Goal: Task Accomplishment & Management: Complete application form

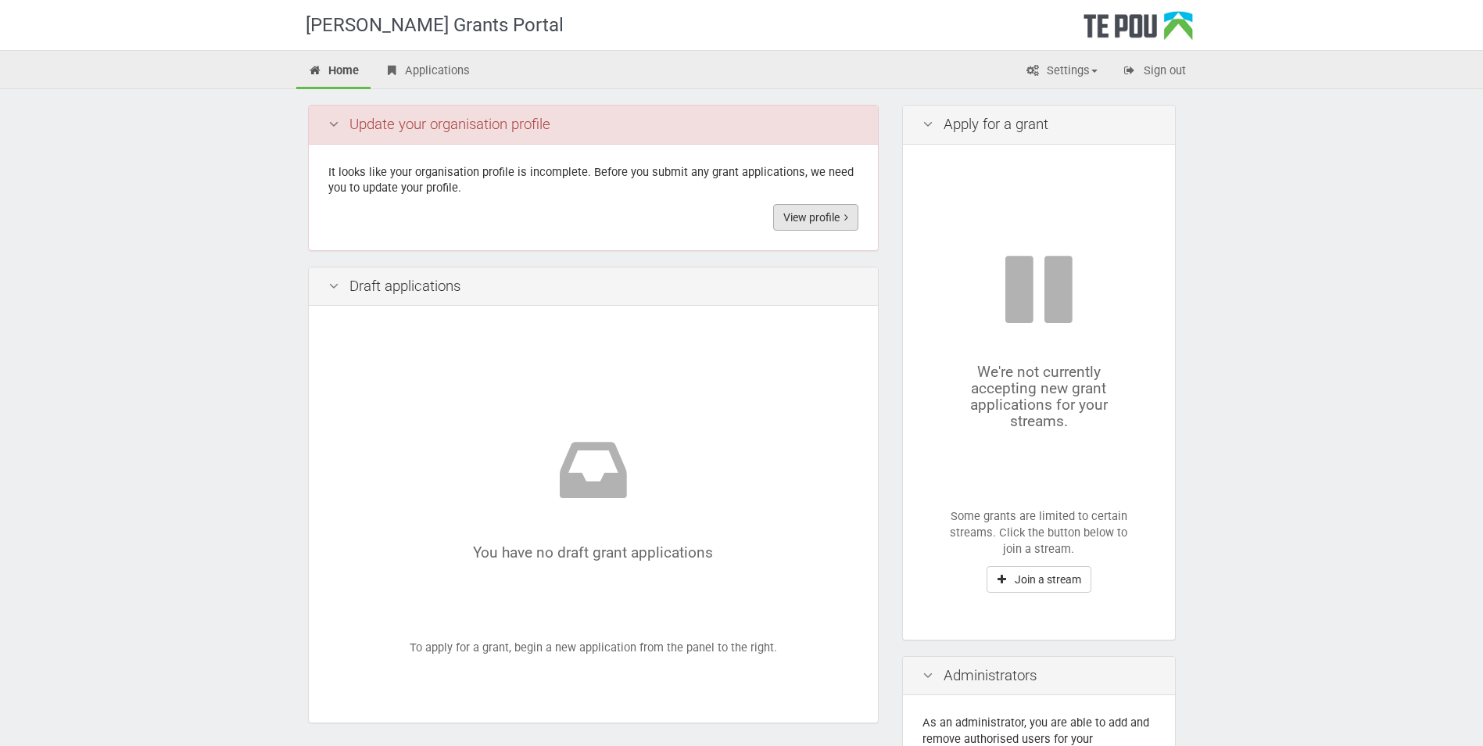
click at [554, 224] on link "View profile" at bounding box center [815, 217] width 85 height 27
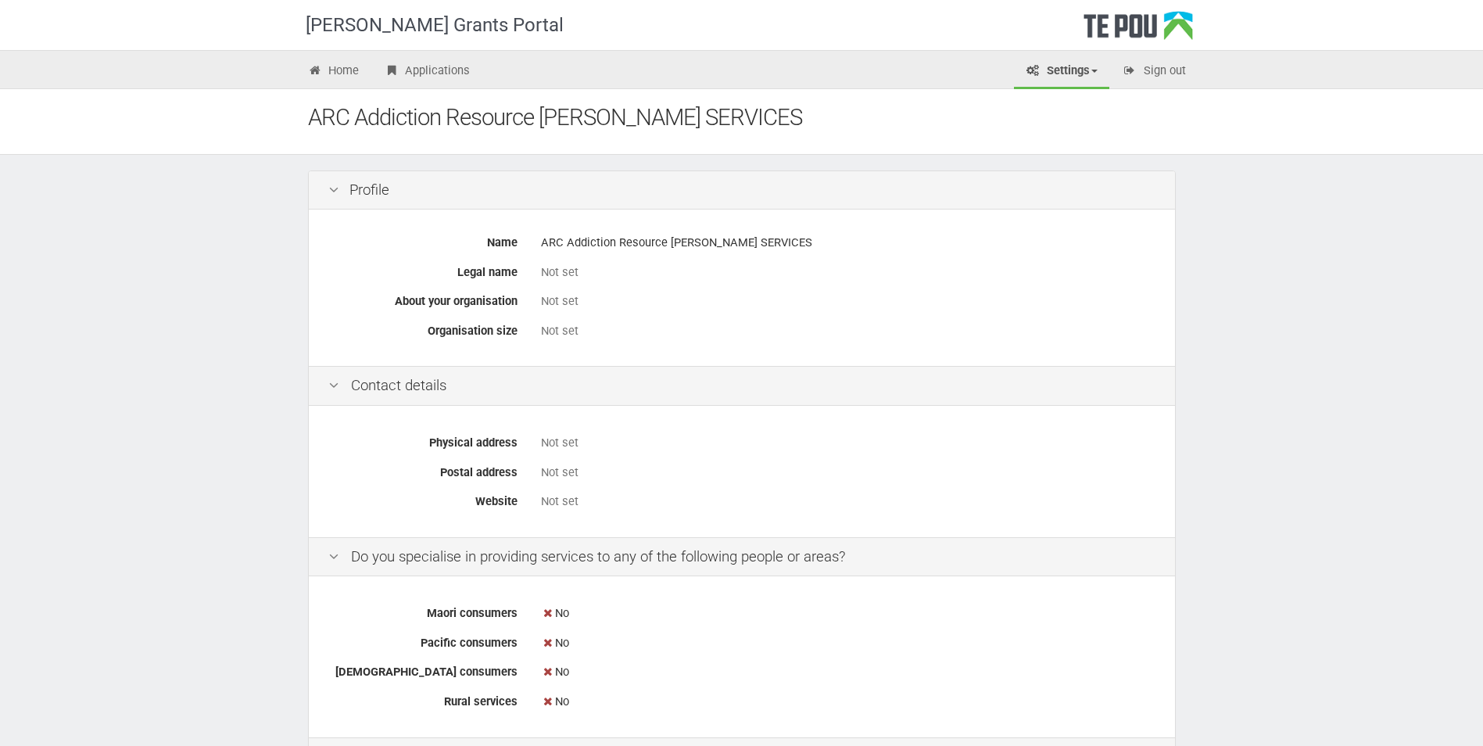
click at [550, 275] on div "Not set" at bounding box center [848, 272] width 615 height 16
click at [334, 189] on icon at bounding box center [334, 190] width 19 height 15
click at [333, 189] on icon at bounding box center [334, 190] width 19 height 15
click at [383, 194] on div "Profile" at bounding box center [742, 190] width 866 height 39
click at [547, 268] on div "Not set" at bounding box center [848, 272] width 615 height 16
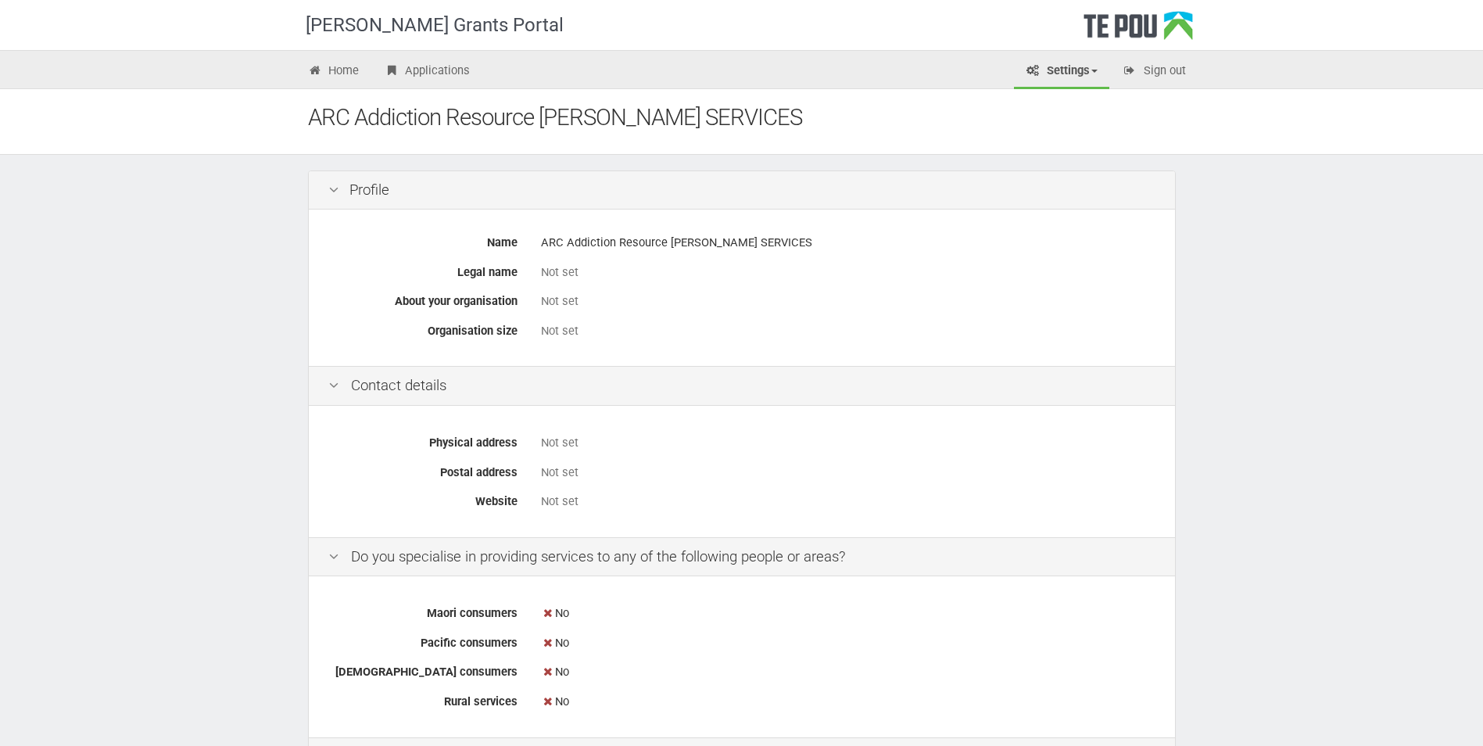
drag, startPoint x: 401, startPoint y: 389, endPoint x: 472, endPoint y: 354, distance: 79.4
click at [402, 386] on div "Contact details" at bounding box center [742, 386] width 866 height 40
drag, startPoint x: 541, startPoint y: 319, endPoint x: 566, endPoint y: 294, distance: 35.4
click at [543, 318] on div "Not set" at bounding box center [848, 330] width 638 height 27
drag, startPoint x: 598, startPoint y: 244, endPoint x: 502, endPoint y: 204, distance: 104.1
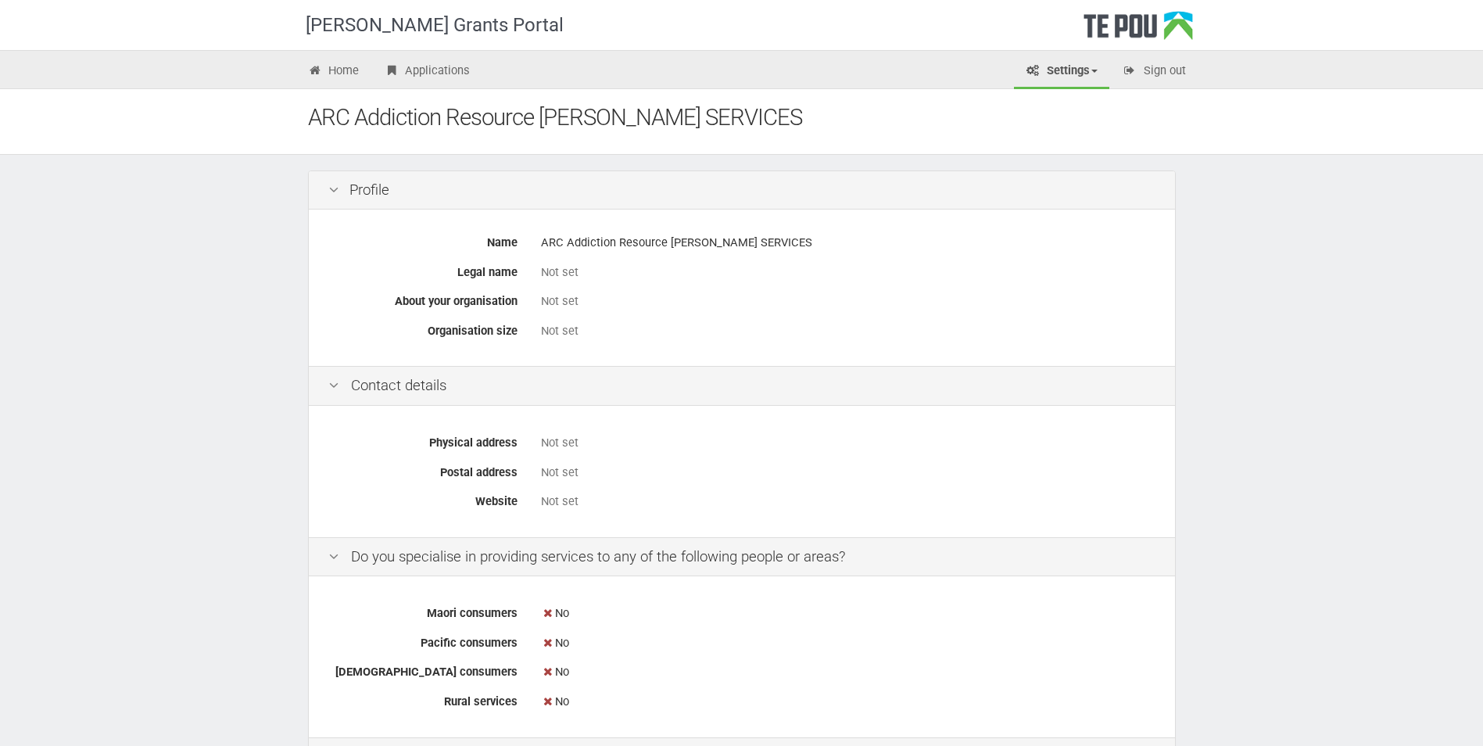
click at [598, 244] on div "ARC Addiction Resource [PERSON_NAME] SERVICES" at bounding box center [848, 242] width 615 height 27
click at [446, 106] on div "ARC Addiction Resource [PERSON_NAME] SERVICES" at bounding box center [753, 118] width 891 height 34
click at [1046, 59] on link "Settings" at bounding box center [1061, 72] width 95 height 34
click at [1026, 109] on link "Profile" at bounding box center [1049, 104] width 124 height 23
click at [1070, 71] on link "Settings" at bounding box center [1061, 72] width 95 height 34
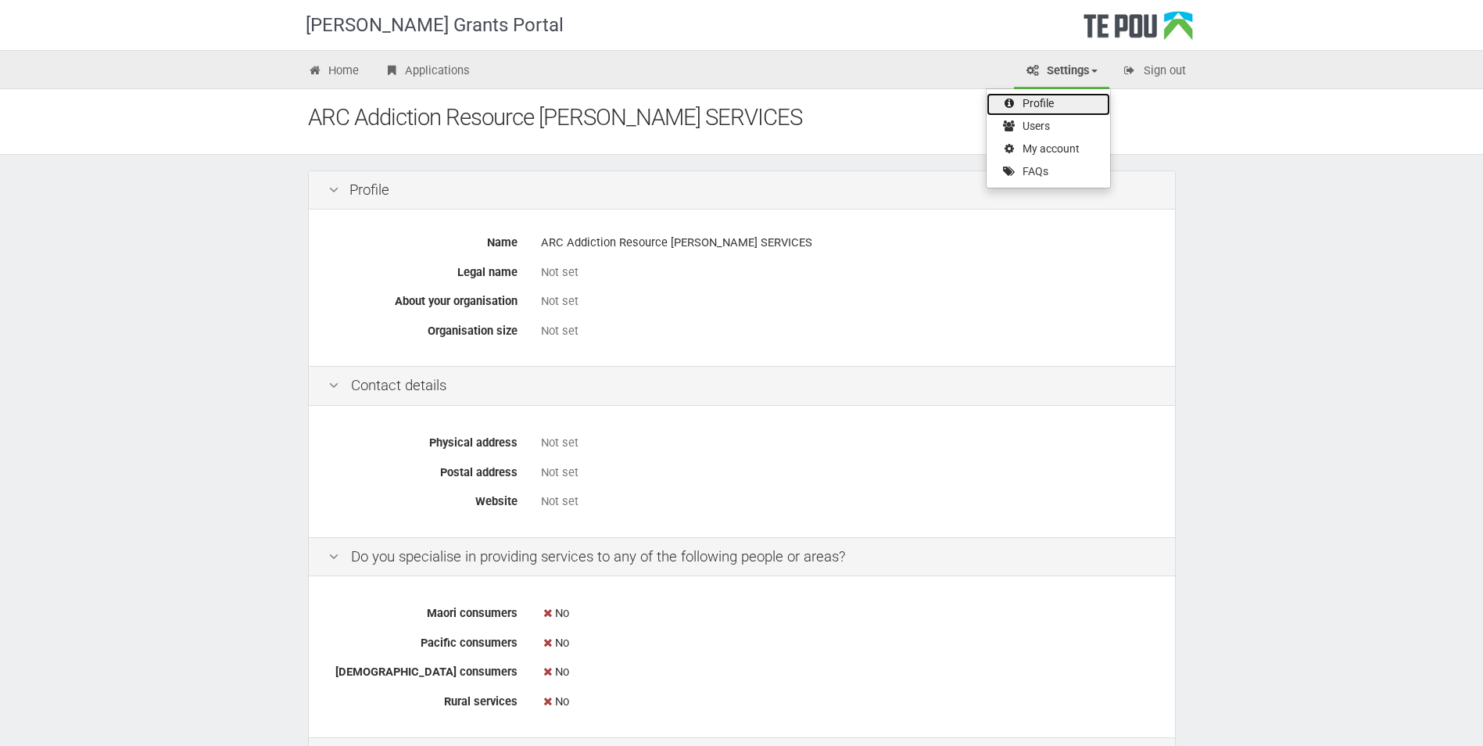
click at [1038, 103] on link "Profile" at bounding box center [1049, 104] width 124 height 23
click at [695, 301] on div "Not set" at bounding box center [848, 301] width 615 height 16
click at [565, 291] on div "Not set" at bounding box center [848, 301] width 615 height 27
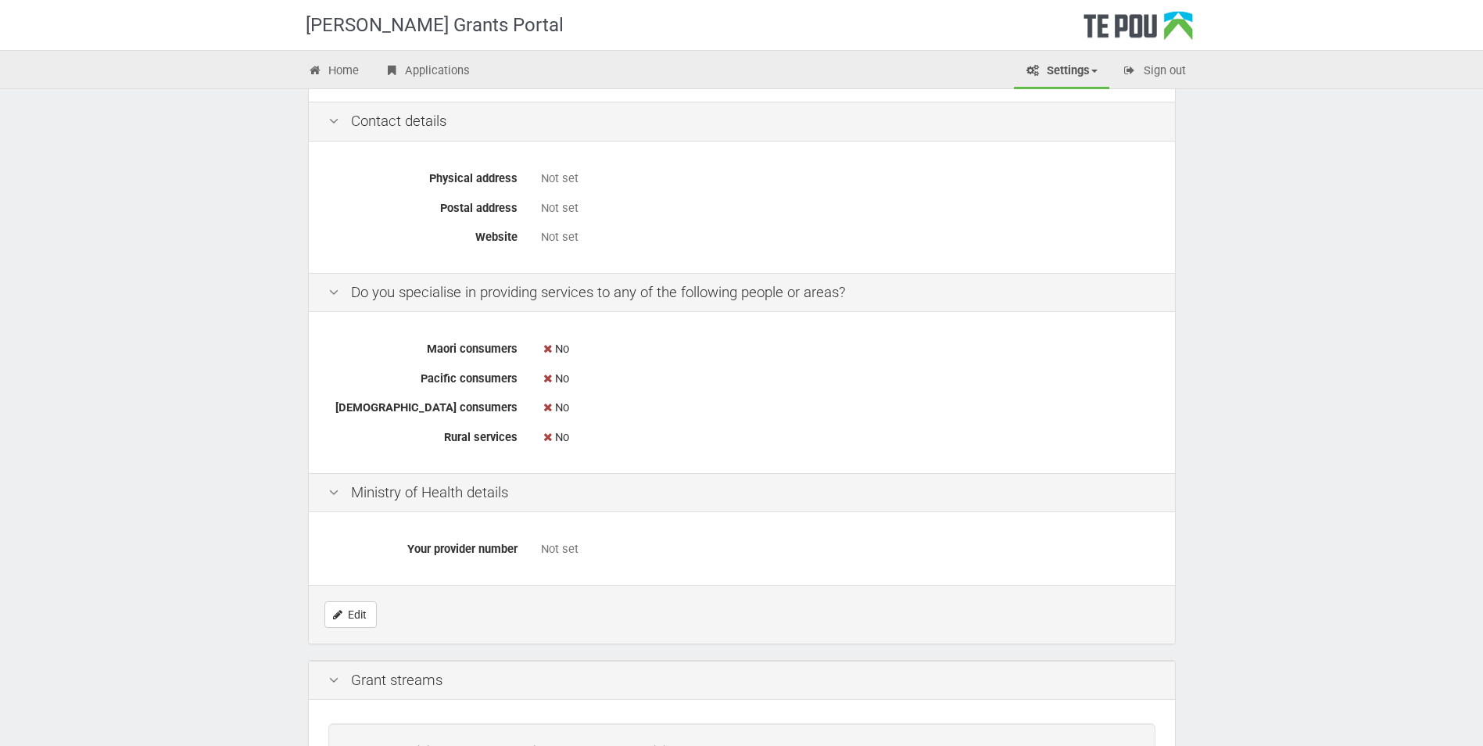
scroll to position [442, 0]
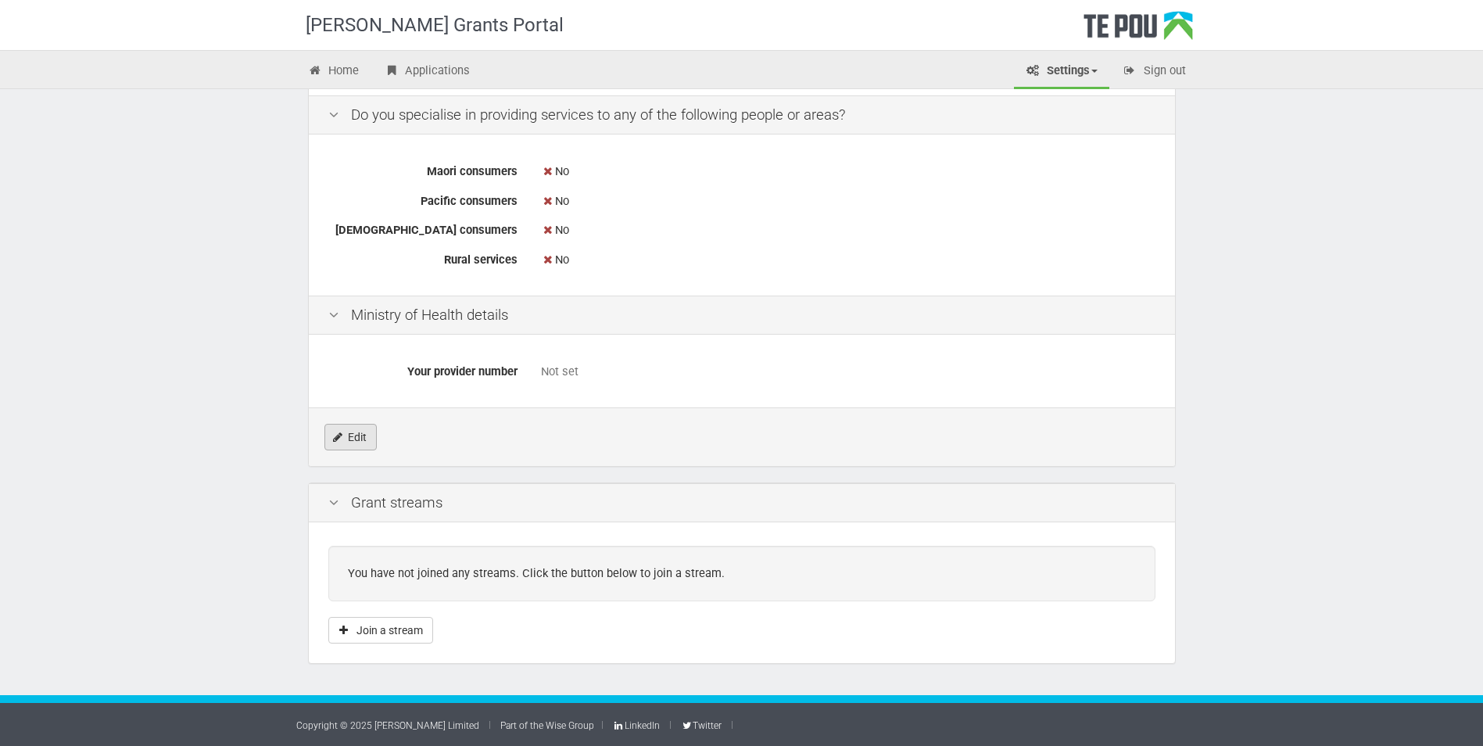
click at [346, 441] on link "Edit" at bounding box center [351, 437] width 52 height 27
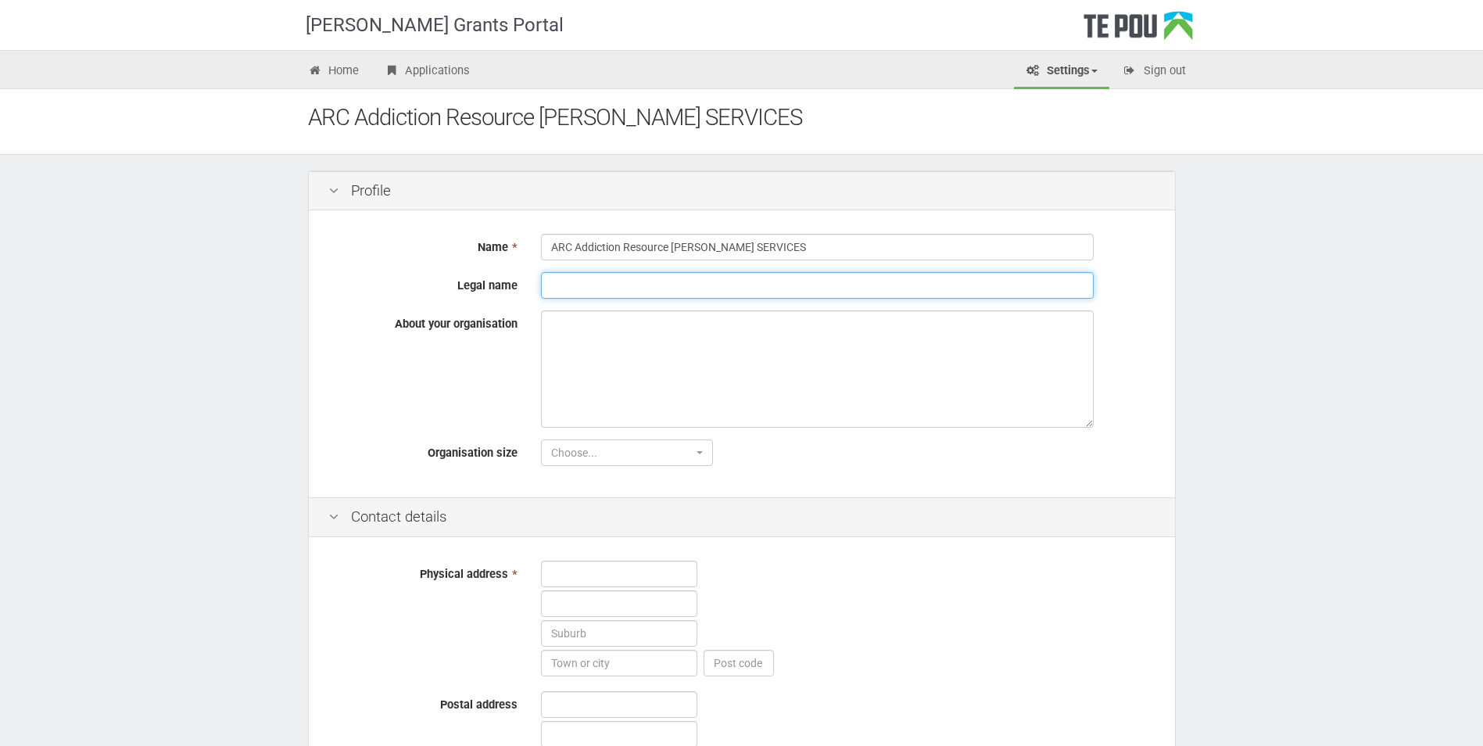
click at [586, 283] on input "Legal name" at bounding box center [817, 285] width 553 height 27
type input "Rose"
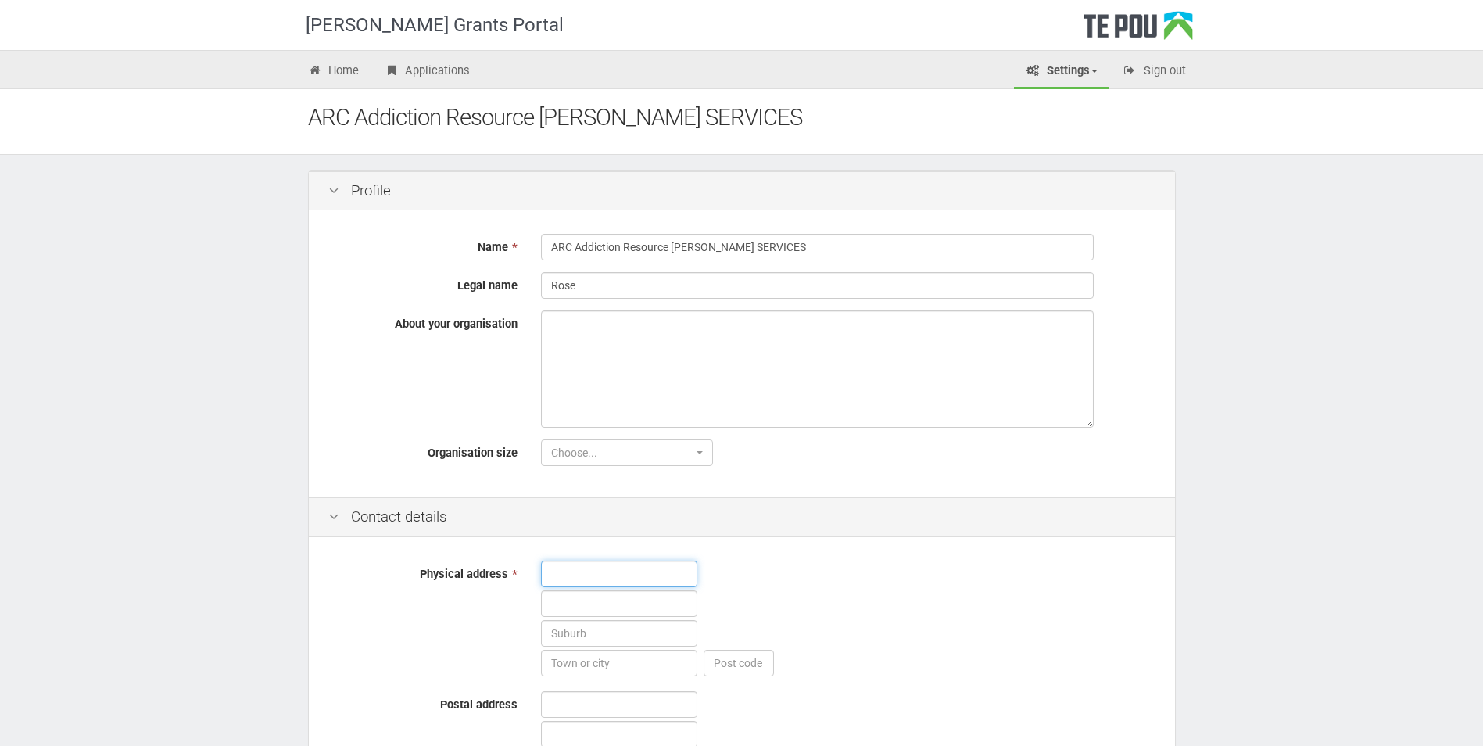
type input "[STREET_ADDRESS]"
type input "67 Paaora Hapi Street"
type input "3330"
click at [612, 338] on textarea "About your organisation" at bounding box center [817, 368] width 553 height 117
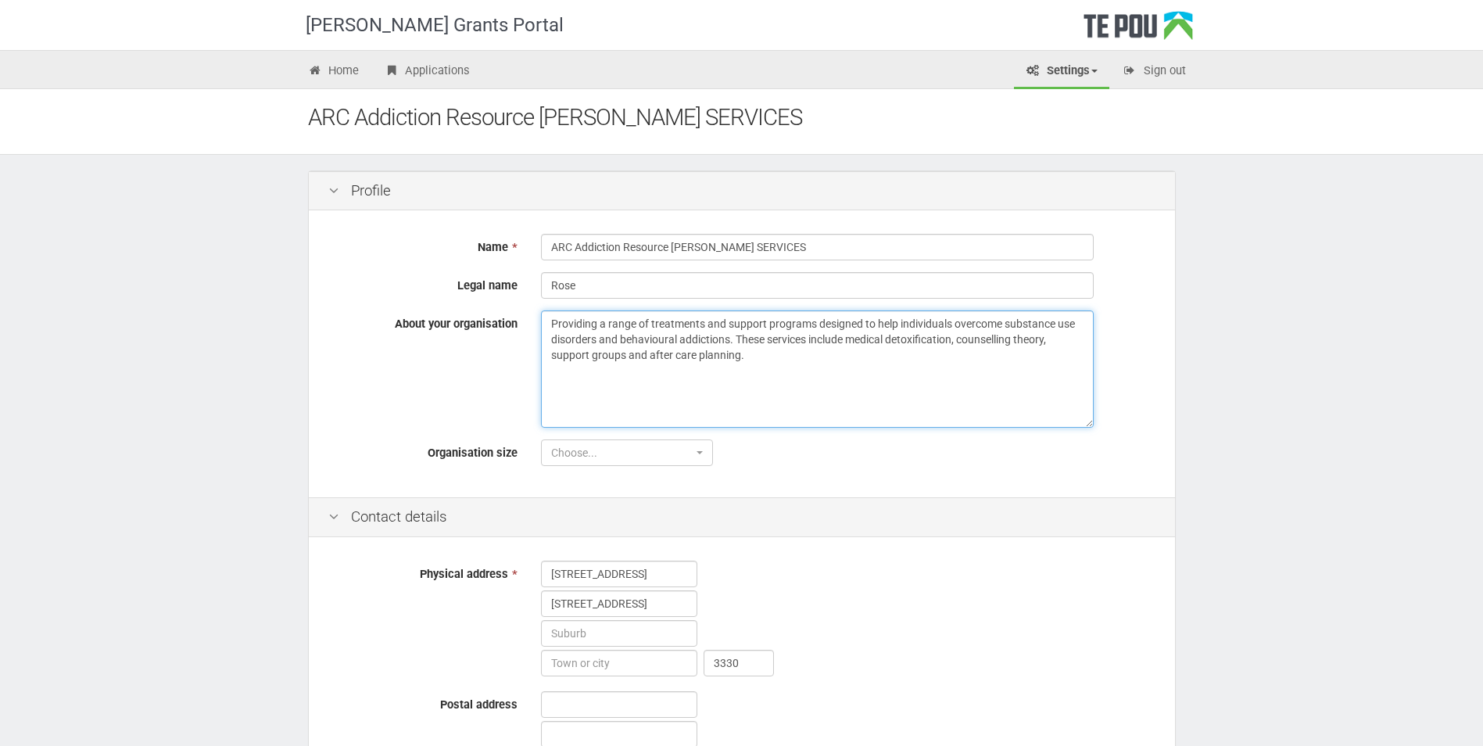
click at [1027, 340] on textarea "Providing a range of treatments and support programs designed to help individua…" at bounding box center [817, 368] width 553 height 117
click at [1045, 340] on textarea "Providing a range of treatments and support programs designed to help individua…" at bounding box center [817, 368] width 553 height 117
click at [1035, 339] on textarea "Providing a range of treatments and support programs designed to help individua…" at bounding box center [817, 368] width 553 height 117
click at [1052, 339] on textarea "Providing a range of treatments and support programs designed to help individua…" at bounding box center [817, 368] width 553 height 117
drag, startPoint x: 1035, startPoint y: 358, endPoint x: 1049, endPoint y: 372, distance: 19.4
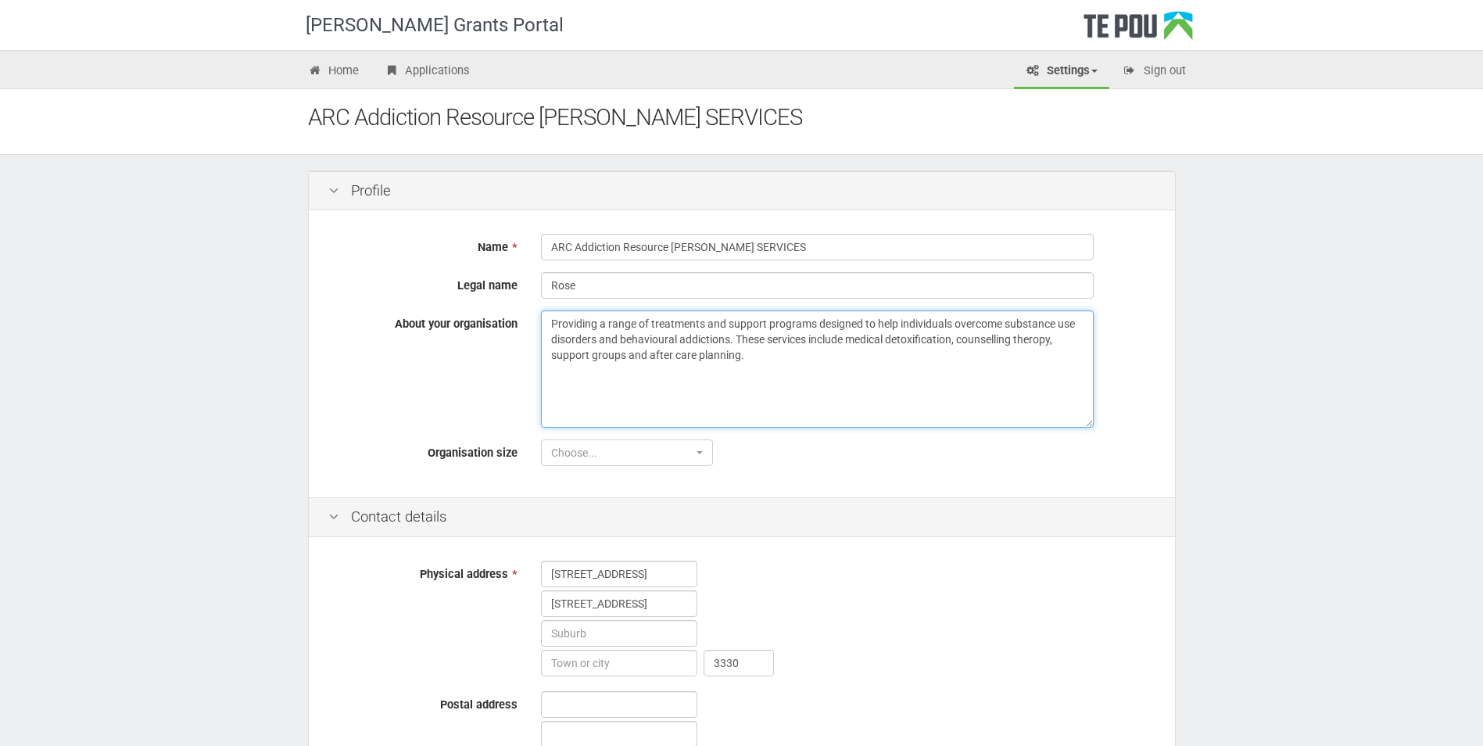
click at [1036, 358] on textarea "Providing a range of treatments and support programs designed to help individua…" at bounding box center [817, 368] width 553 height 117
click at [963, 335] on textarea "Providing a range of treatments and support programs designed to help individua…" at bounding box center [817, 368] width 553 height 117
type textarea "Providing a range of treatments and support programs designed to help individua…"
click at [699, 453] on span "button" at bounding box center [700, 452] width 6 height 3
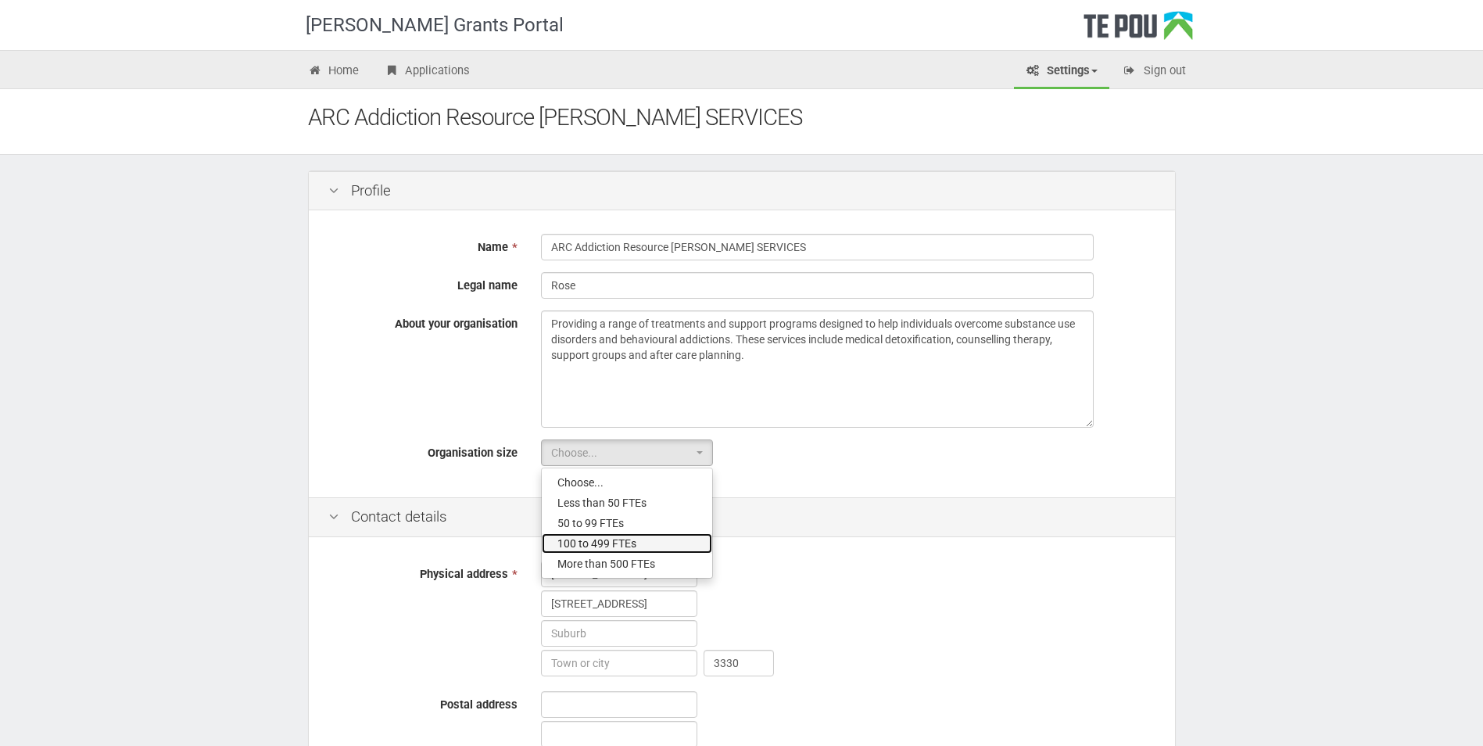
click at [643, 543] on link "100 to 499 FTEs" at bounding box center [627, 543] width 170 height 20
select select "3"
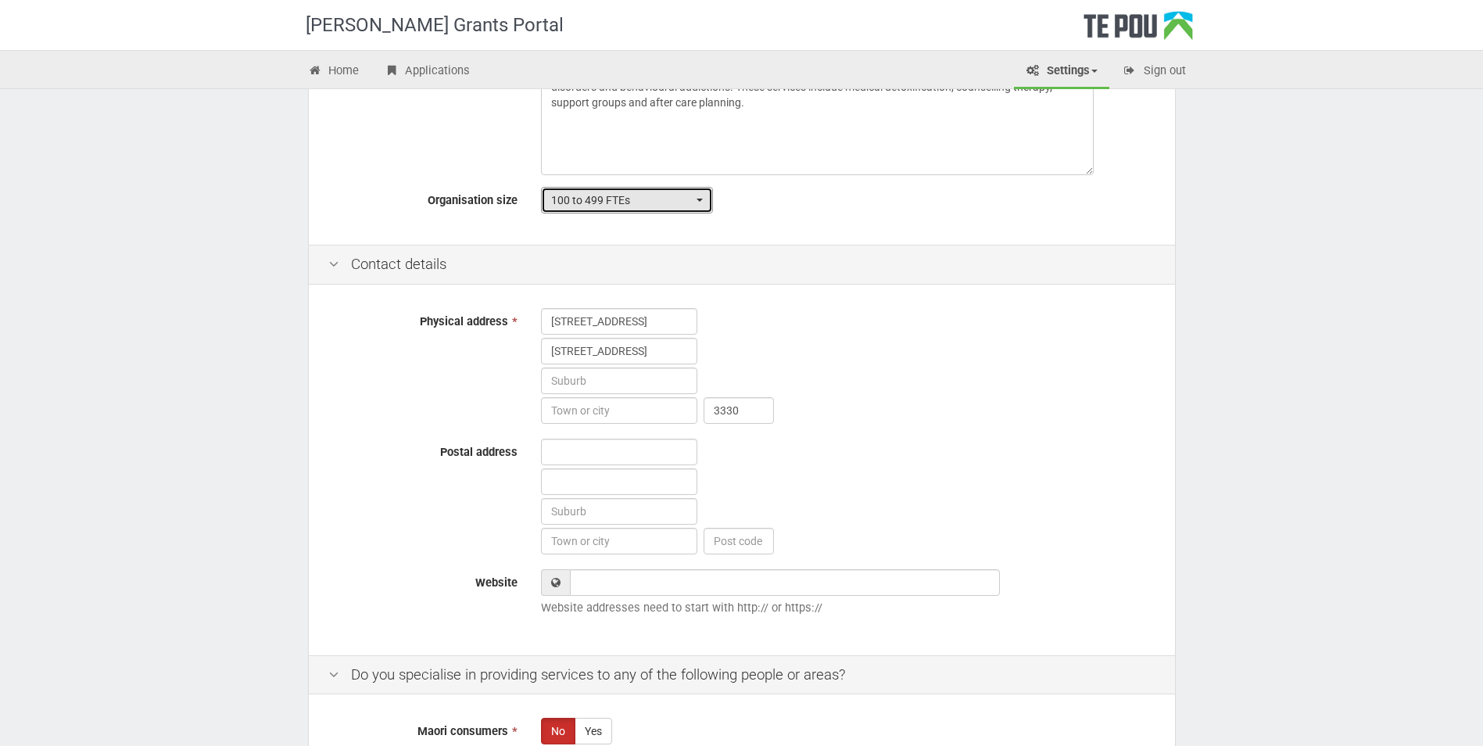
scroll to position [313, 0]
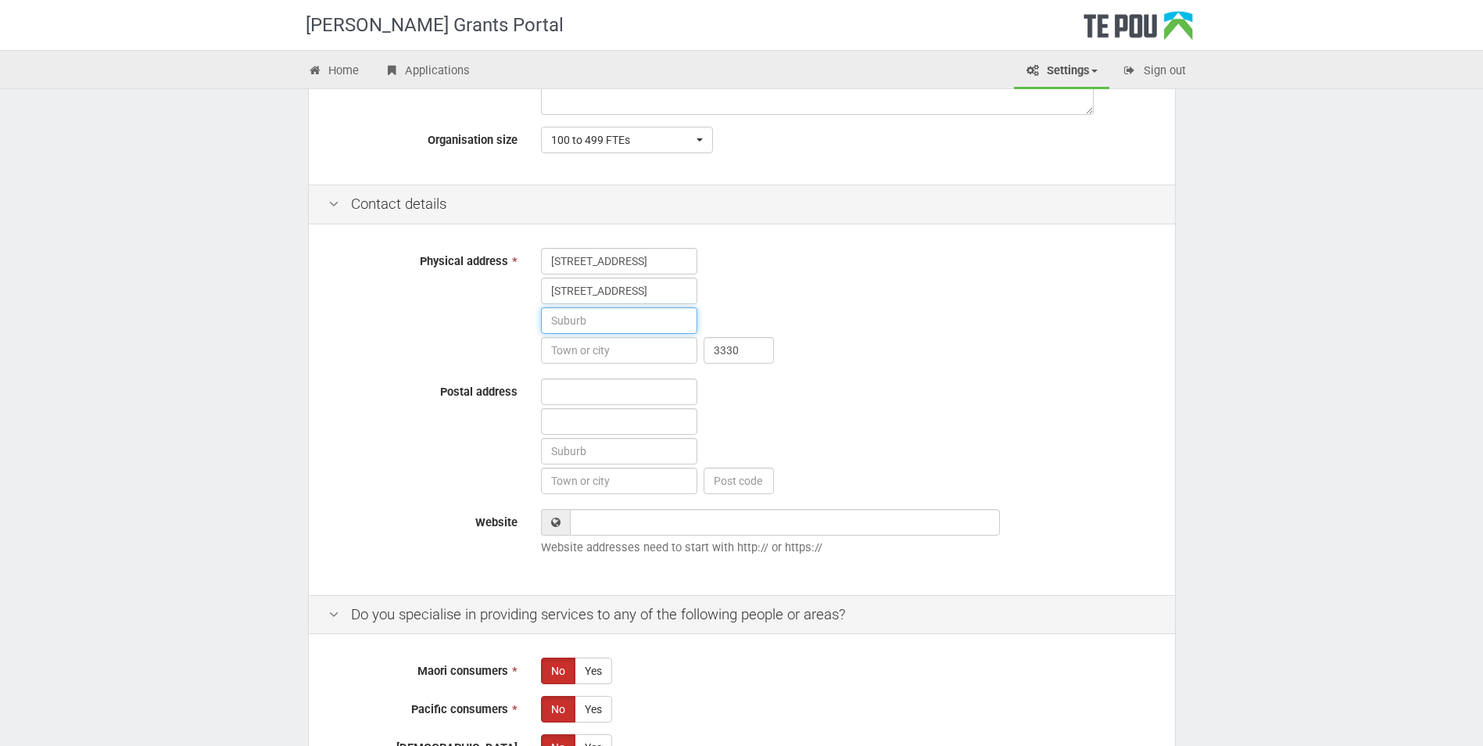
click at [621, 317] on input "text" at bounding box center [619, 320] width 156 height 27
type input "Taupo"
click at [664, 456] on input "text" at bounding box center [619, 451] width 156 height 27
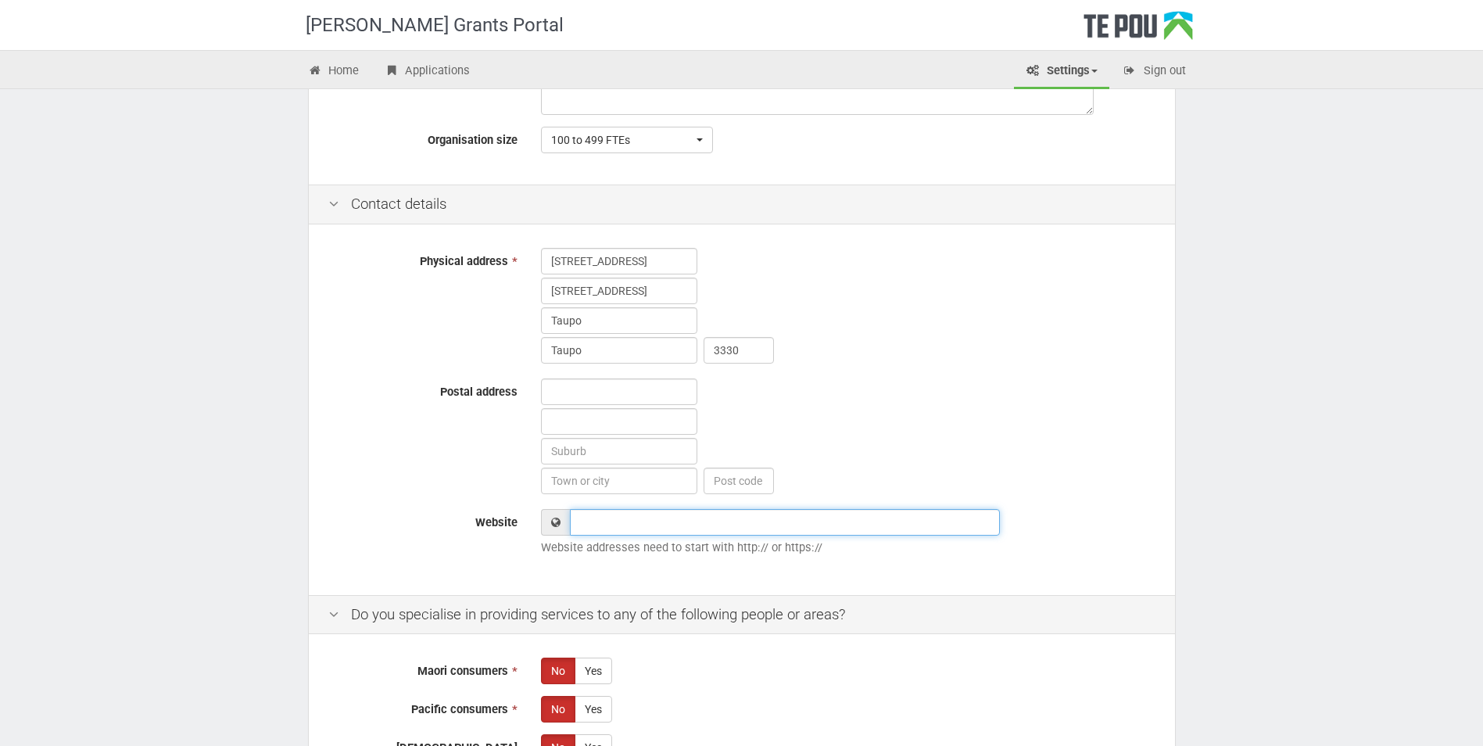
click at [621, 525] on input "Website" at bounding box center [785, 522] width 430 height 27
type input "arccounsellingservices.com"
click at [643, 472] on input "text" at bounding box center [619, 481] width 156 height 27
click at [931, 416] on div at bounding box center [848, 437] width 638 height 119
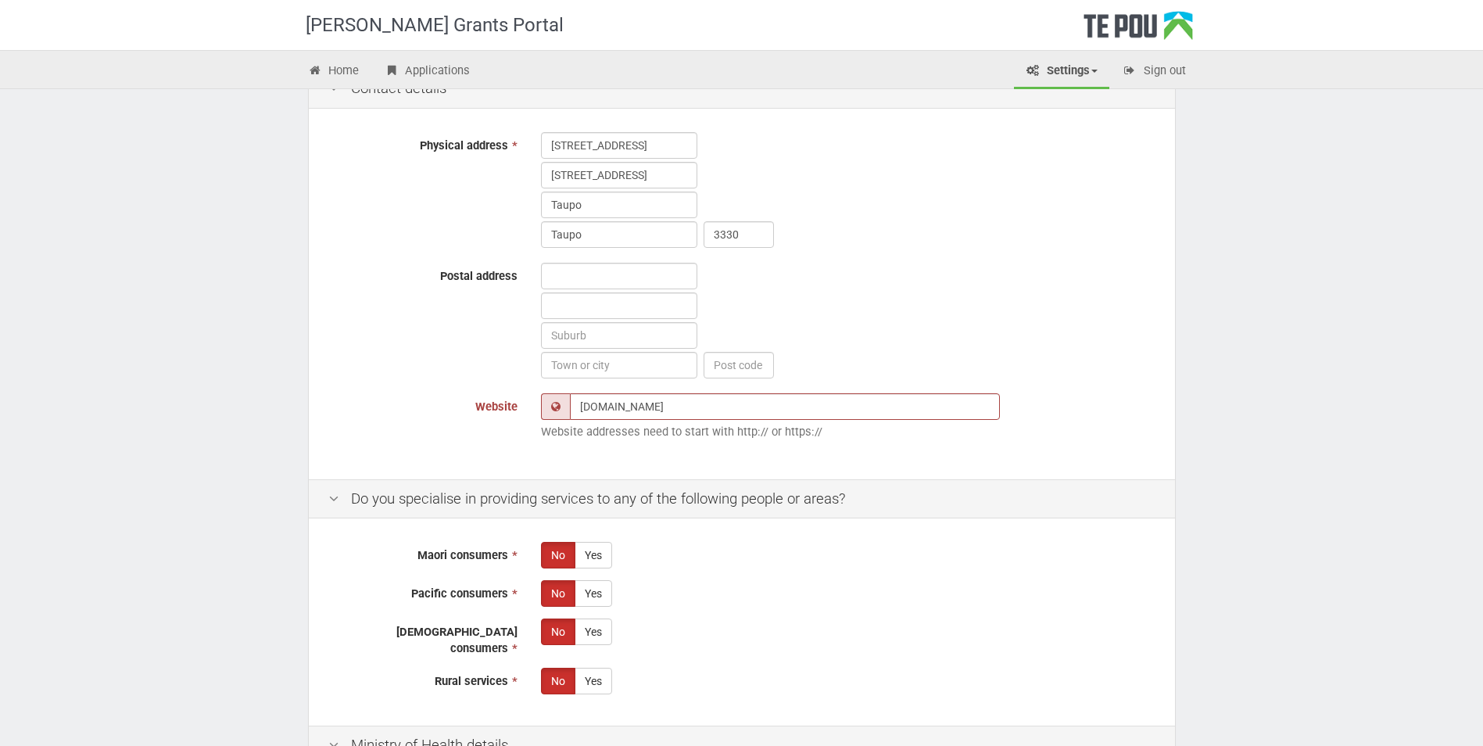
scroll to position [469, 0]
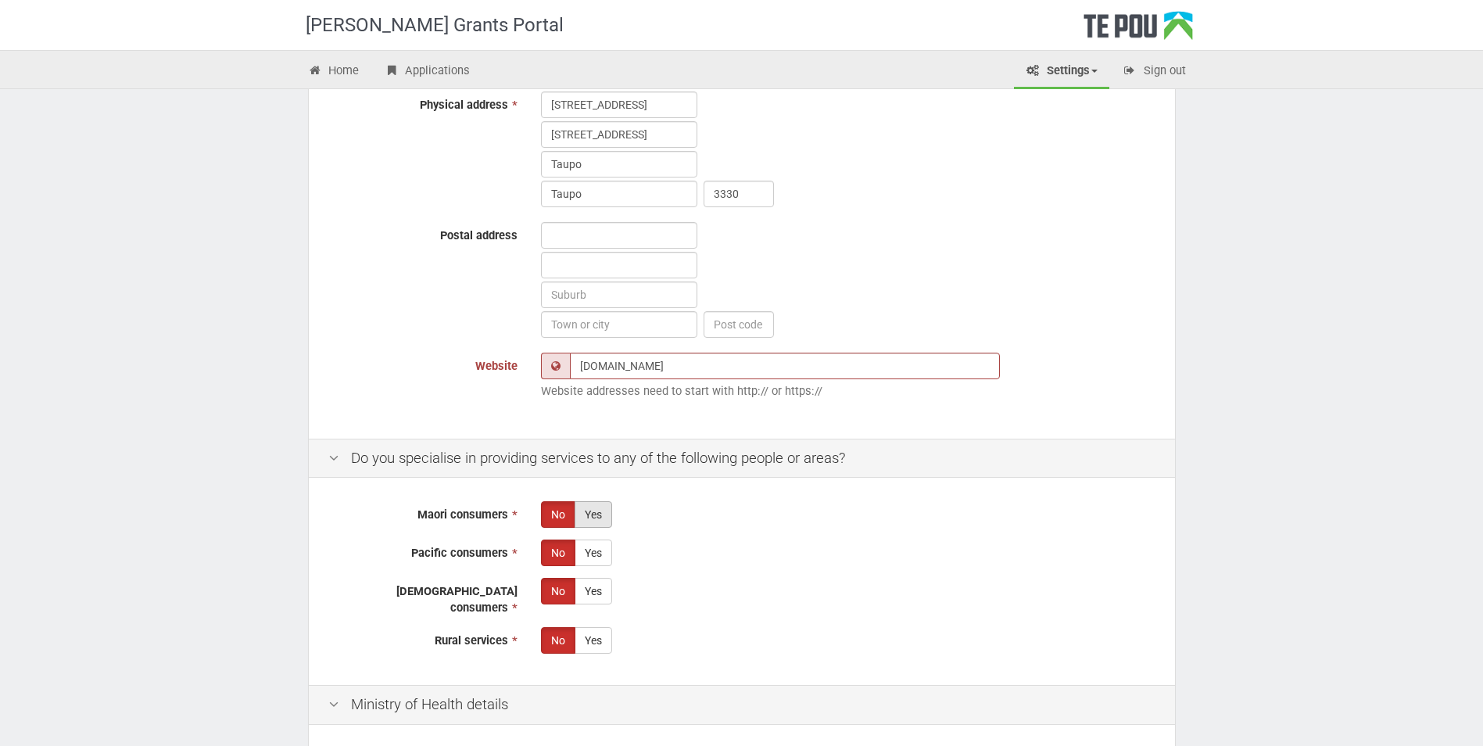
click at [583, 511] on label "Yes" at bounding box center [594, 514] width 38 height 27
radio input "true"
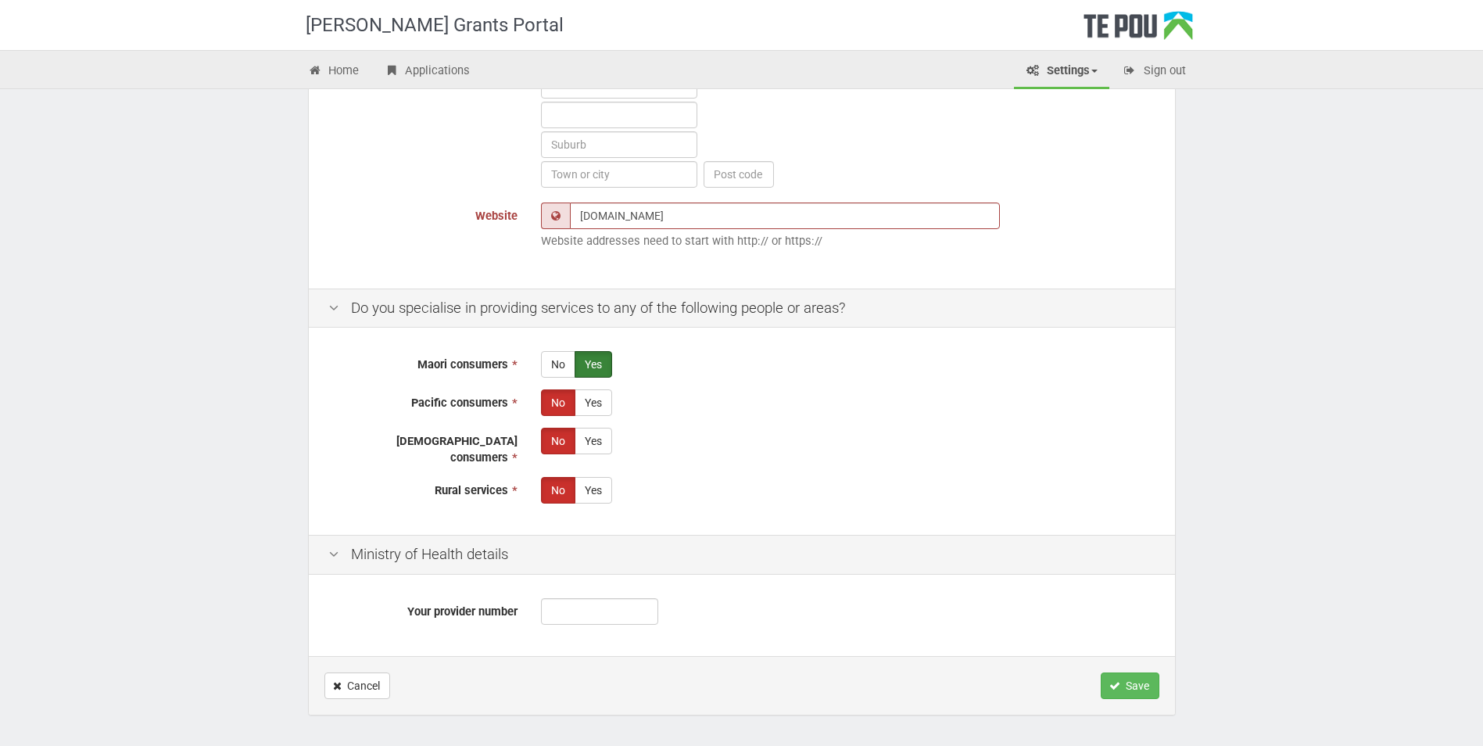
scroll to position [626, 0]
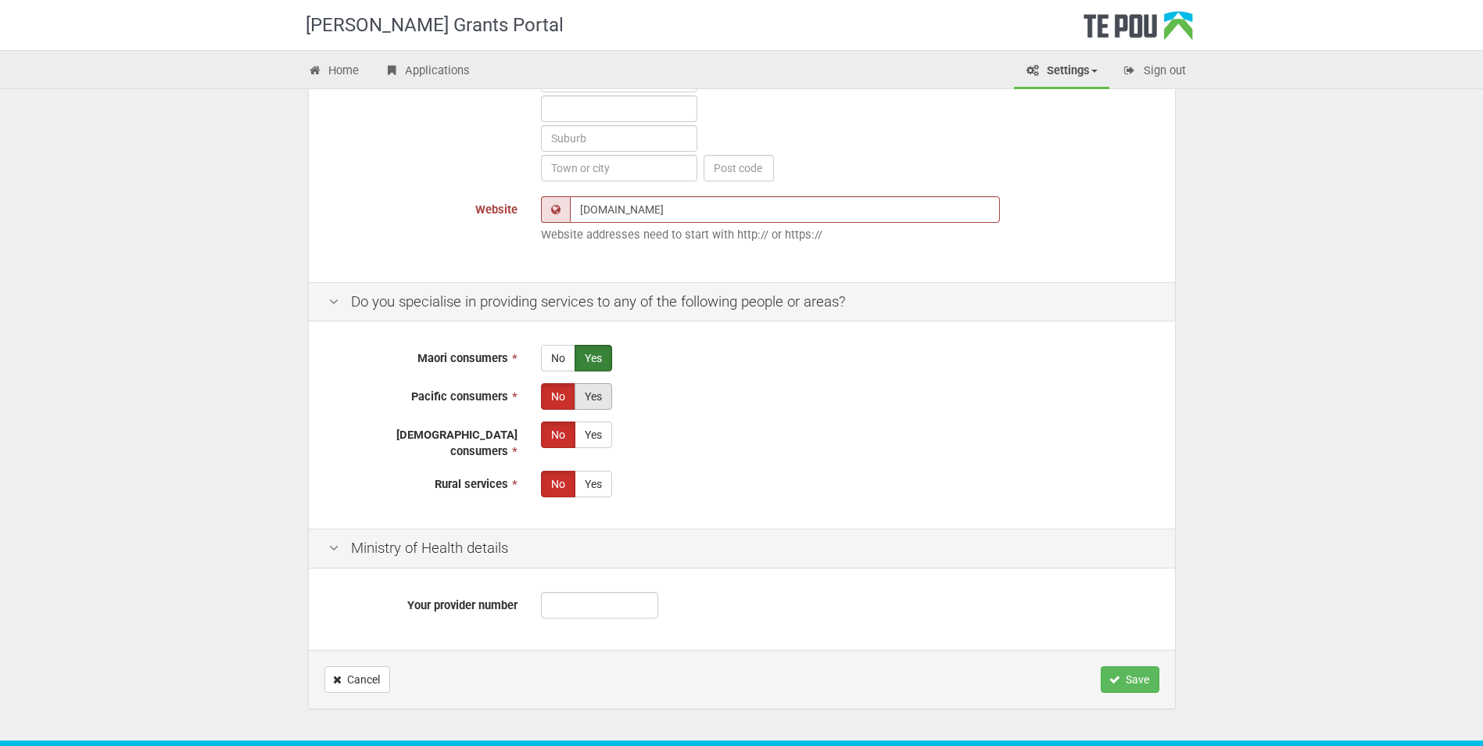
click at [590, 400] on label "Yes" at bounding box center [594, 396] width 38 height 27
radio input "true"
click at [595, 433] on label "Yes" at bounding box center [594, 434] width 38 height 27
radio input "true"
click at [601, 478] on label "Yes" at bounding box center [594, 484] width 38 height 27
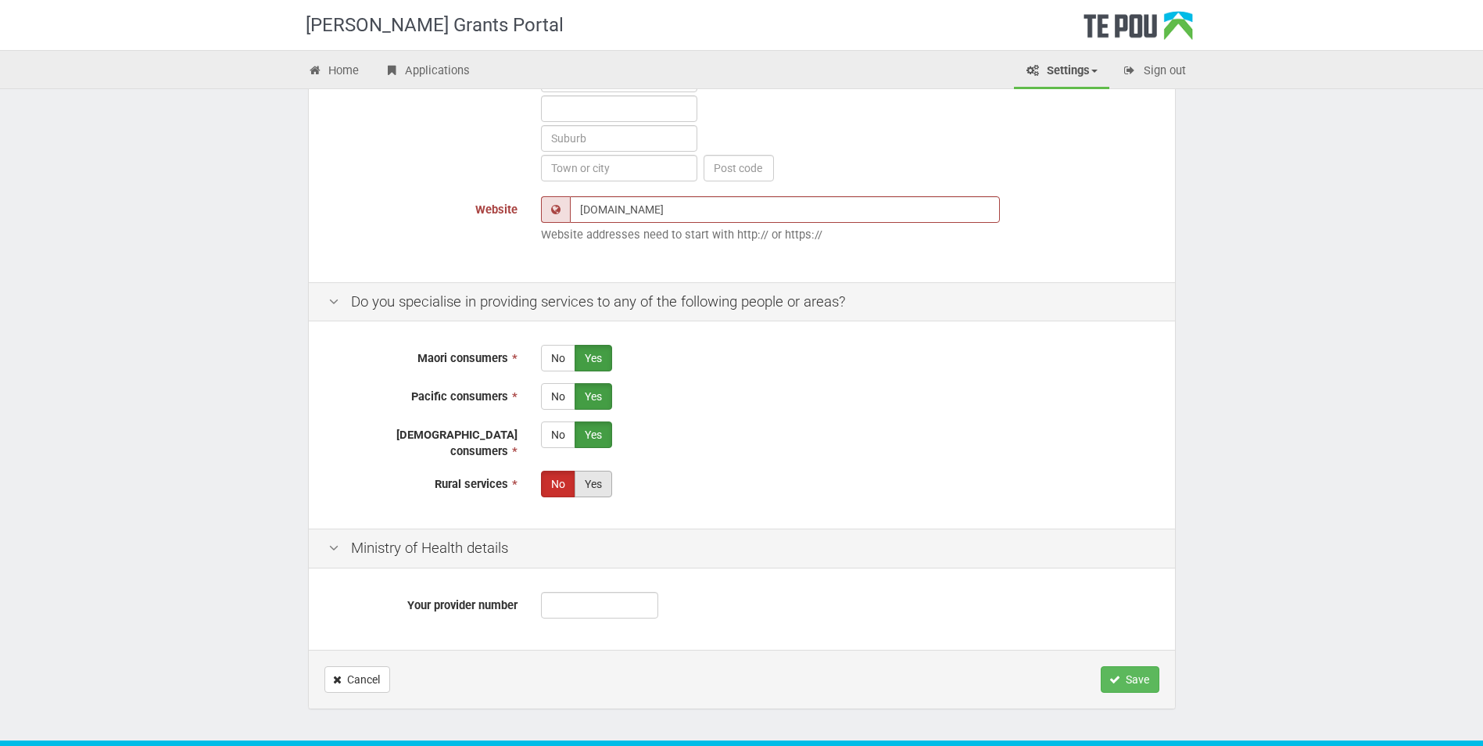
radio input "true"
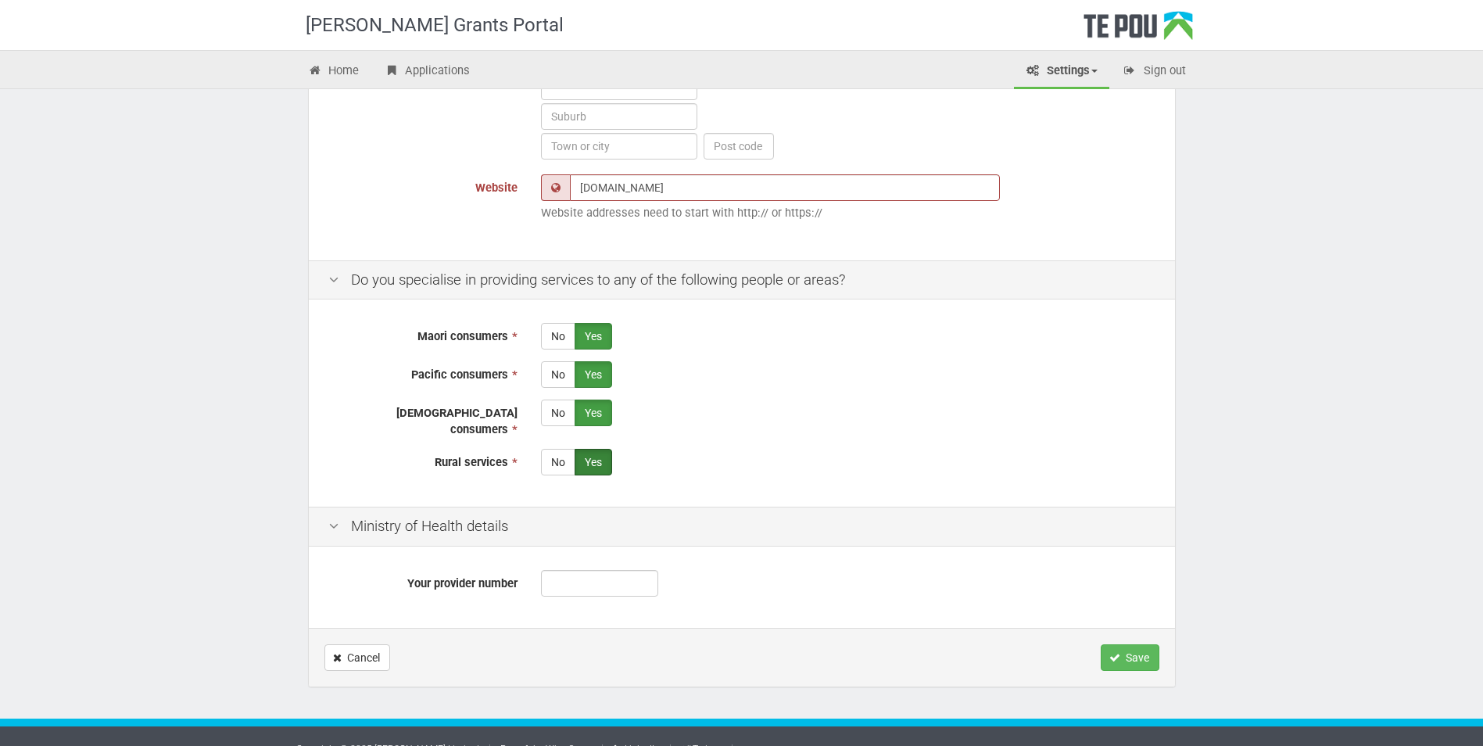
scroll to position [660, 0]
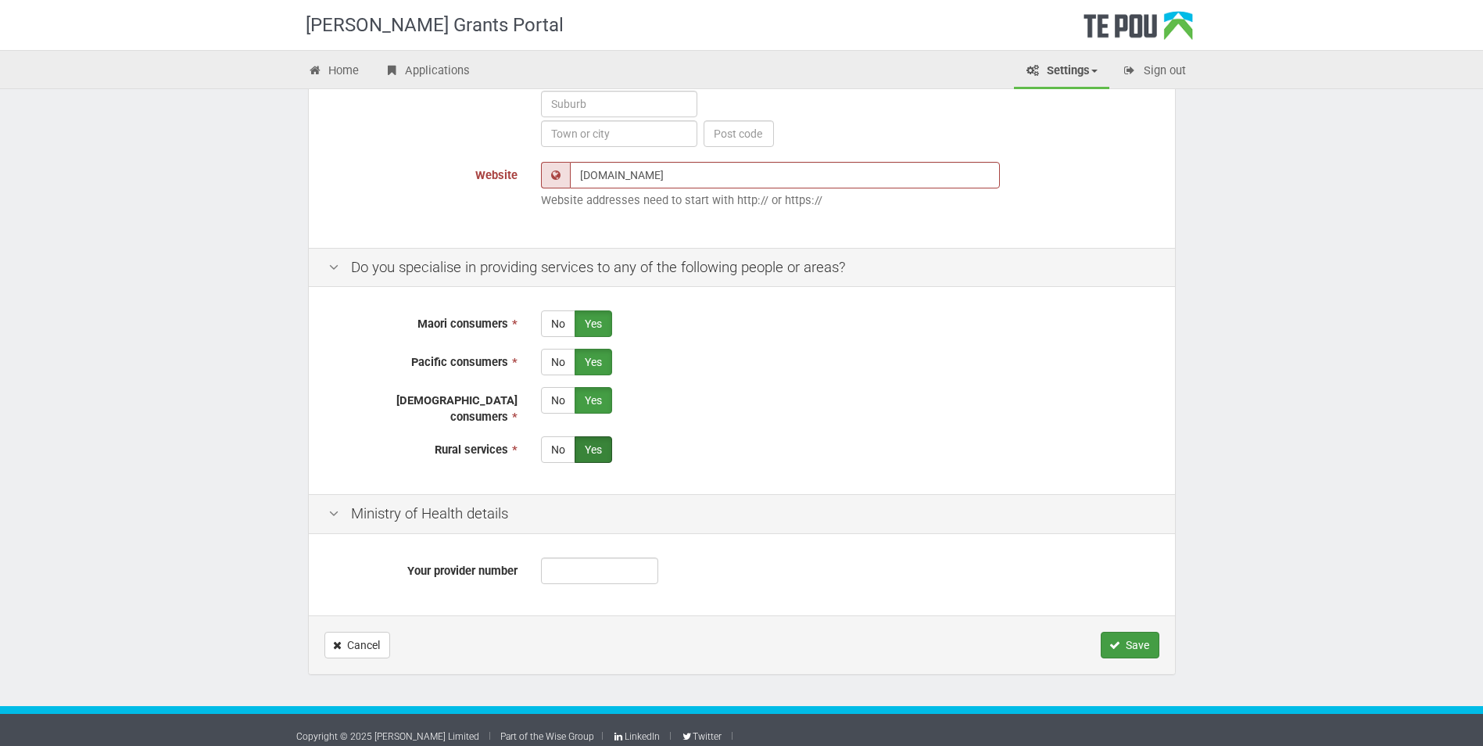
click at [1134, 634] on button "Save" at bounding box center [1130, 645] width 59 height 27
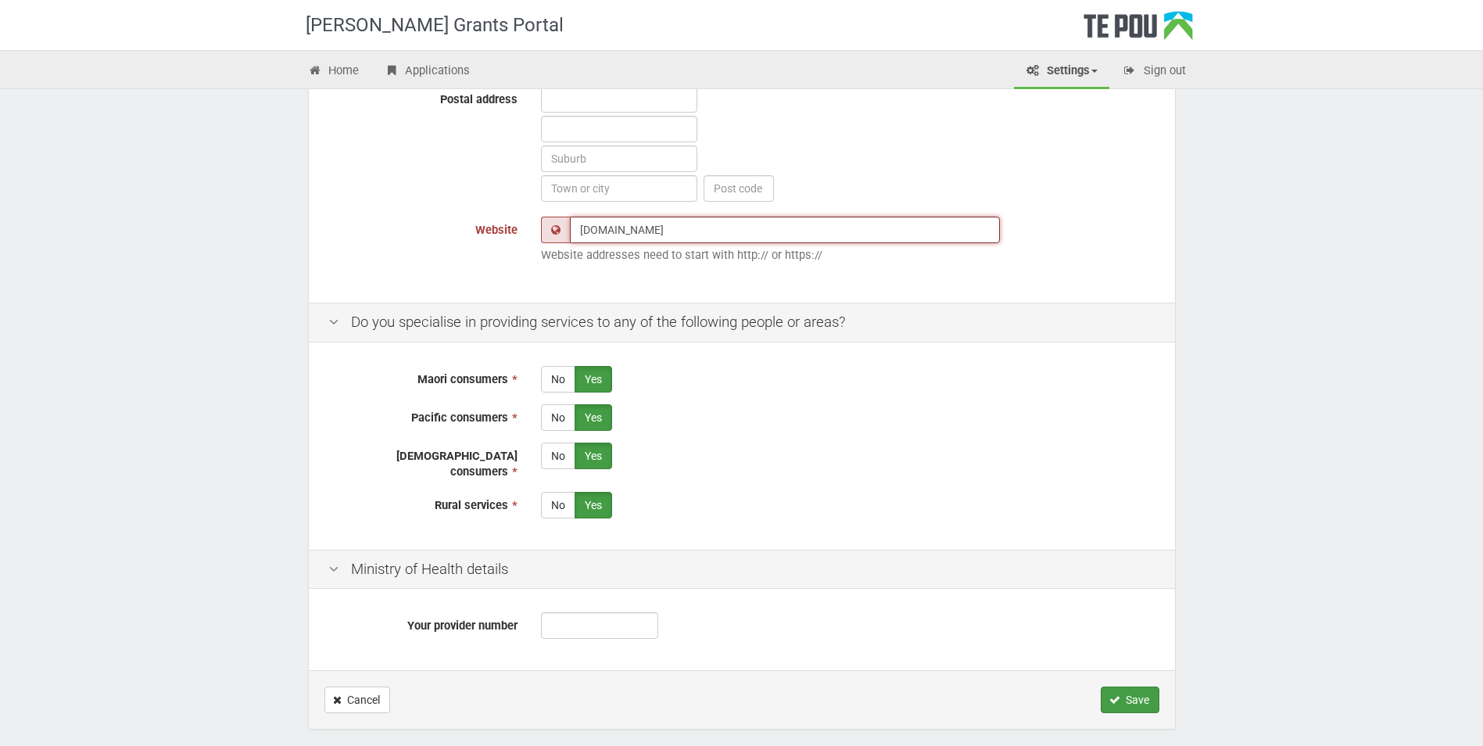
scroll to position [715, 0]
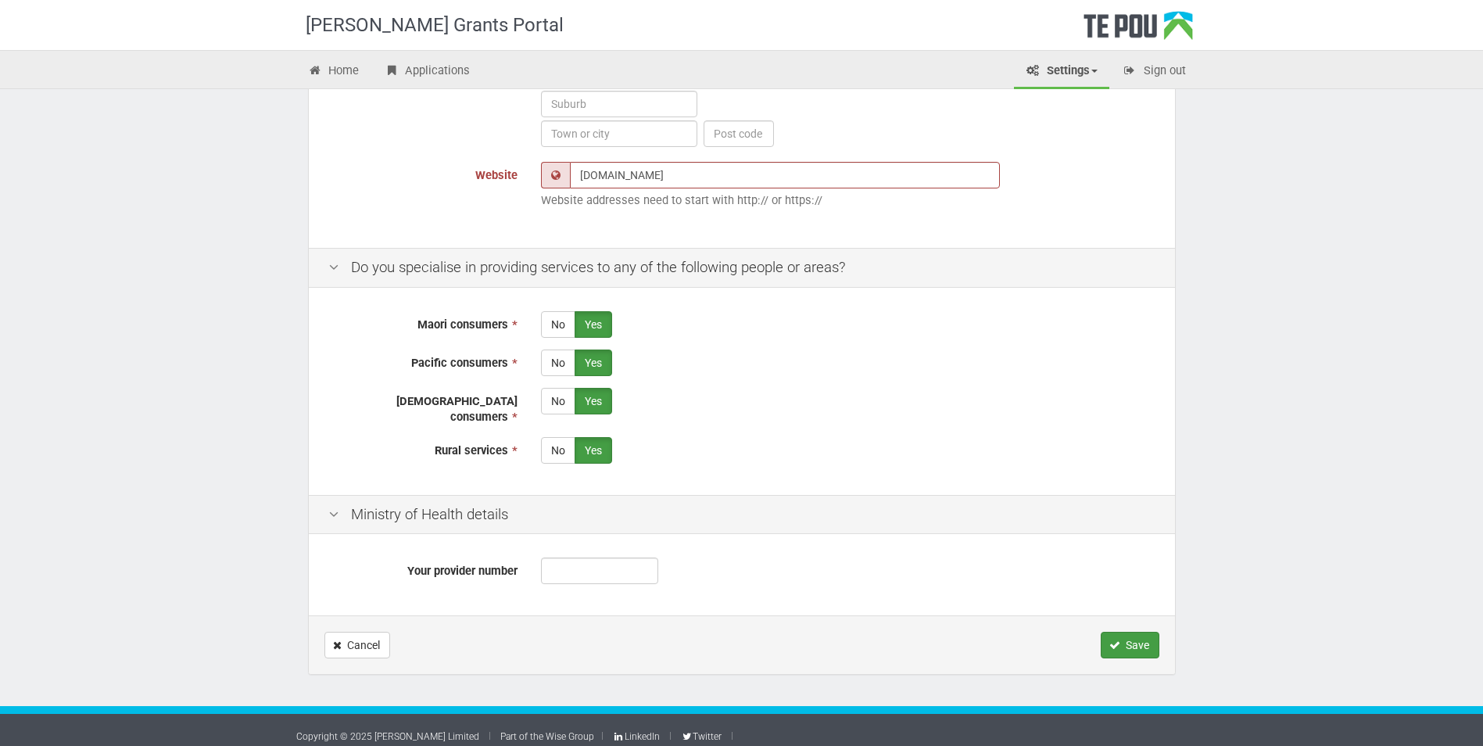
click at [1130, 634] on button "Save" at bounding box center [1130, 645] width 59 height 27
click at [589, 558] on input "Your provider number" at bounding box center [599, 571] width 117 height 27
type input "08002275272"
click at [1130, 632] on button "Save" at bounding box center [1130, 645] width 59 height 27
click at [1129, 635] on button "Save" at bounding box center [1130, 645] width 59 height 27
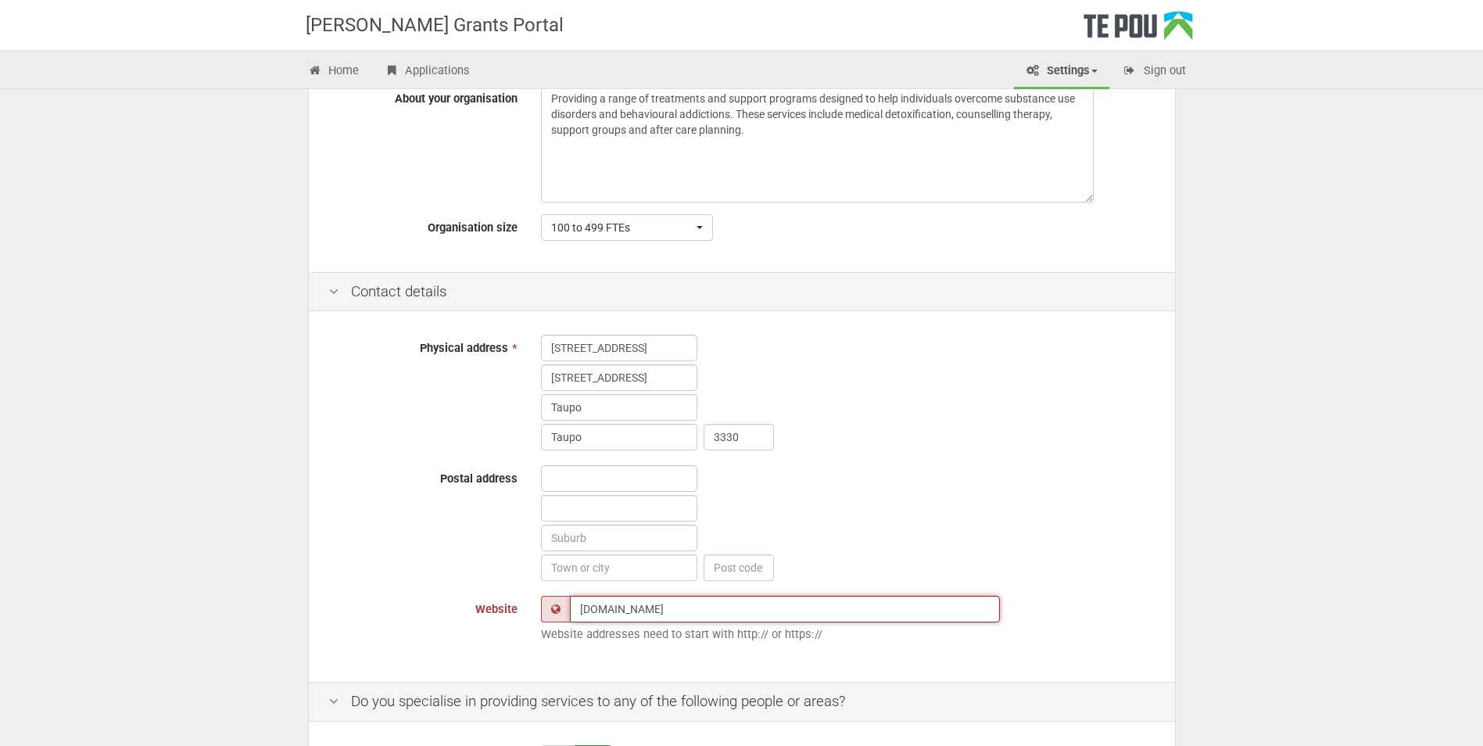
scroll to position [246, 0]
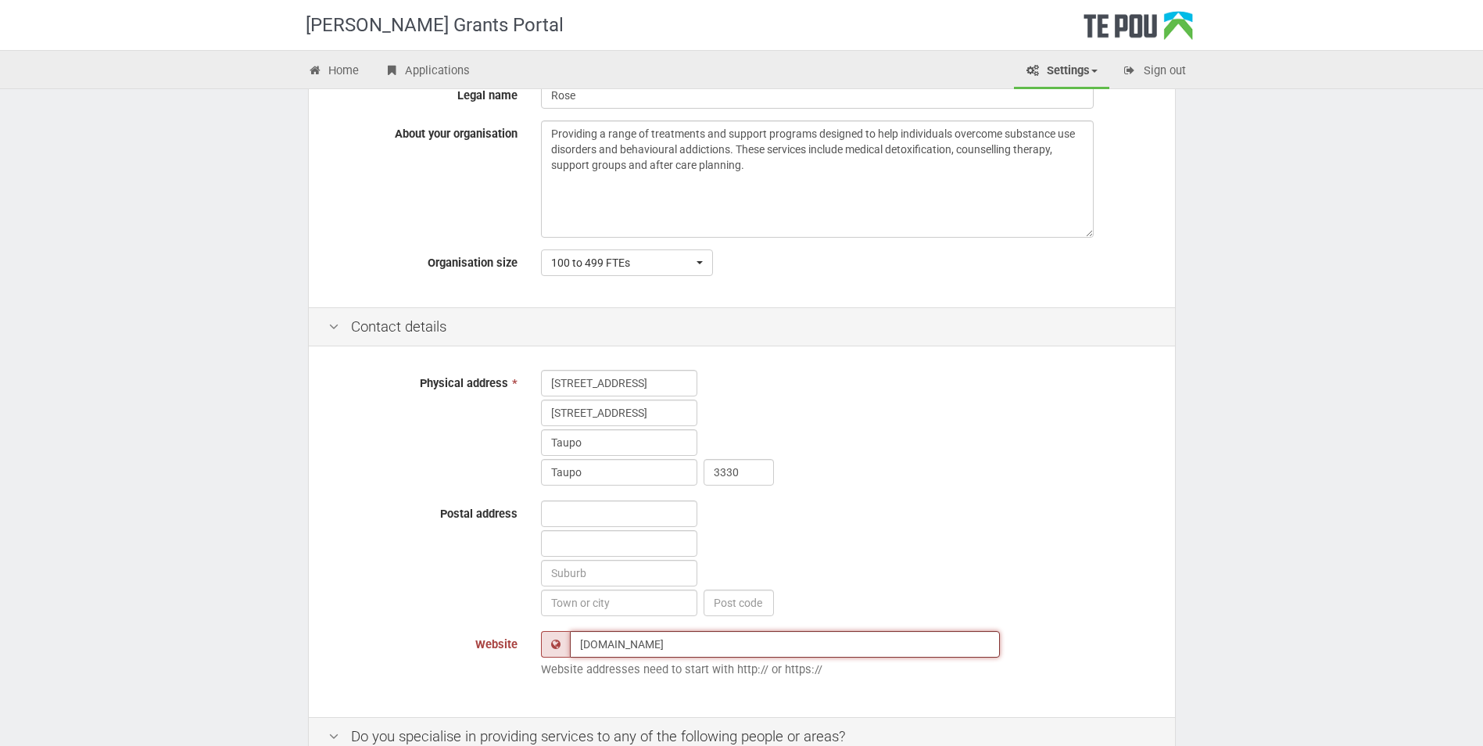
click at [579, 646] on input "arccounsellingservices.com" at bounding box center [785, 644] width 430 height 27
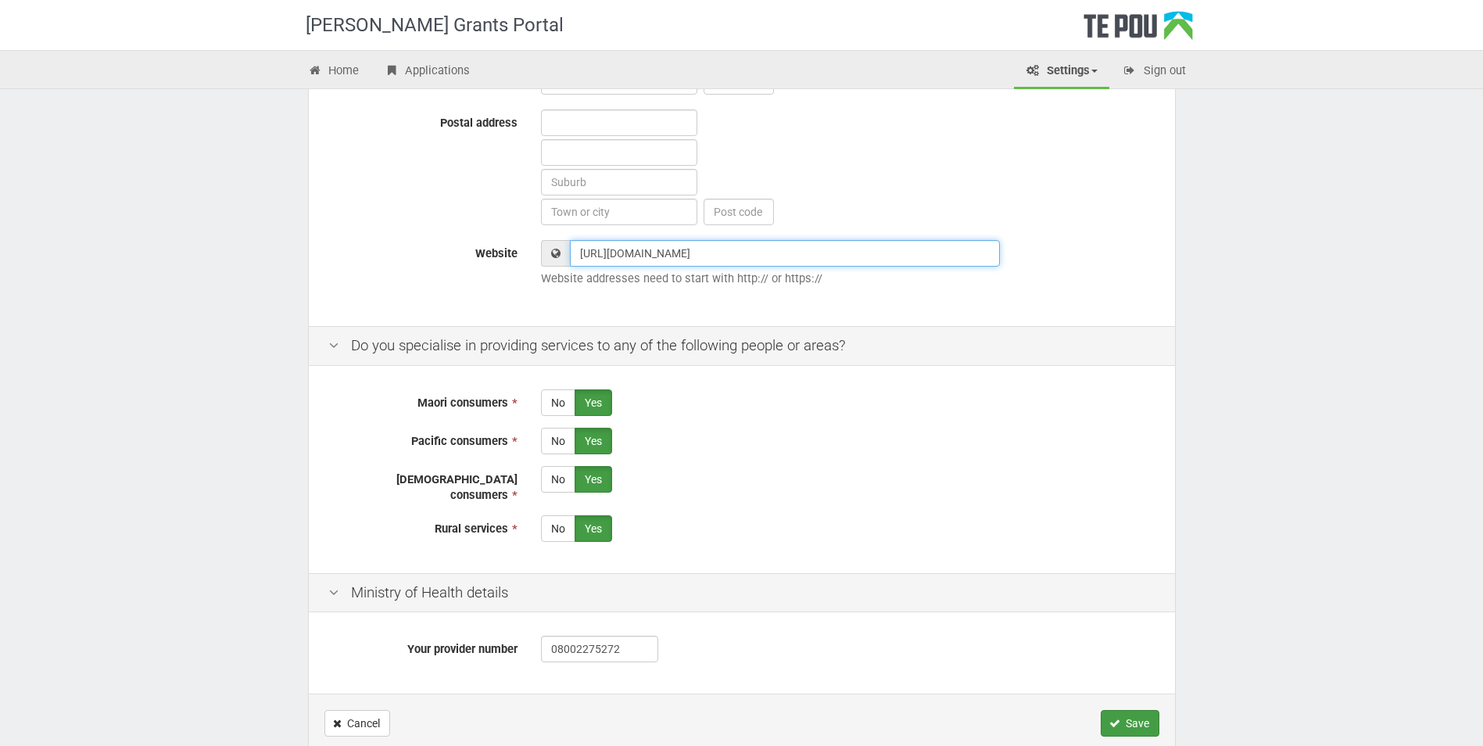
type input "http://arccounsellingservices.com"
click at [1139, 710] on button "Save" at bounding box center [1130, 723] width 59 height 27
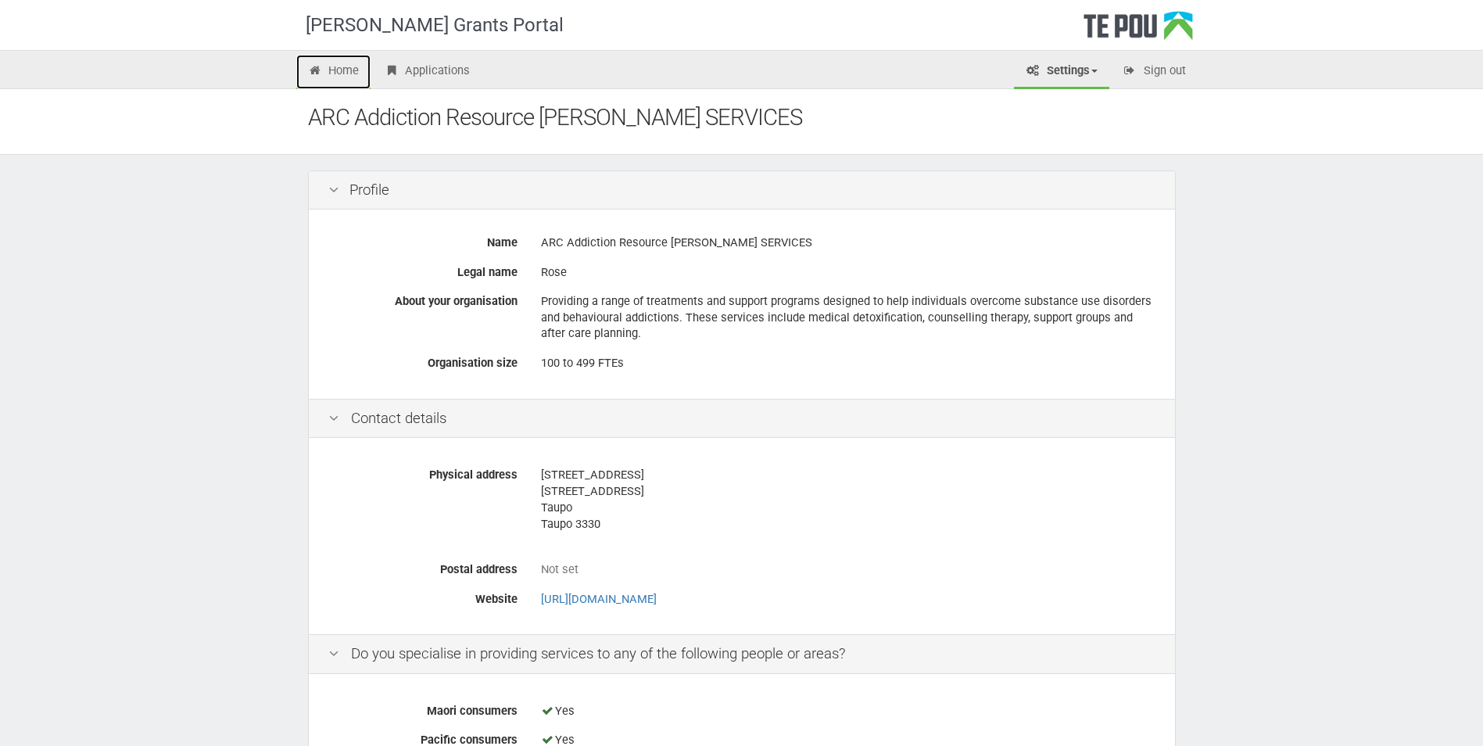
click at [354, 68] on link "Home" at bounding box center [333, 72] width 75 height 34
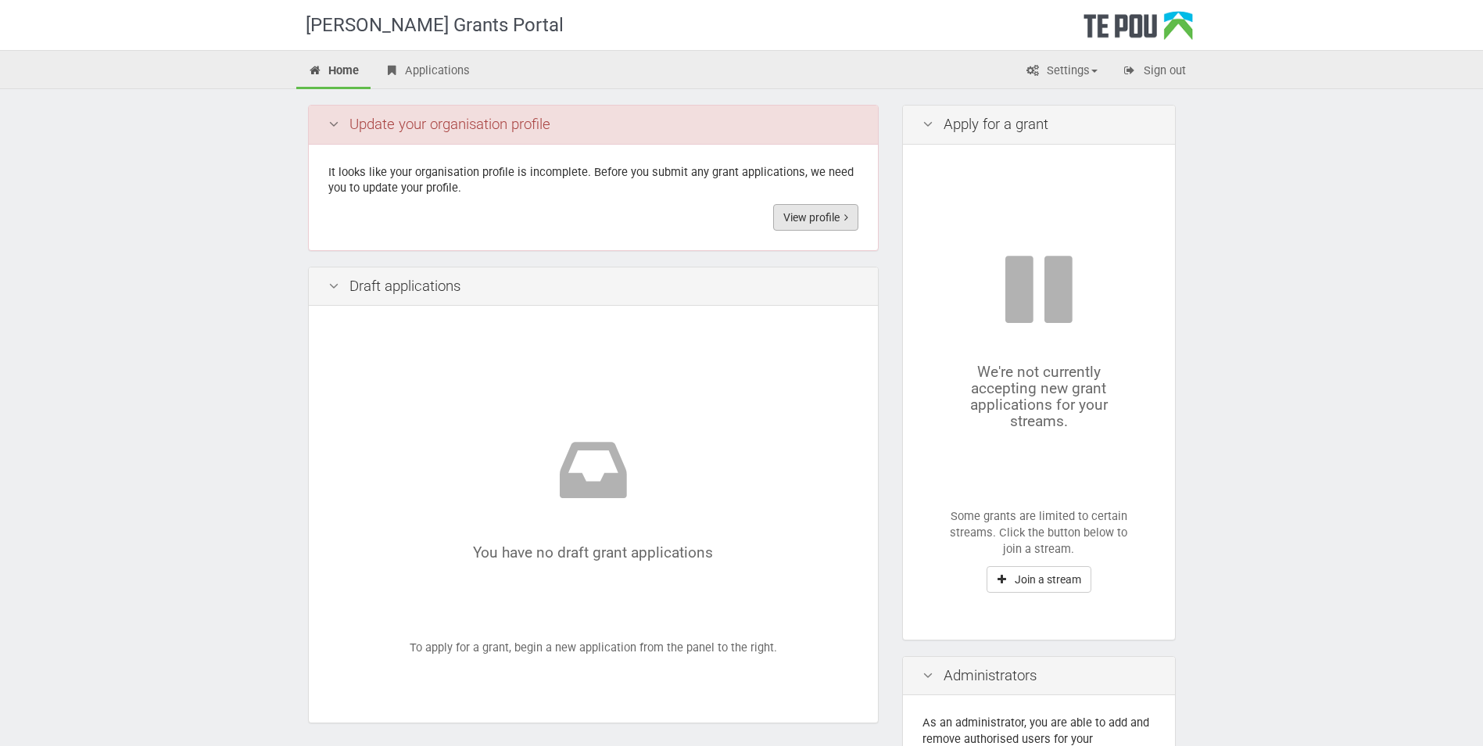
click at [823, 217] on link "View profile" at bounding box center [815, 217] width 85 height 27
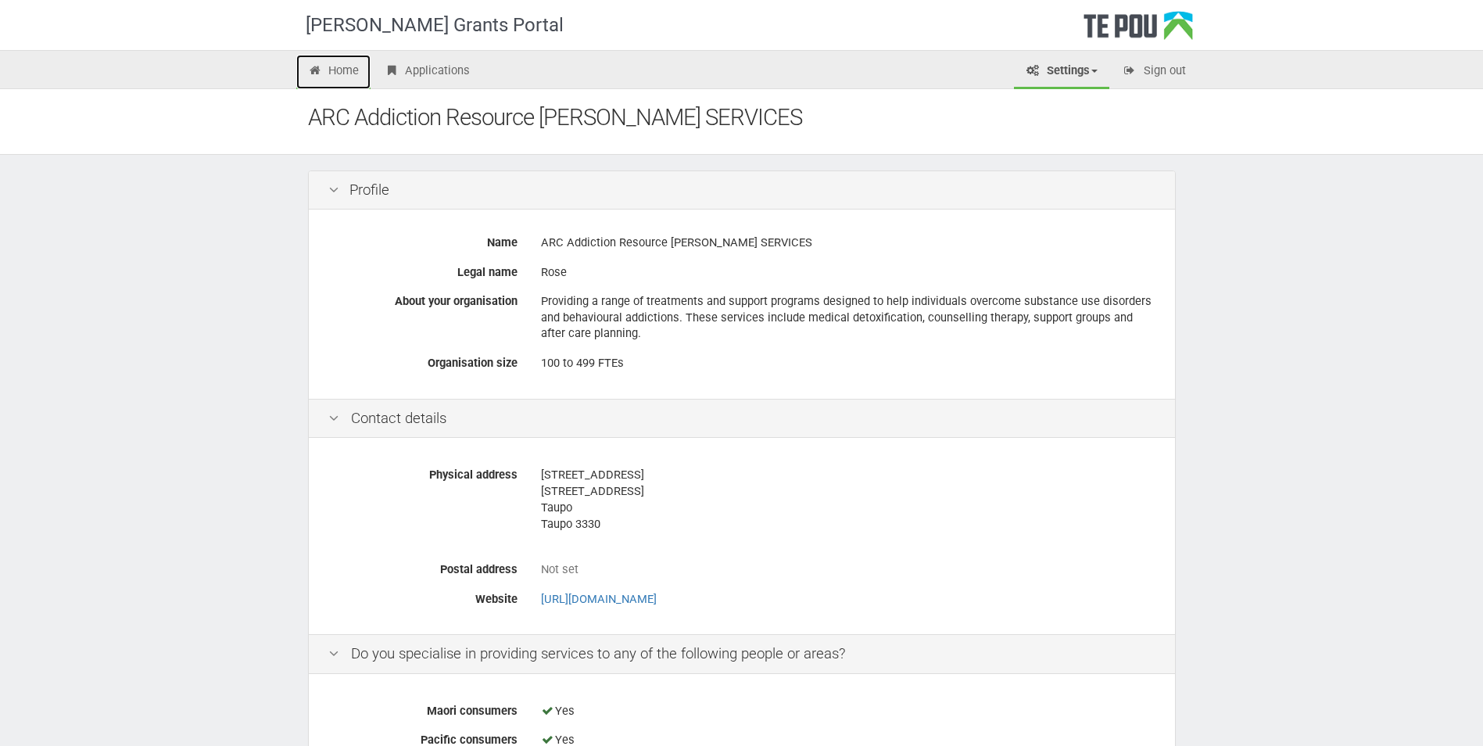
click at [352, 72] on link "Home" at bounding box center [333, 72] width 75 height 34
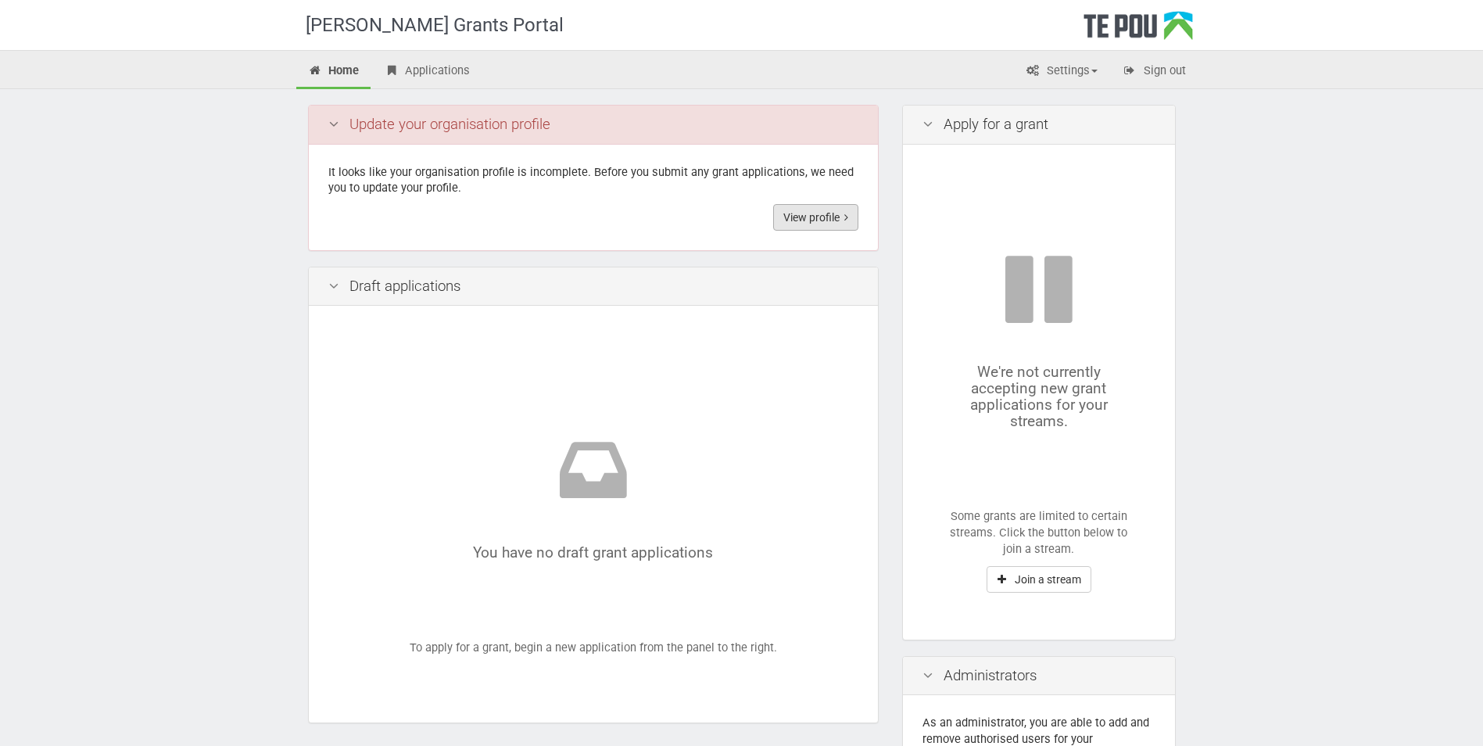
click at [816, 210] on link "View profile" at bounding box center [815, 217] width 85 height 27
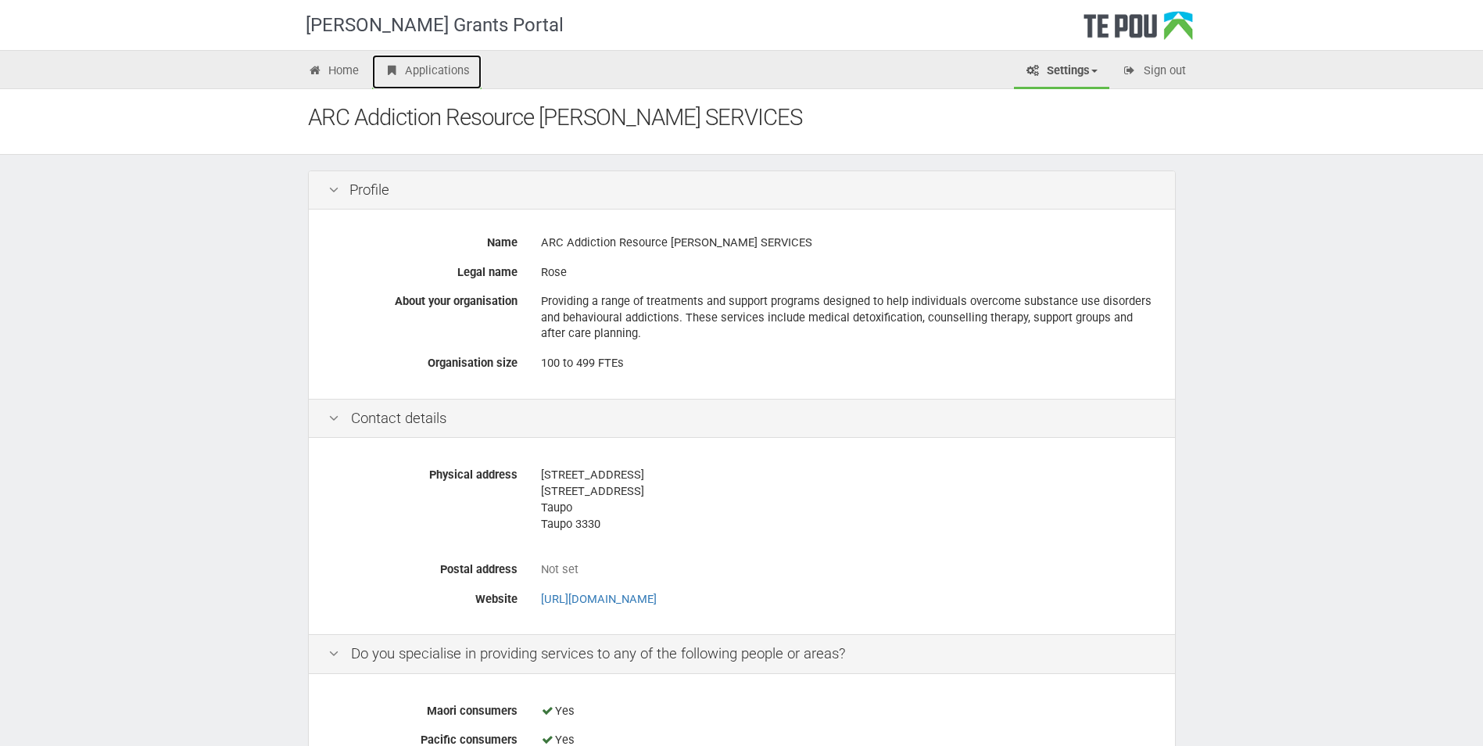
click at [474, 73] on link "Applications" at bounding box center [426, 72] width 109 height 34
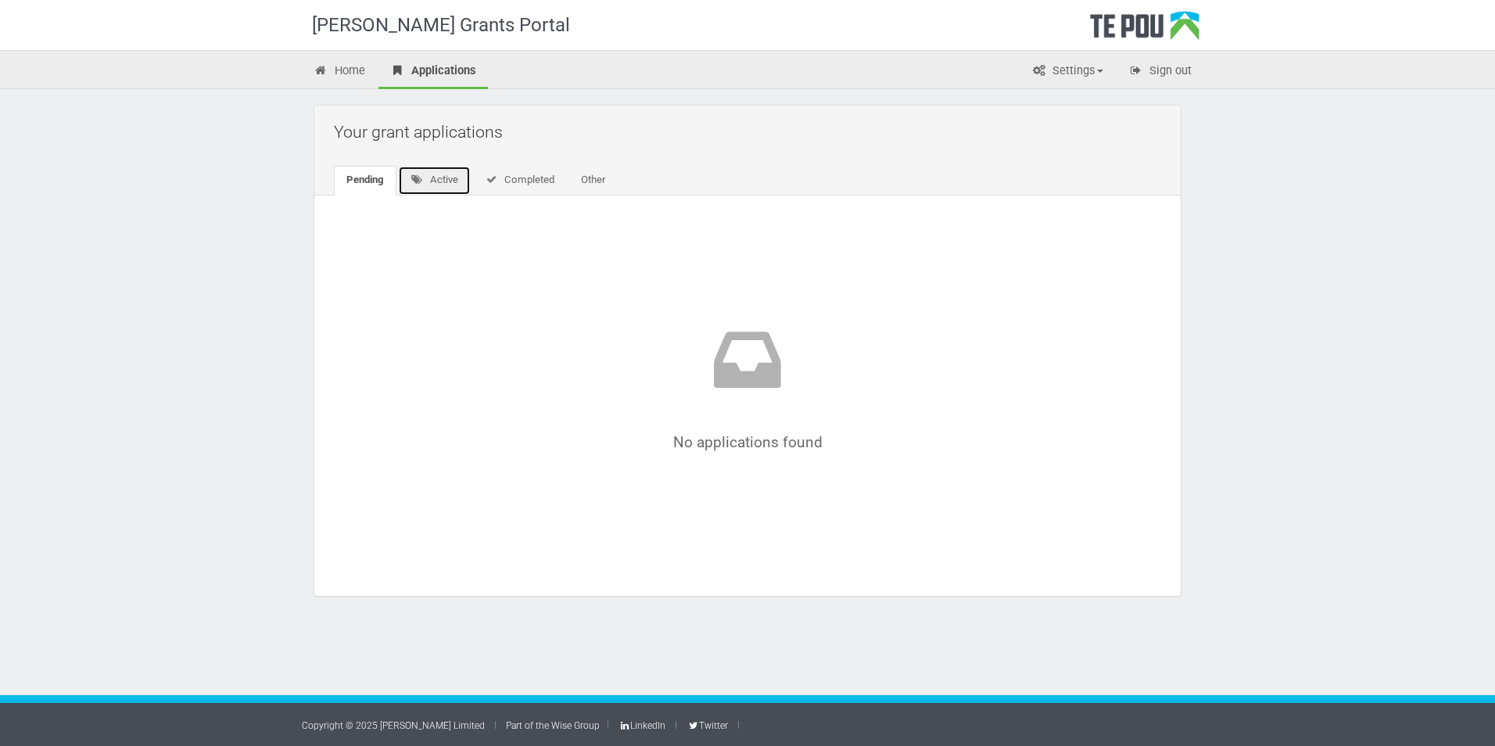
click at [442, 180] on link "Active" at bounding box center [434, 181] width 73 height 30
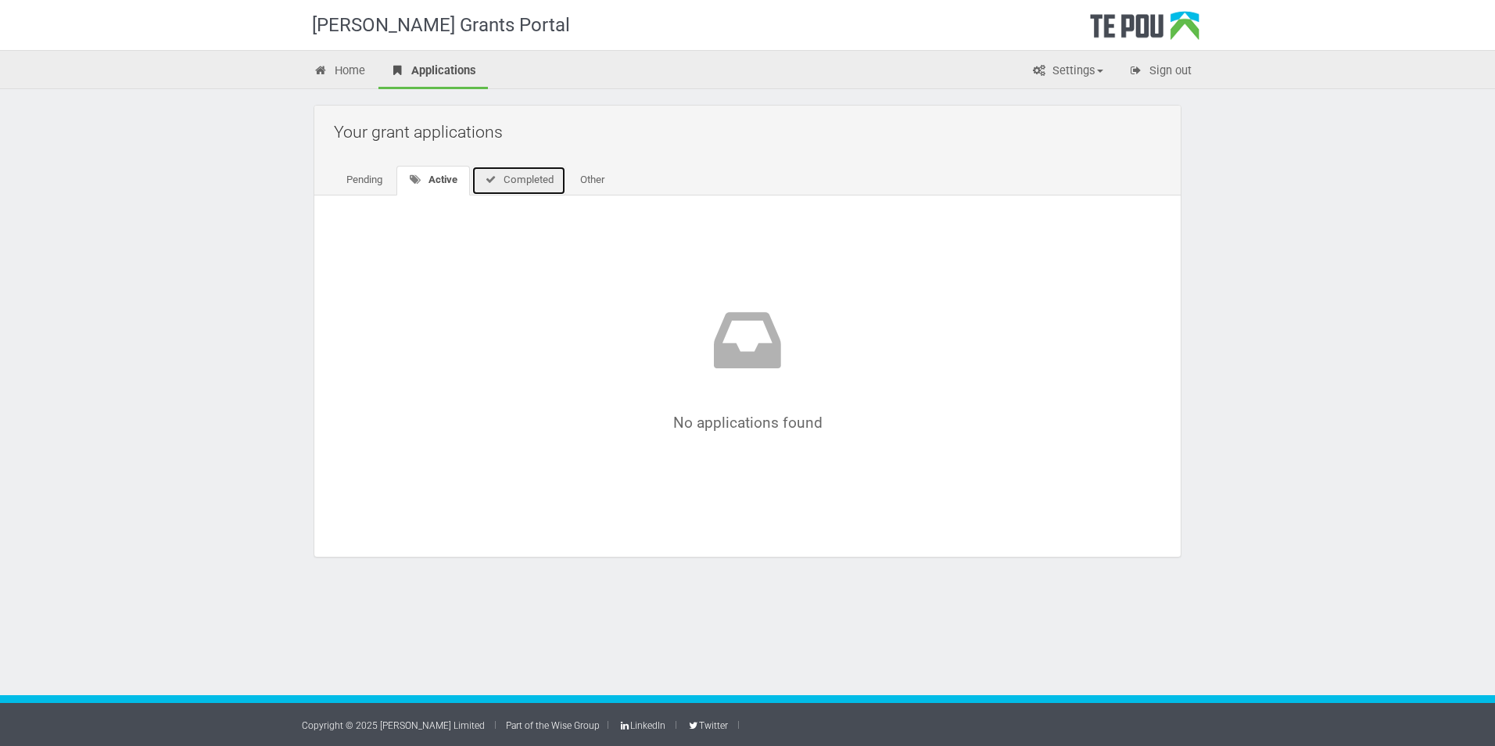
click at [508, 173] on link "Completed" at bounding box center [519, 181] width 95 height 30
click at [594, 175] on link "Other" at bounding box center [589, 181] width 49 height 30
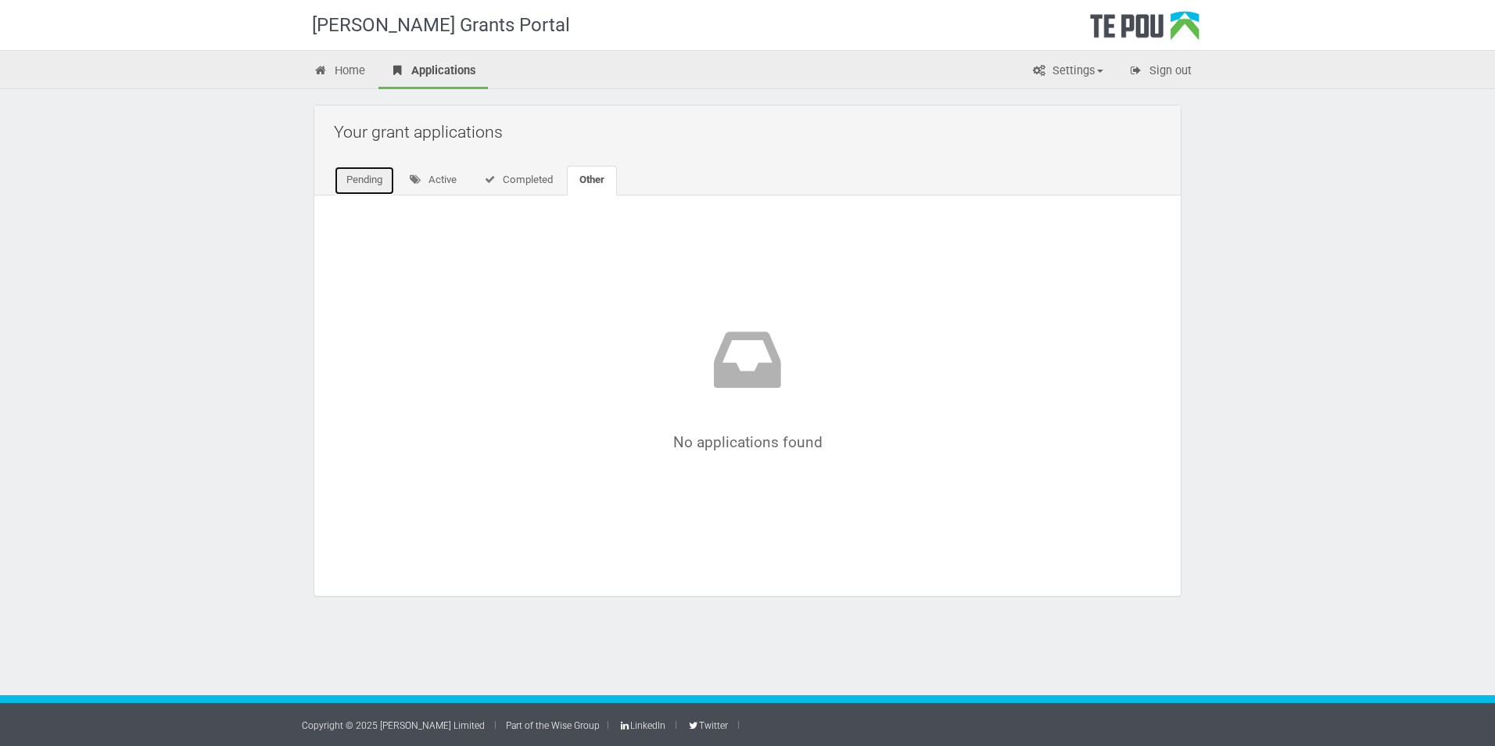
drag, startPoint x: 376, startPoint y: 172, endPoint x: 369, endPoint y: 163, distance: 11.7
click at [375, 172] on link "Pending" at bounding box center [364, 181] width 61 height 30
click at [342, 56] on div "Home Applications Settings Profile Users My account FAQs Sign out" at bounding box center [747, 69] width 1495 height 39
click at [343, 67] on link "Home" at bounding box center [339, 72] width 75 height 34
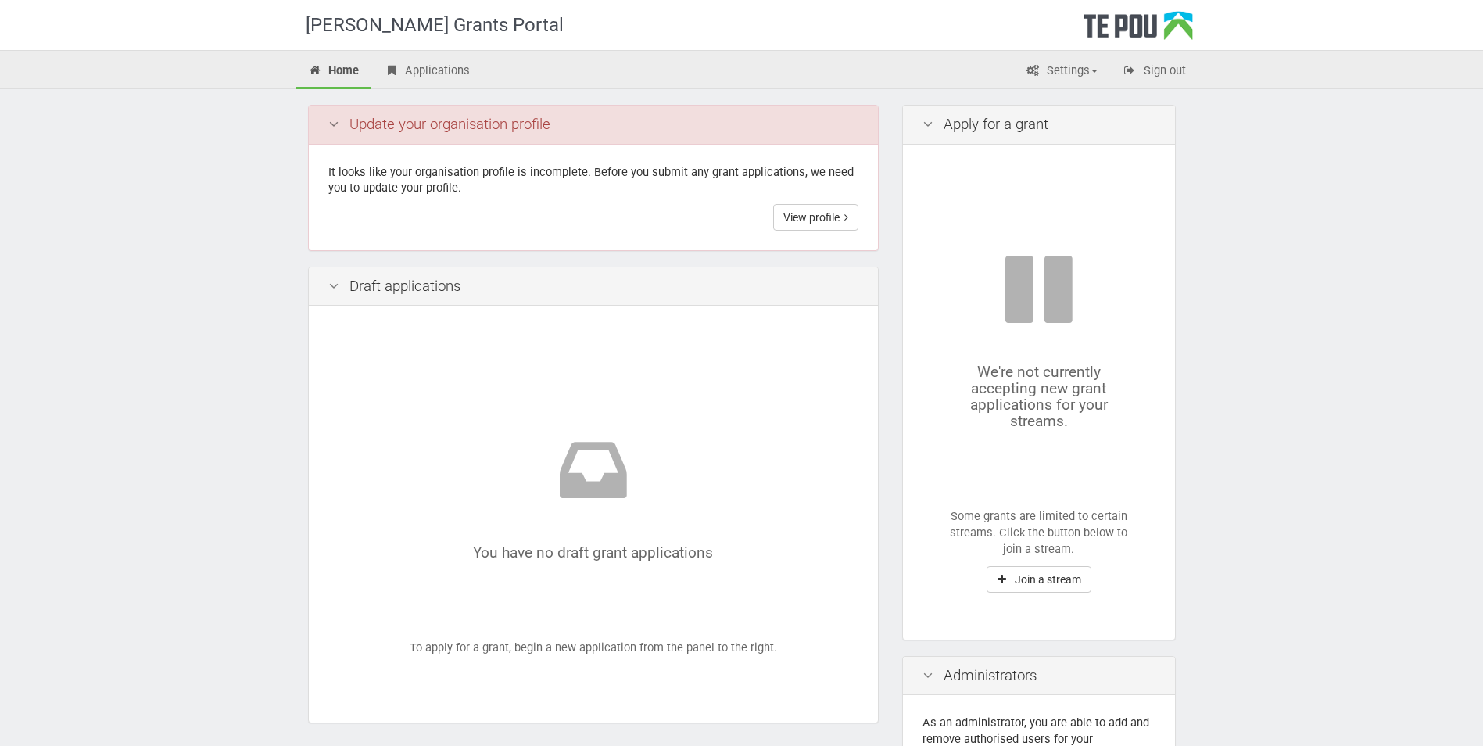
click at [335, 126] on icon at bounding box center [334, 124] width 19 height 15
click at [335, 119] on icon at bounding box center [334, 124] width 19 height 15
click at [363, 117] on div "Update your organisation profile" at bounding box center [593, 125] width 569 height 39
click at [842, 216] on link "View profile" at bounding box center [815, 217] width 85 height 27
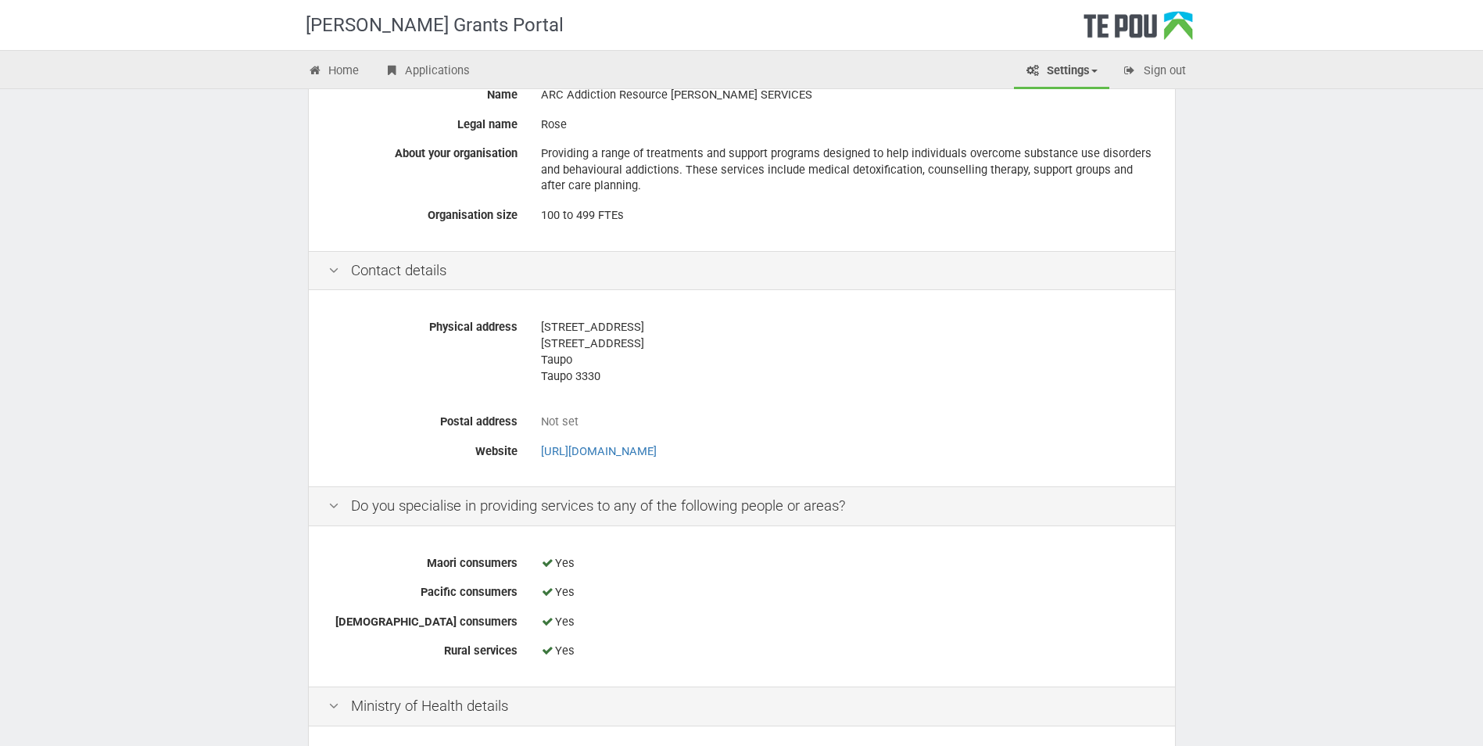
scroll to position [539, 0]
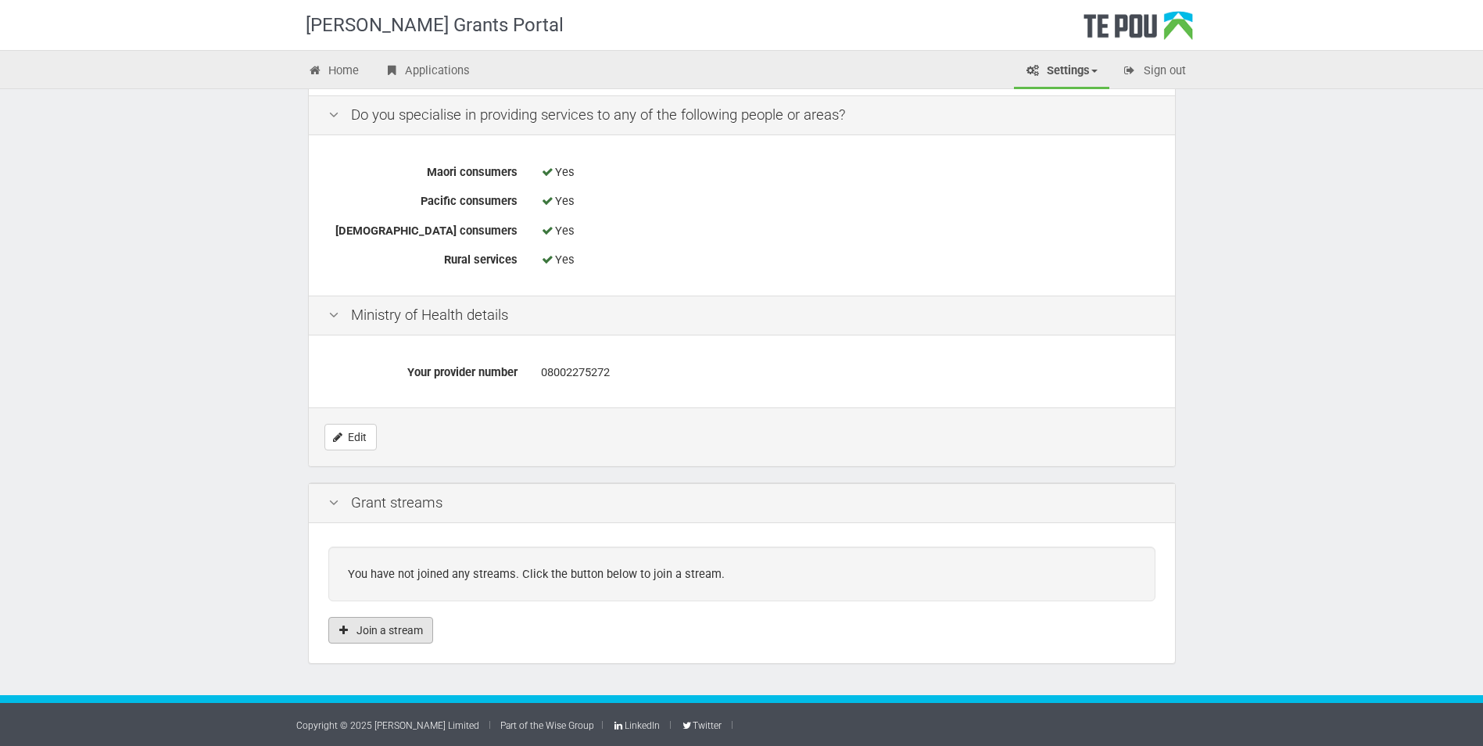
click at [411, 628] on button "Join a stream" at bounding box center [380, 630] width 105 height 27
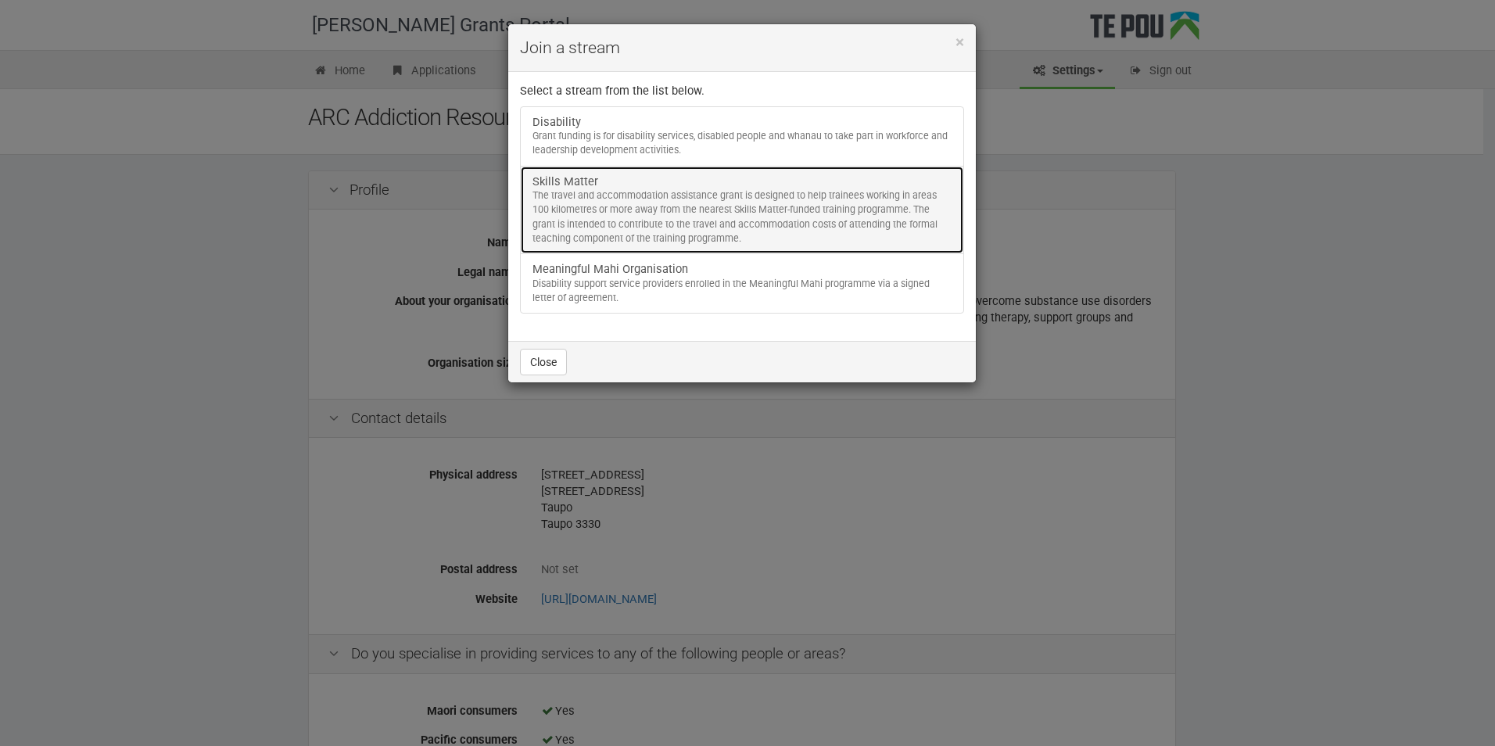
click at [611, 233] on div "The travel and accommodation assistance grant is designed to help trainees work…" at bounding box center [741, 216] width 419 height 57
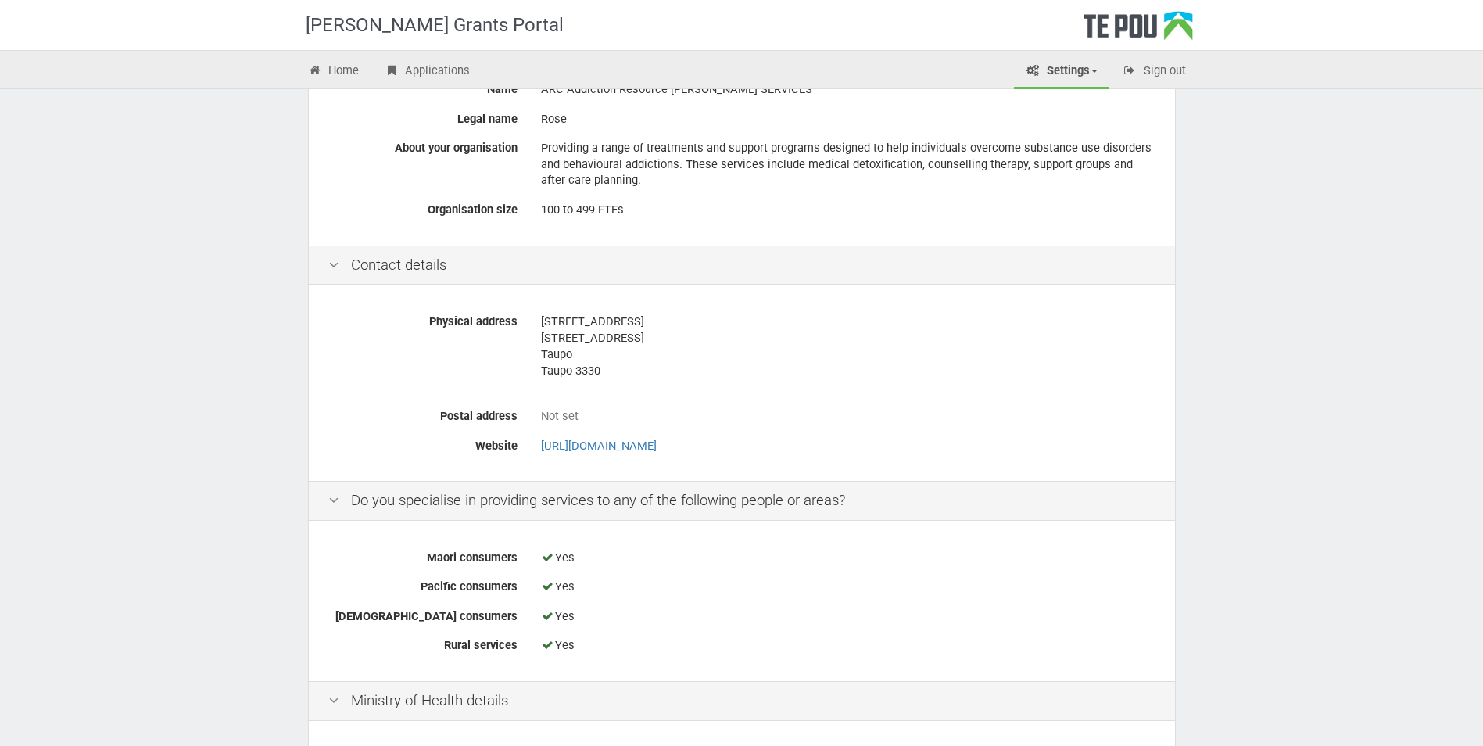
scroll to position [469, 0]
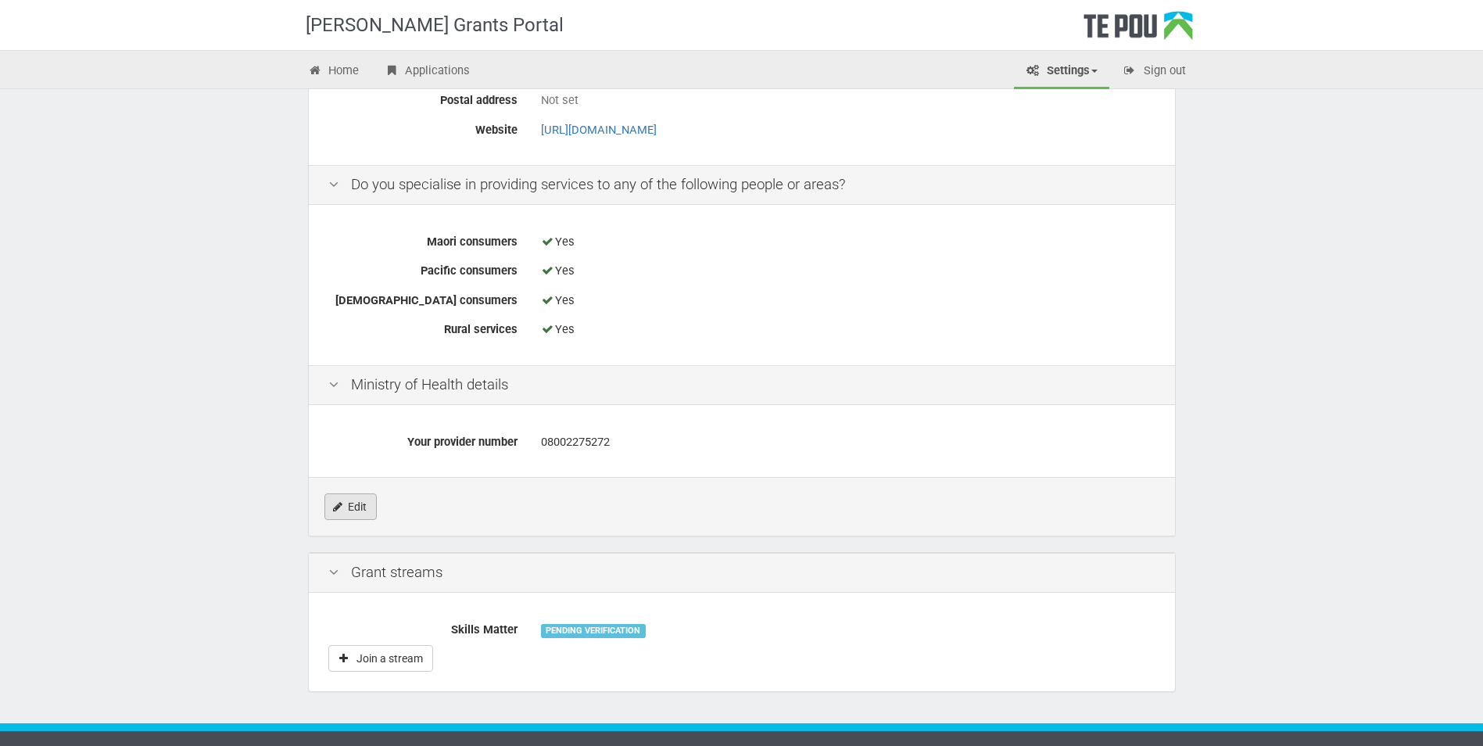
click at [364, 503] on link "Edit" at bounding box center [351, 506] width 52 height 27
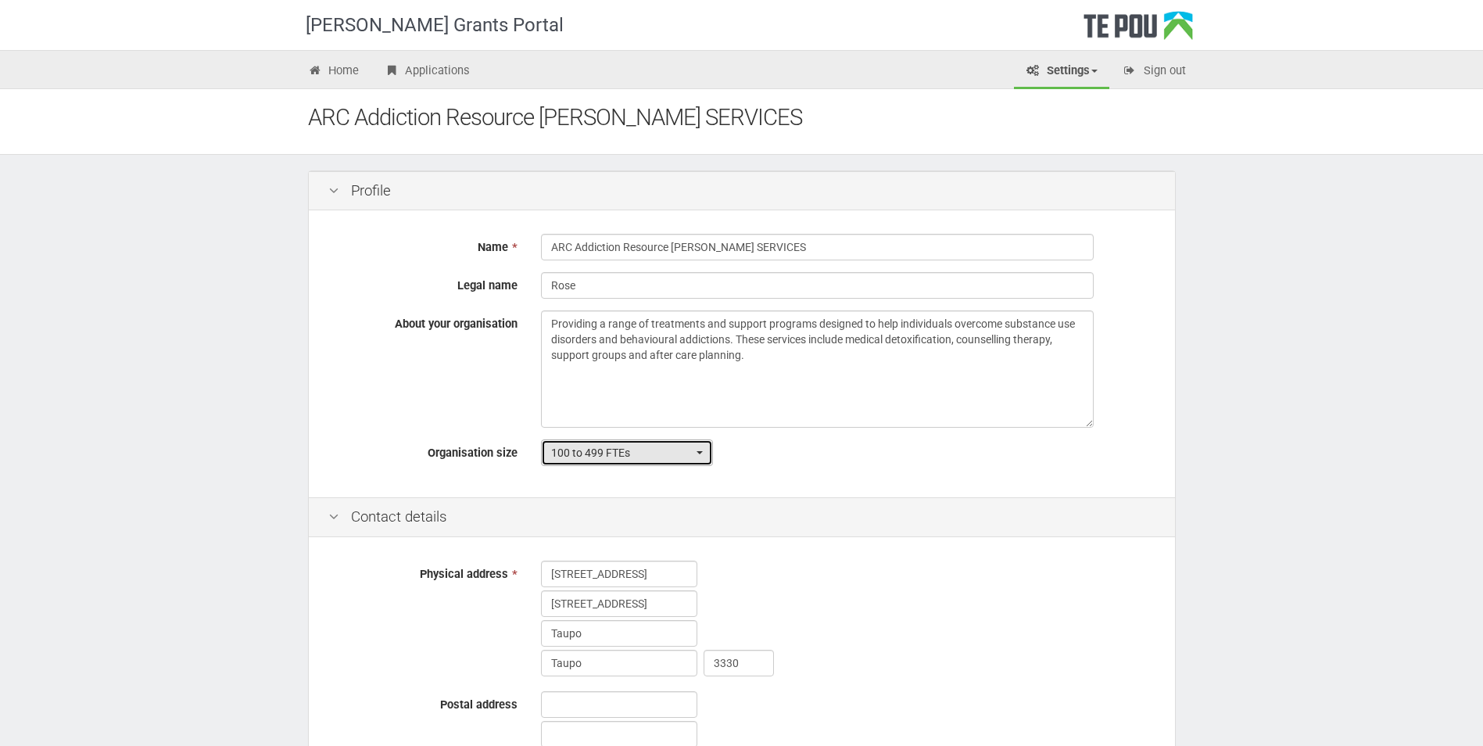
click at [700, 453] on span "button" at bounding box center [700, 452] width 6 height 3
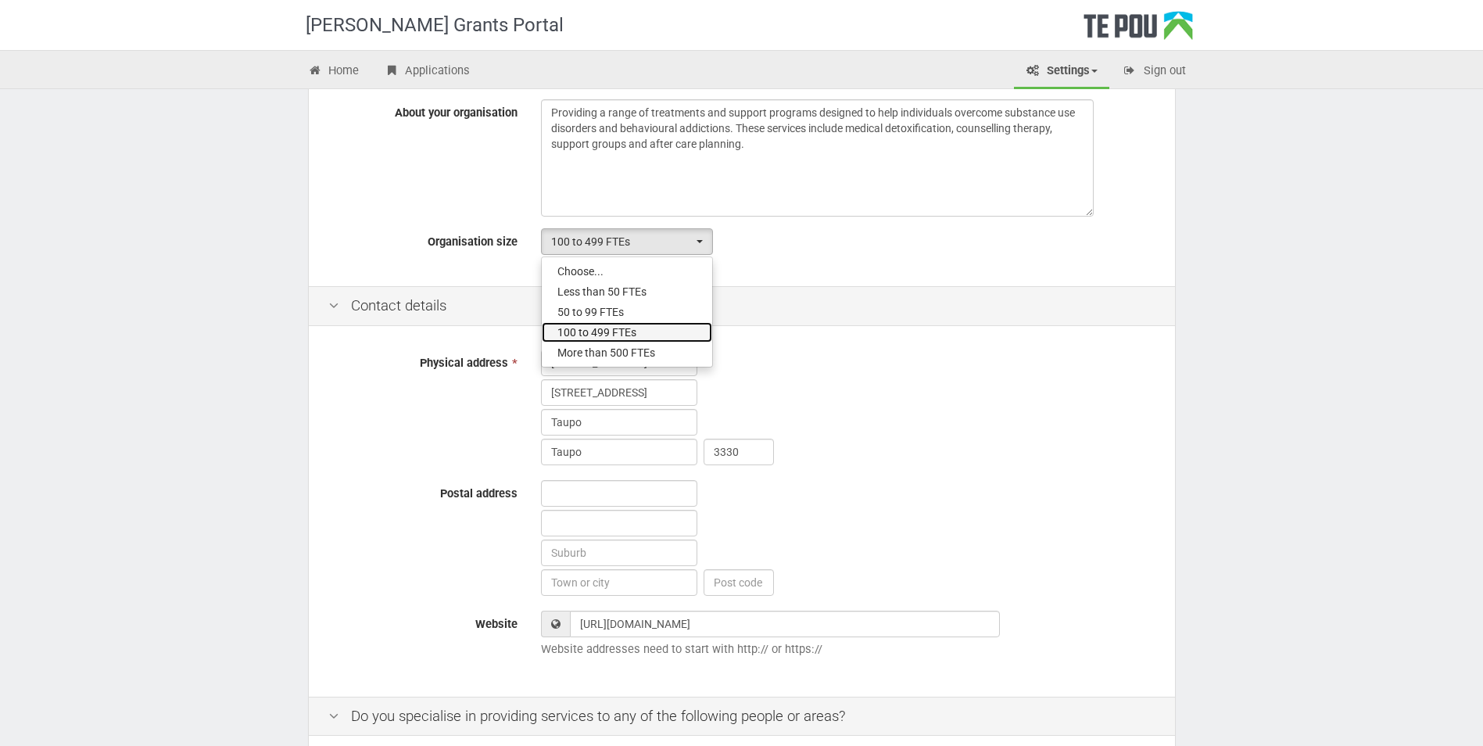
scroll to position [313, 0]
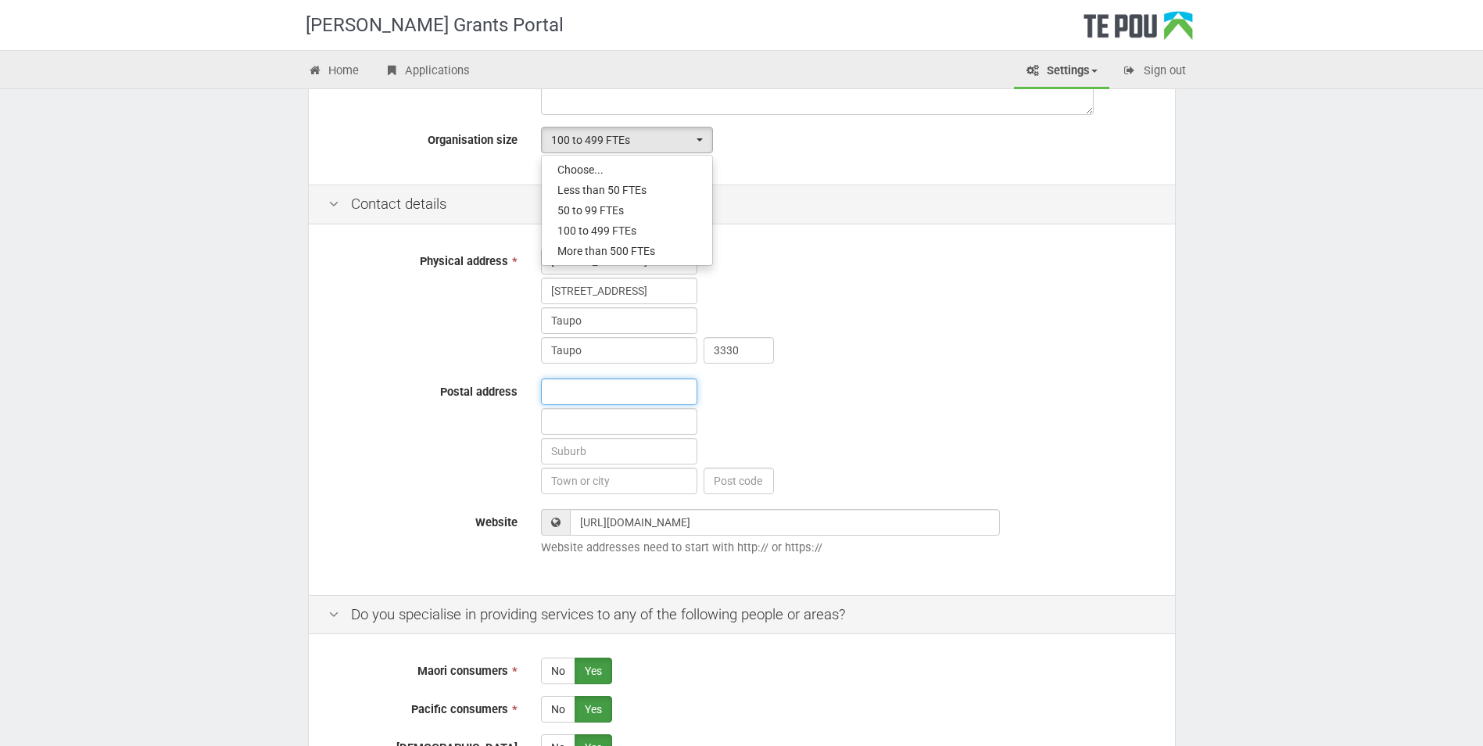
click at [638, 386] on input "text" at bounding box center [619, 391] width 156 height 27
type input "[STREET_ADDRESS]"
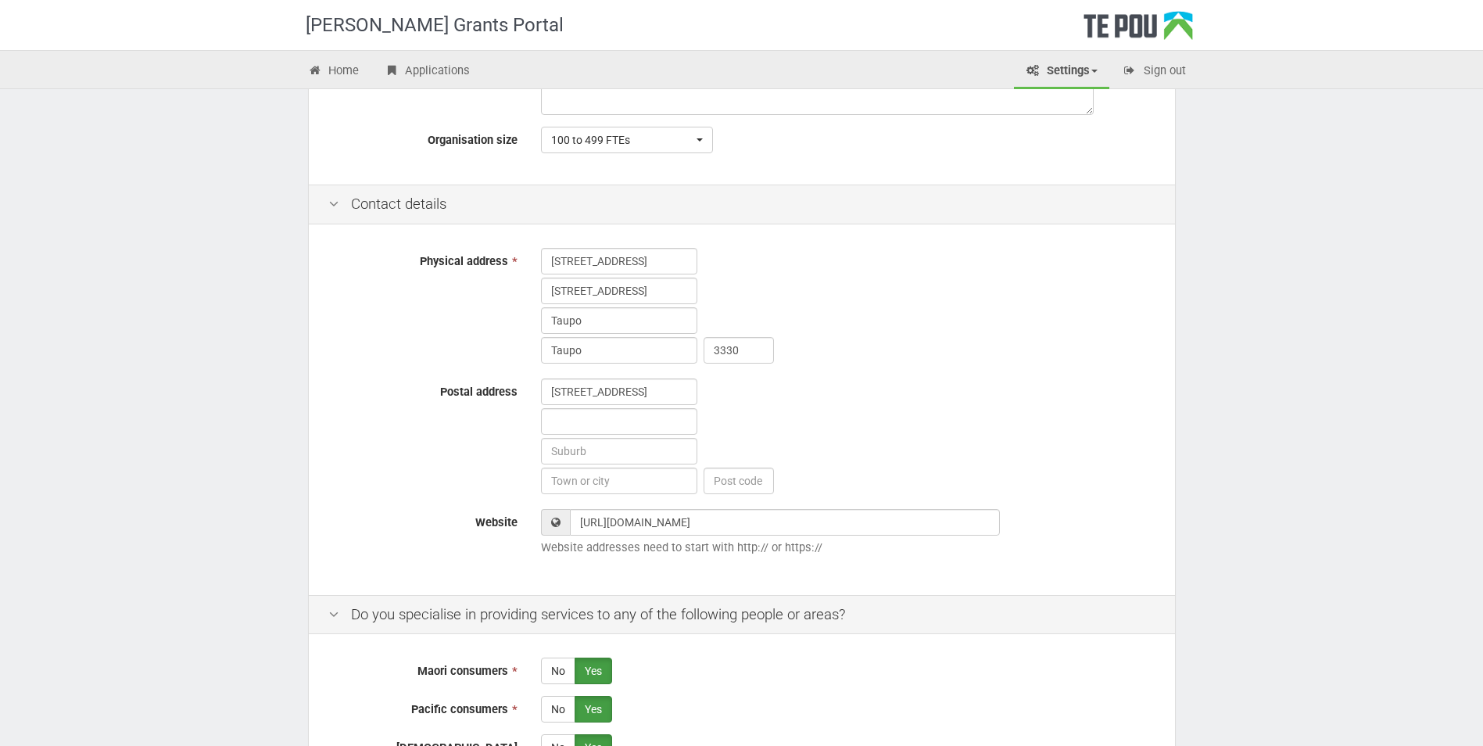
type input "[STREET_ADDRESS]"
type input "3330"
click at [621, 482] on input "text" at bounding box center [619, 481] width 156 height 27
type input "Taupo"
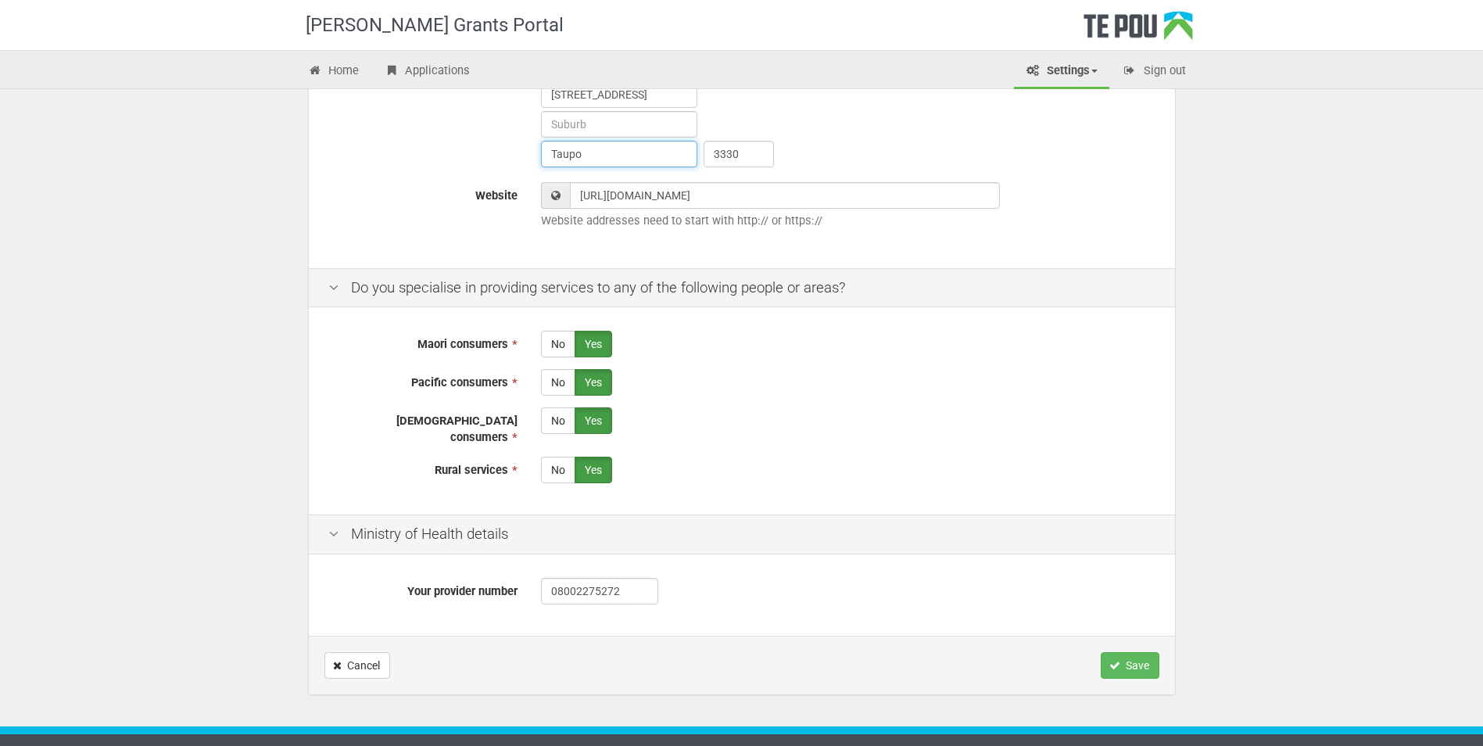
scroll to position [660, 0]
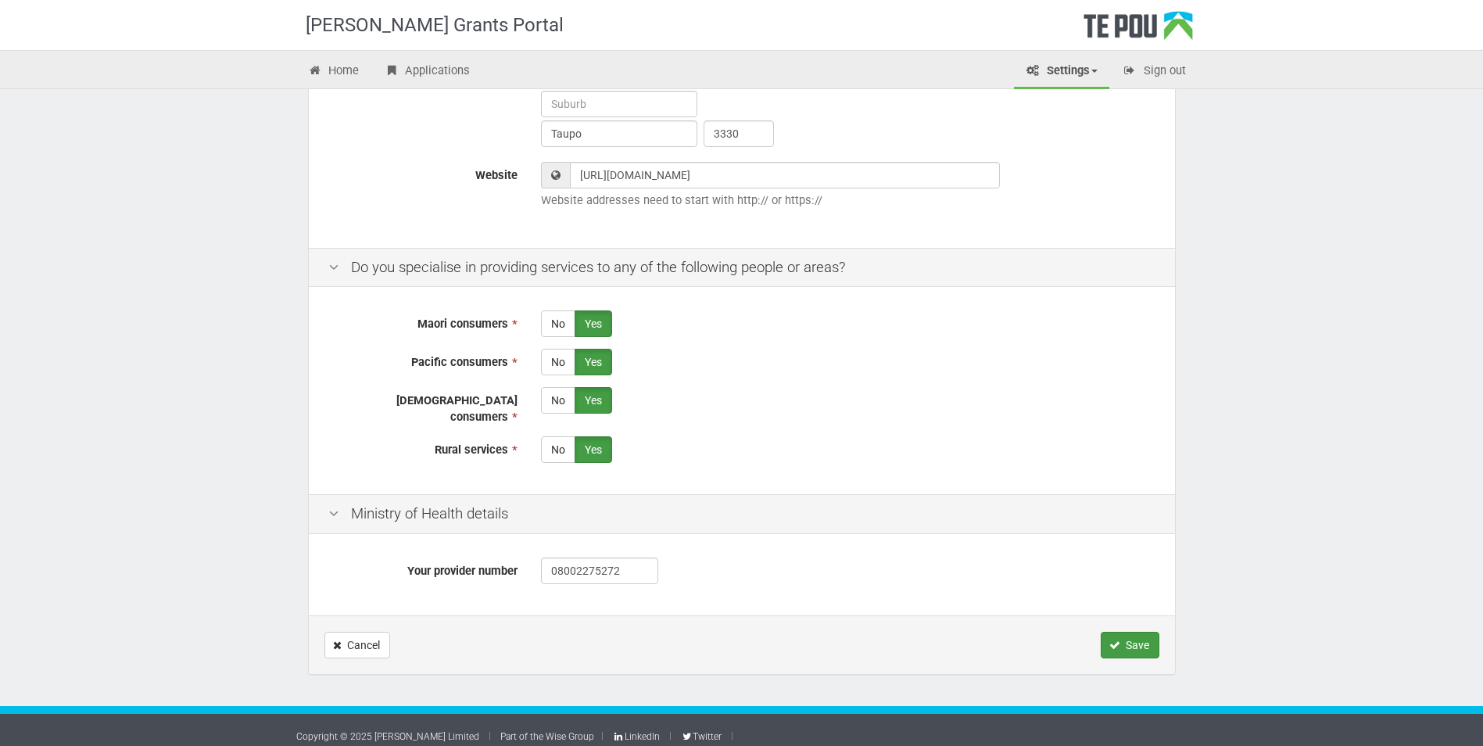
click at [1113, 640] on icon "Save" at bounding box center [1115, 645] width 11 height 11
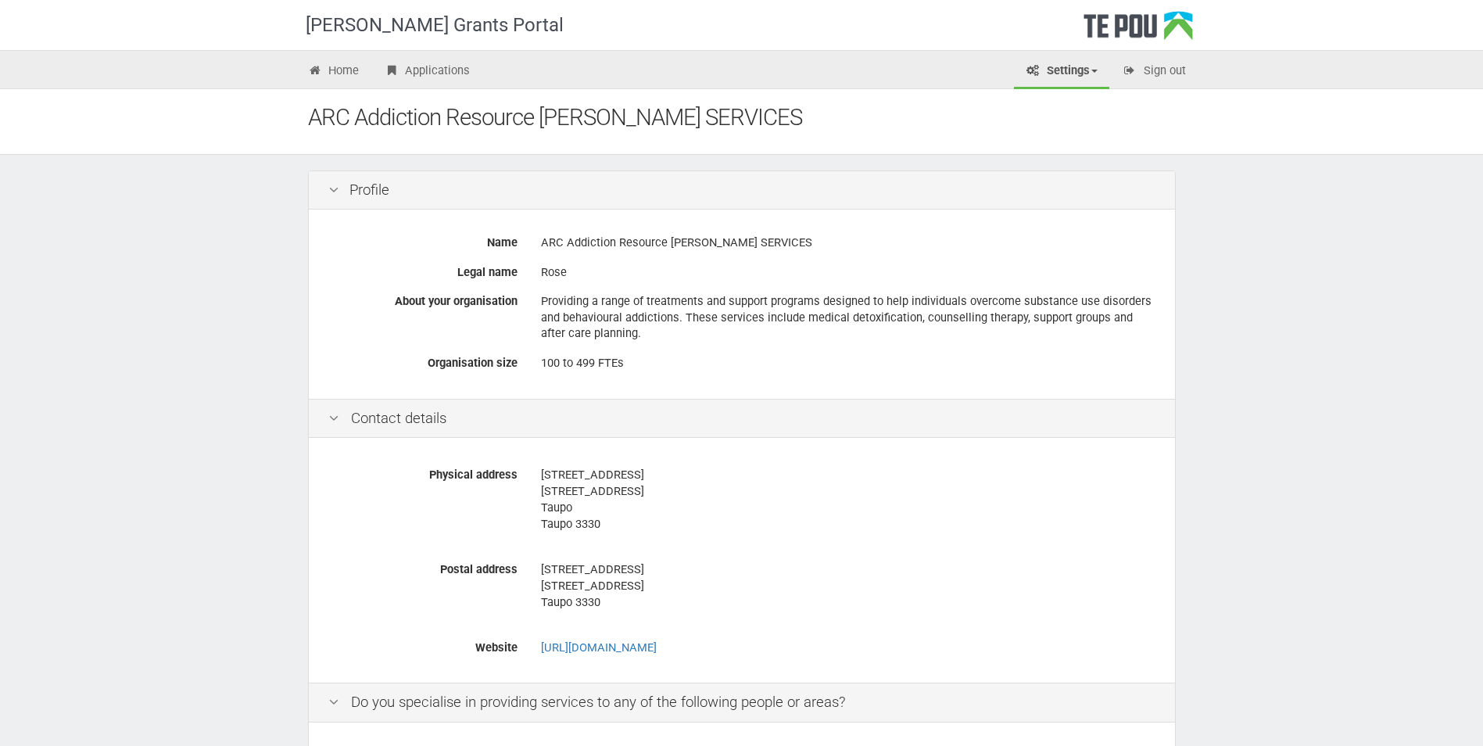
click at [1122, 27] on div "Te Pou Logo" at bounding box center [1138, 30] width 109 height 39
click at [453, 72] on link "Applications" at bounding box center [426, 72] width 109 height 34
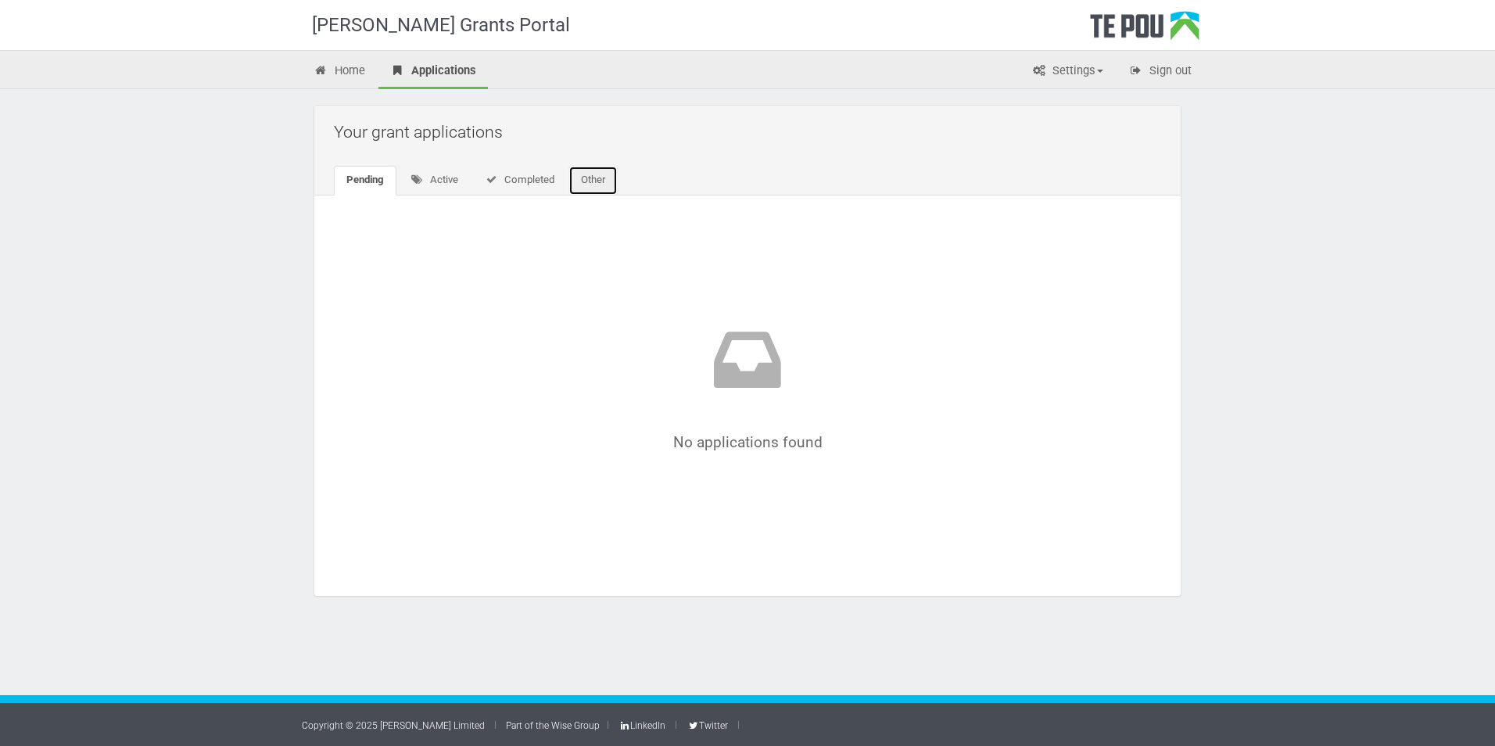
click at [591, 174] on link "Other" at bounding box center [592, 181] width 49 height 30
click at [359, 73] on link "Home" at bounding box center [339, 72] width 75 height 34
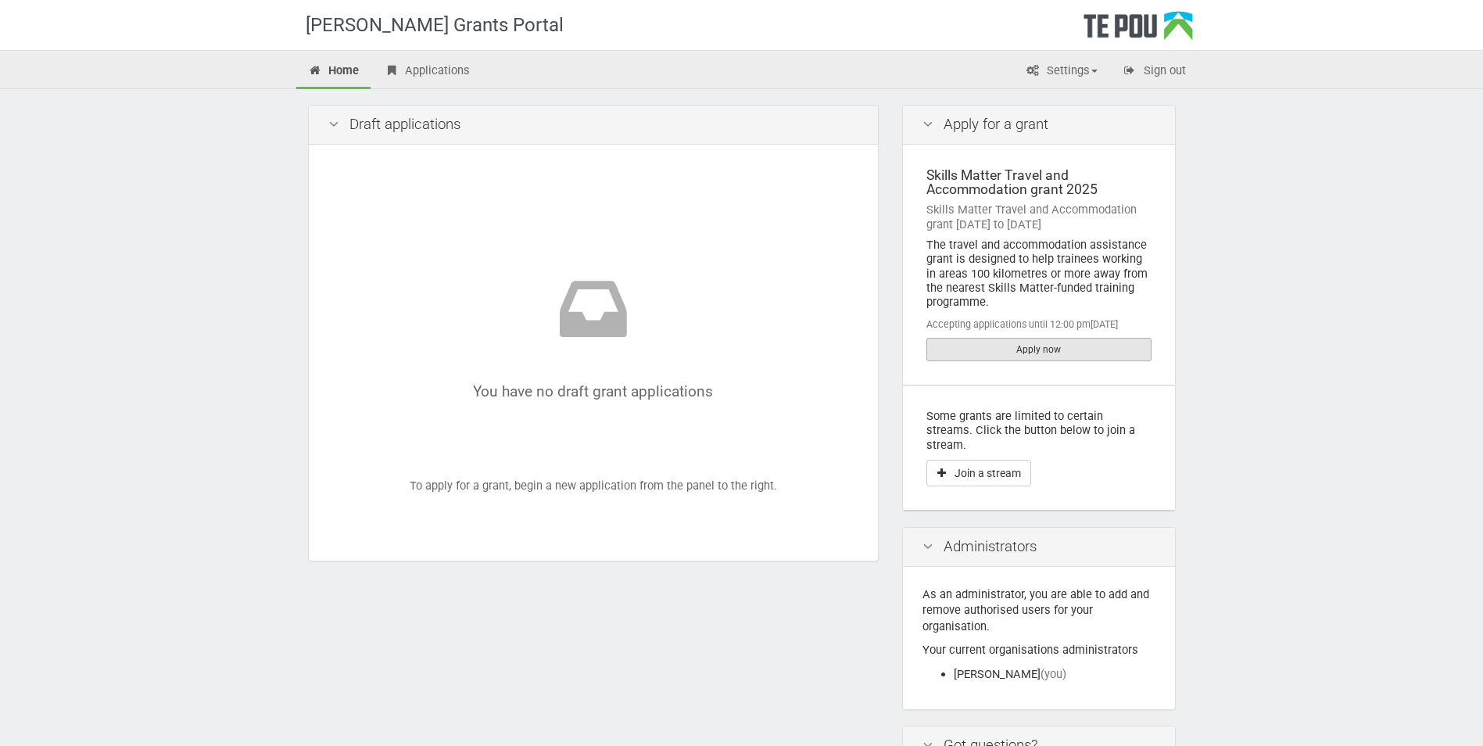
click at [1050, 348] on link "Apply now" at bounding box center [1039, 349] width 225 height 23
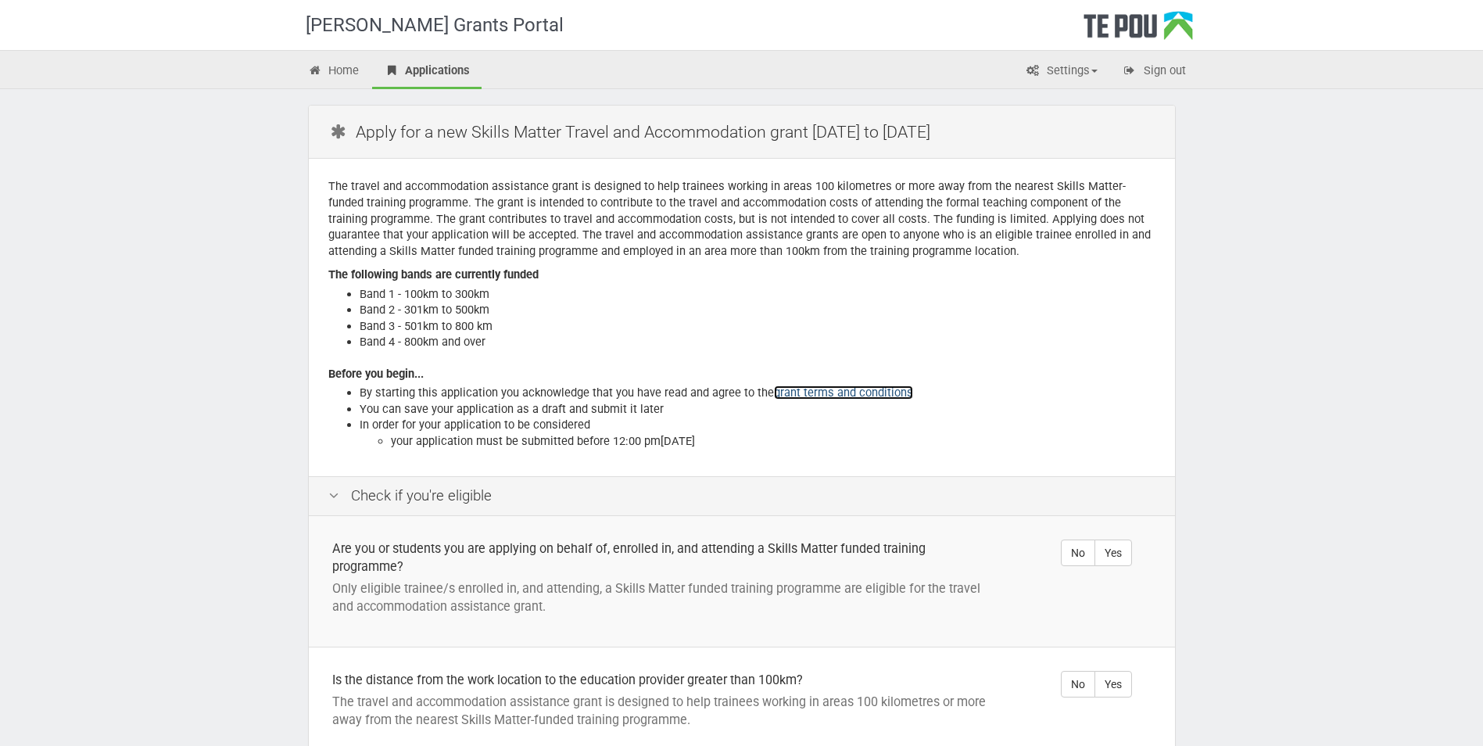
click at [863, 393] on link "grant terms and conditions" at bounding box center [843, 392] width 139 height 14
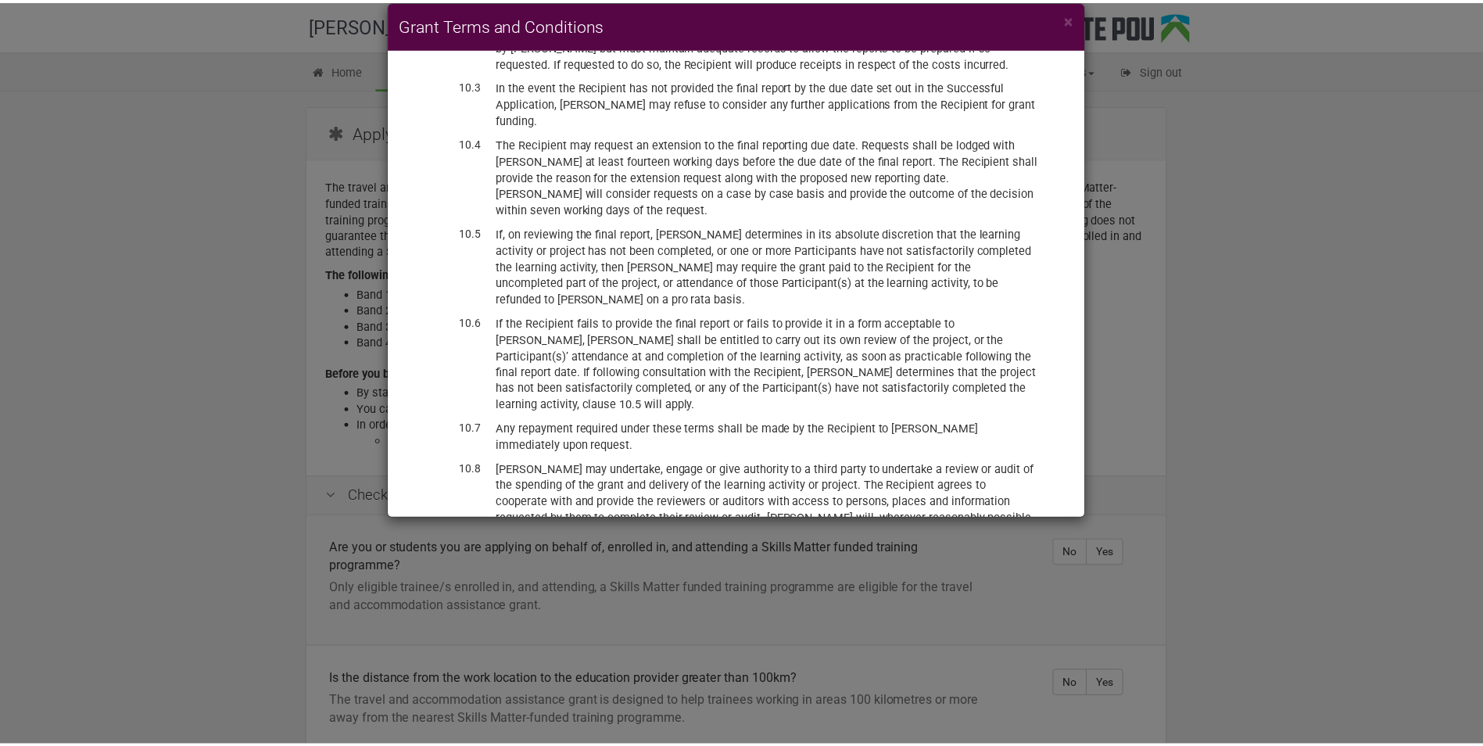
scroll to position [3656, 0]
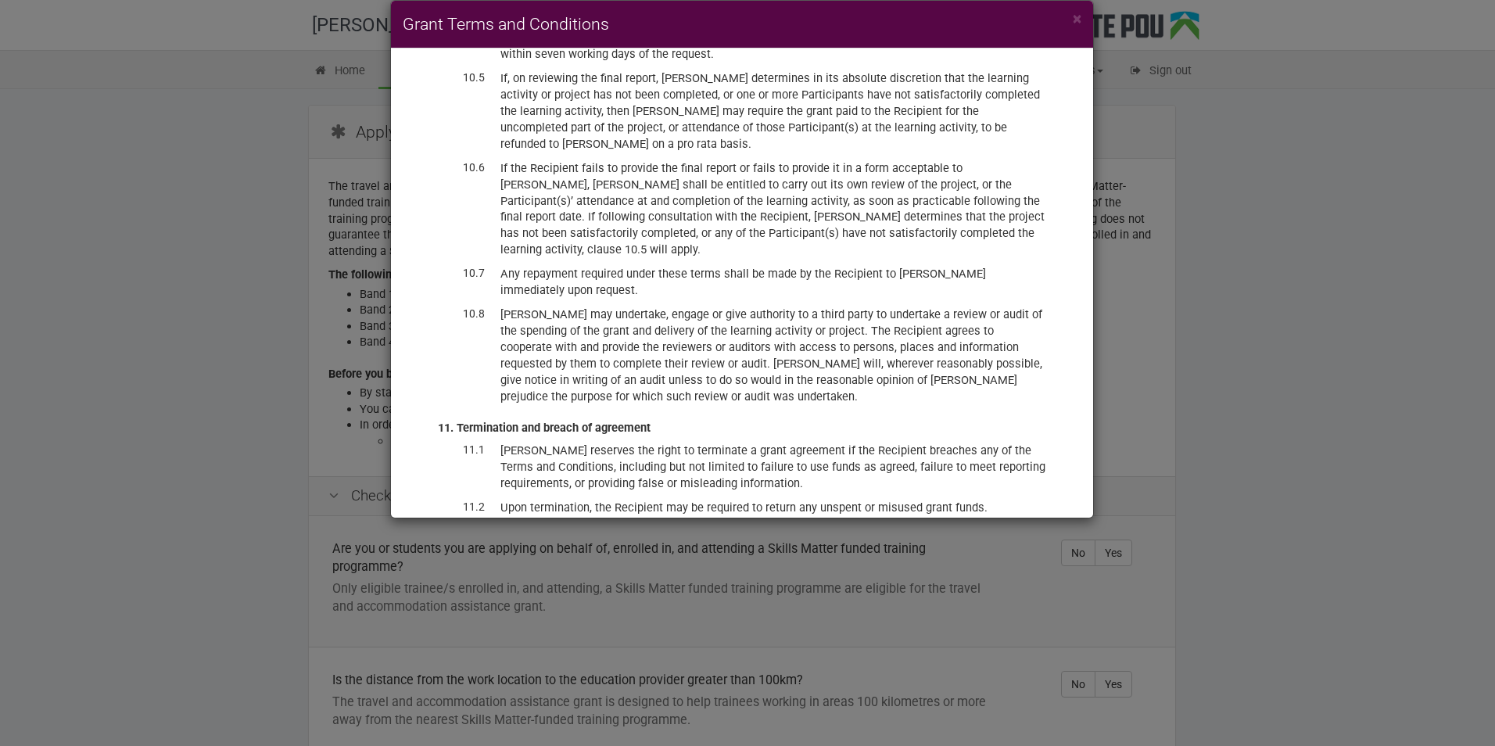
click at [1182, 248] on div "× Grant Terms and Conditions BACKGROUND Te Pou Ltd (Te Pou) administers a range…" at bounding box center [747, 373] width 1495 height 746
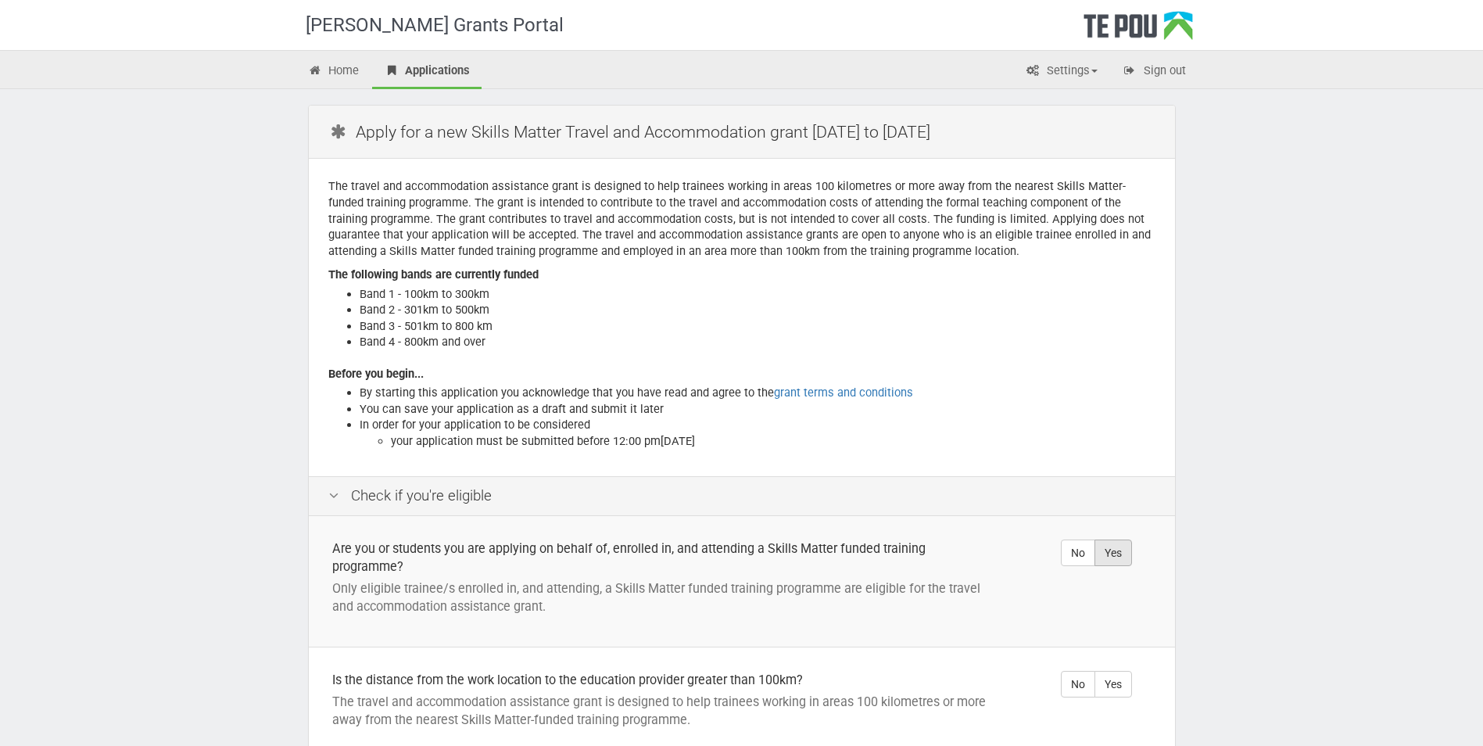
click at [1106, 554] on label "Yes" at bounding box center [1114, 553] width 38 height 27
radio input "true"
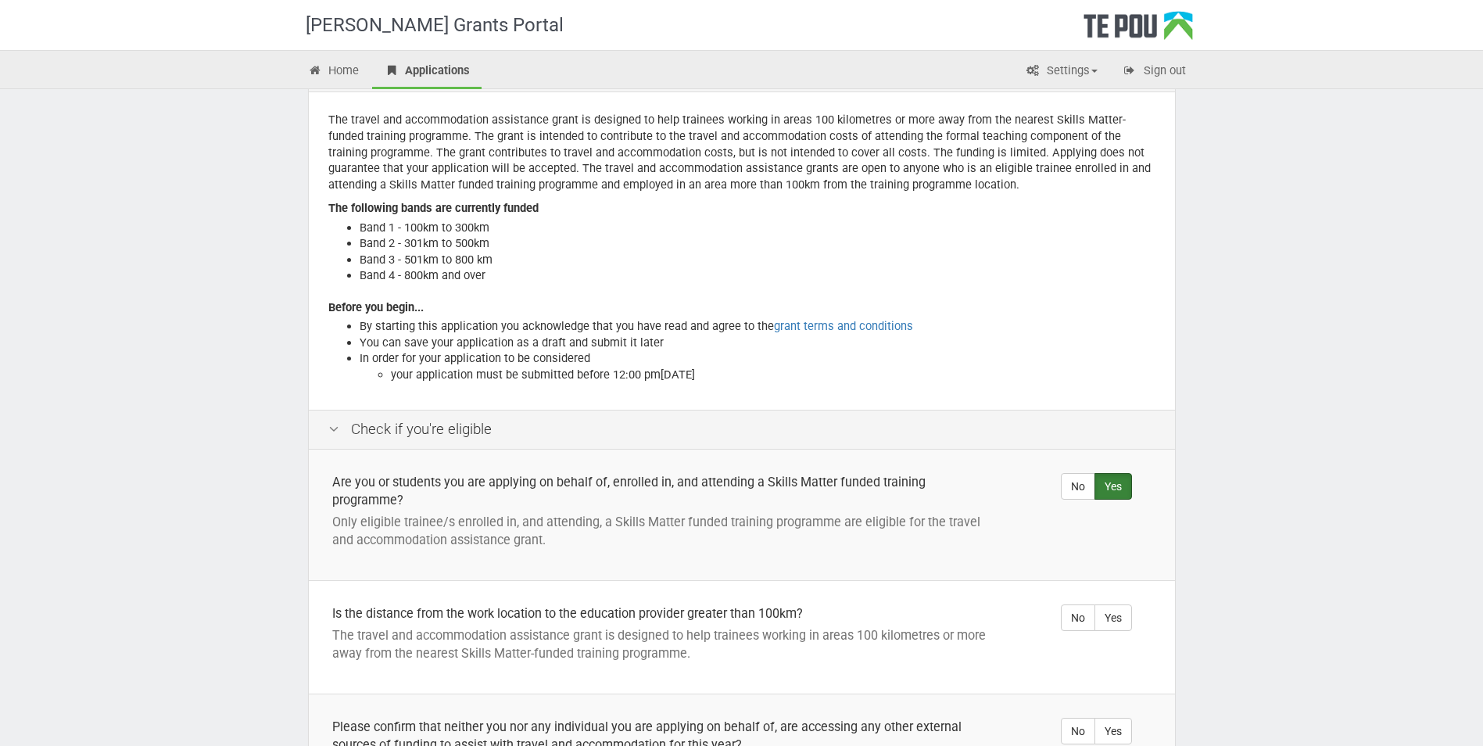
scroll to position [156, 0]
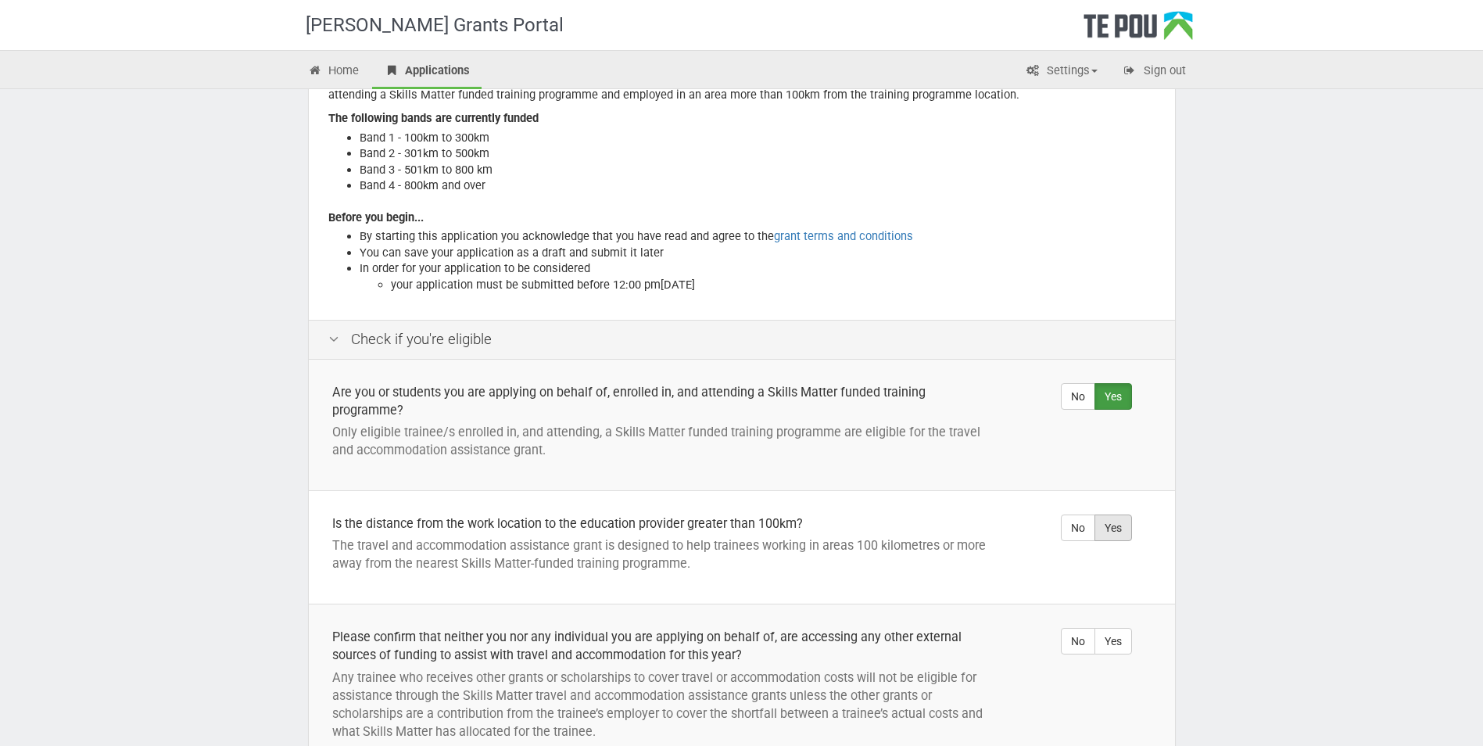
click at [1124, 528] on label "Yes" at bounding box center [1114, 528] width 38 height 27
radio input "true"
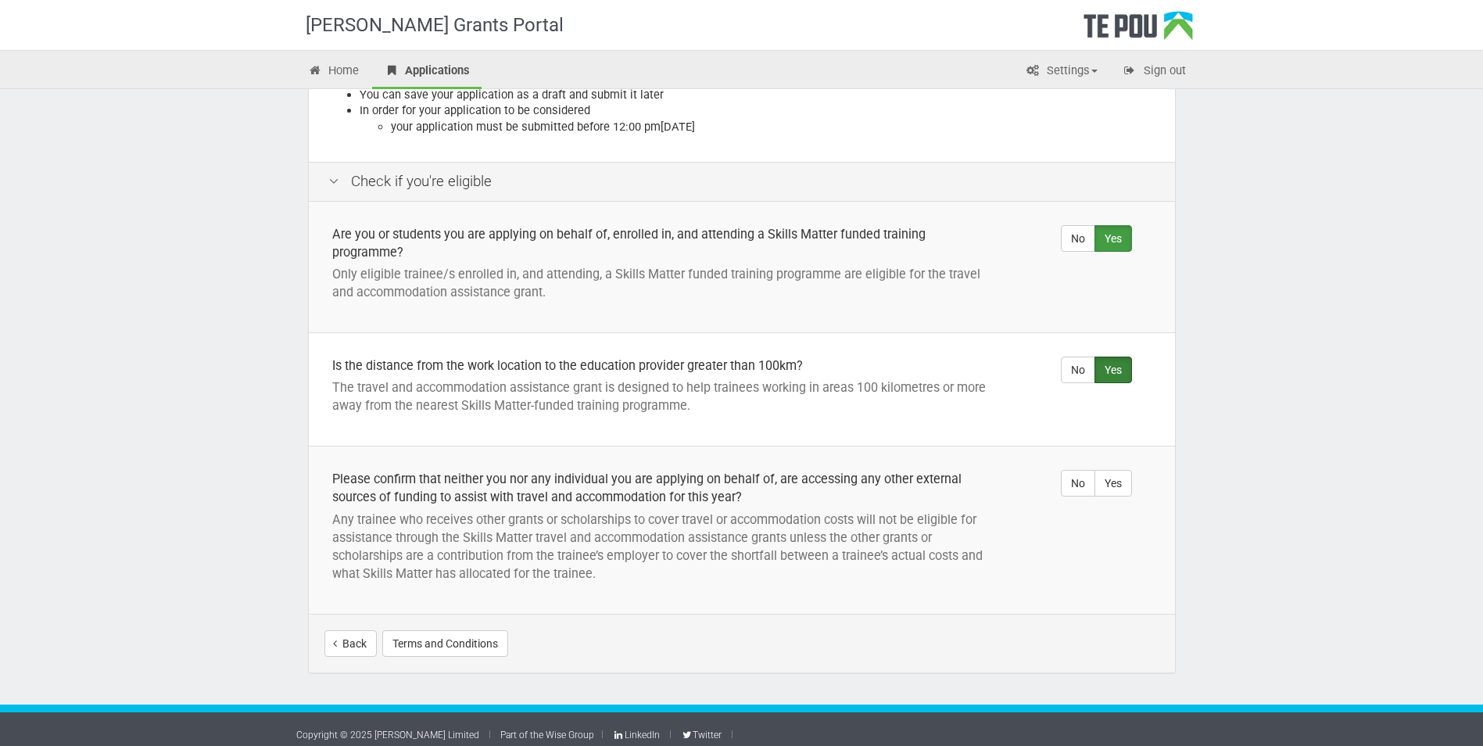
scroll to position [324, 0]
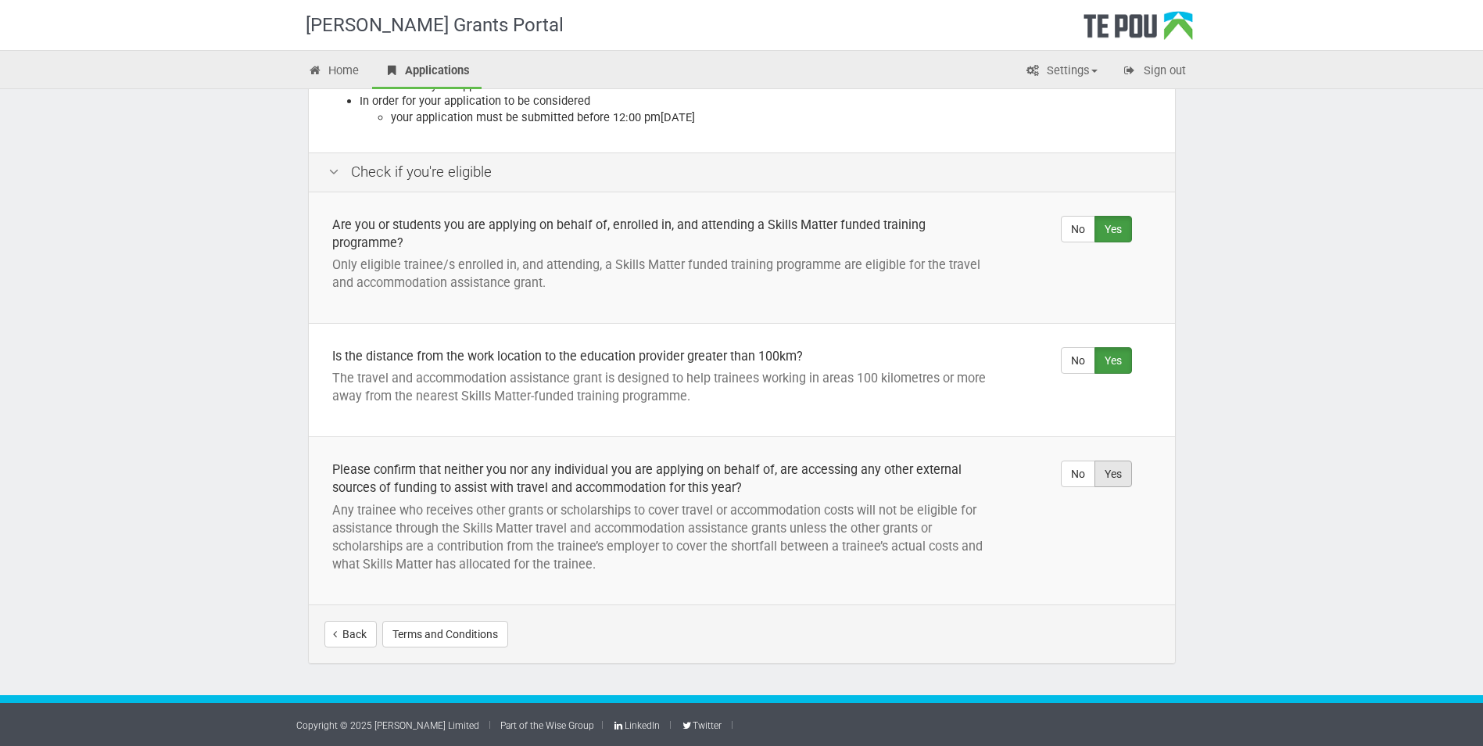
click at [1115, 475] on label "Yes" at bounding box center [1114, 474] width 38 height 27
radio input "true"
click at [454, 629] on button "Terms and Conditions" at bounding box center [445, 634] width 126 height 27
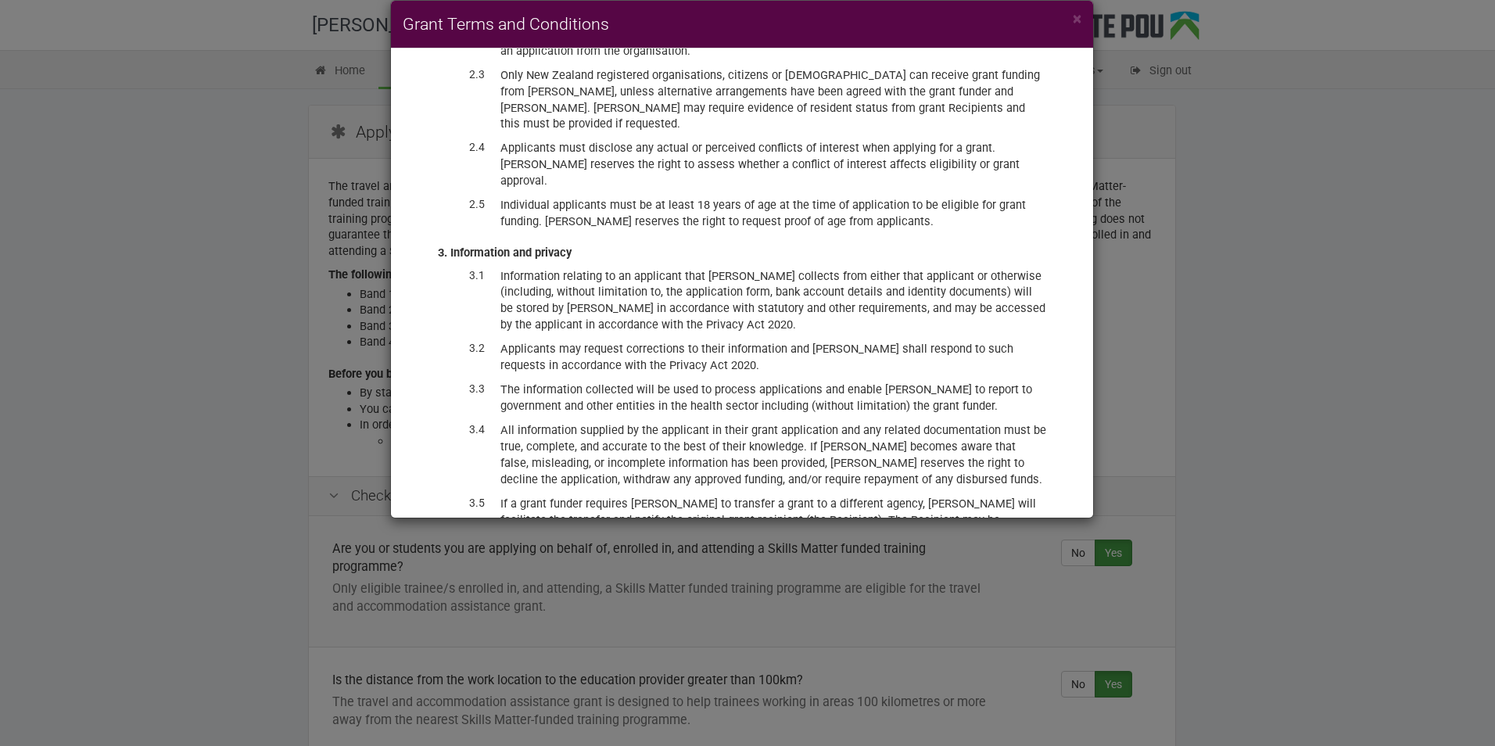
scroll to position [3656, 0]
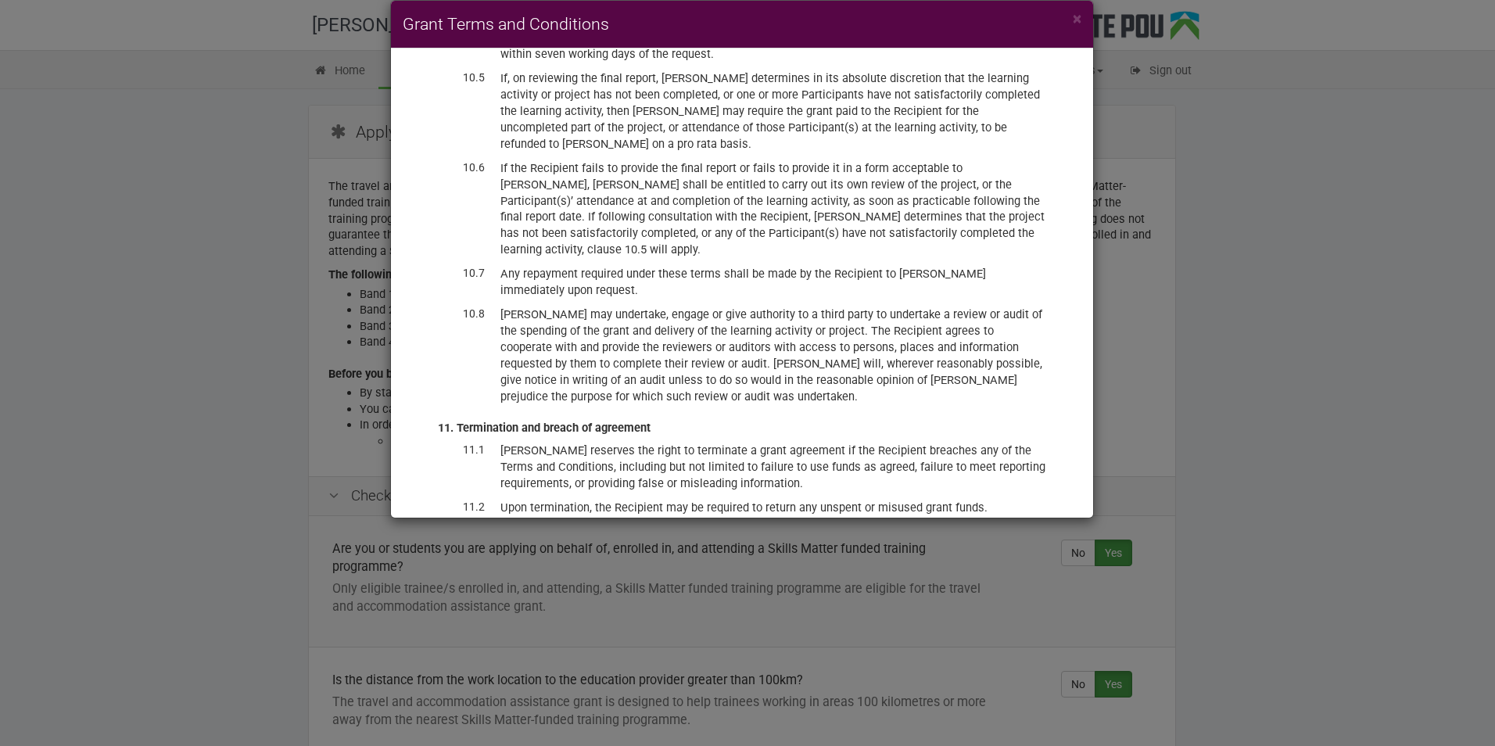
click at [1166, 475] on div "× Grant Terms and Conditions BACKGROUND Te Pou Ltd (Te Pou) administers a range…" at bounding box center [747, 373] width 1495 height 746
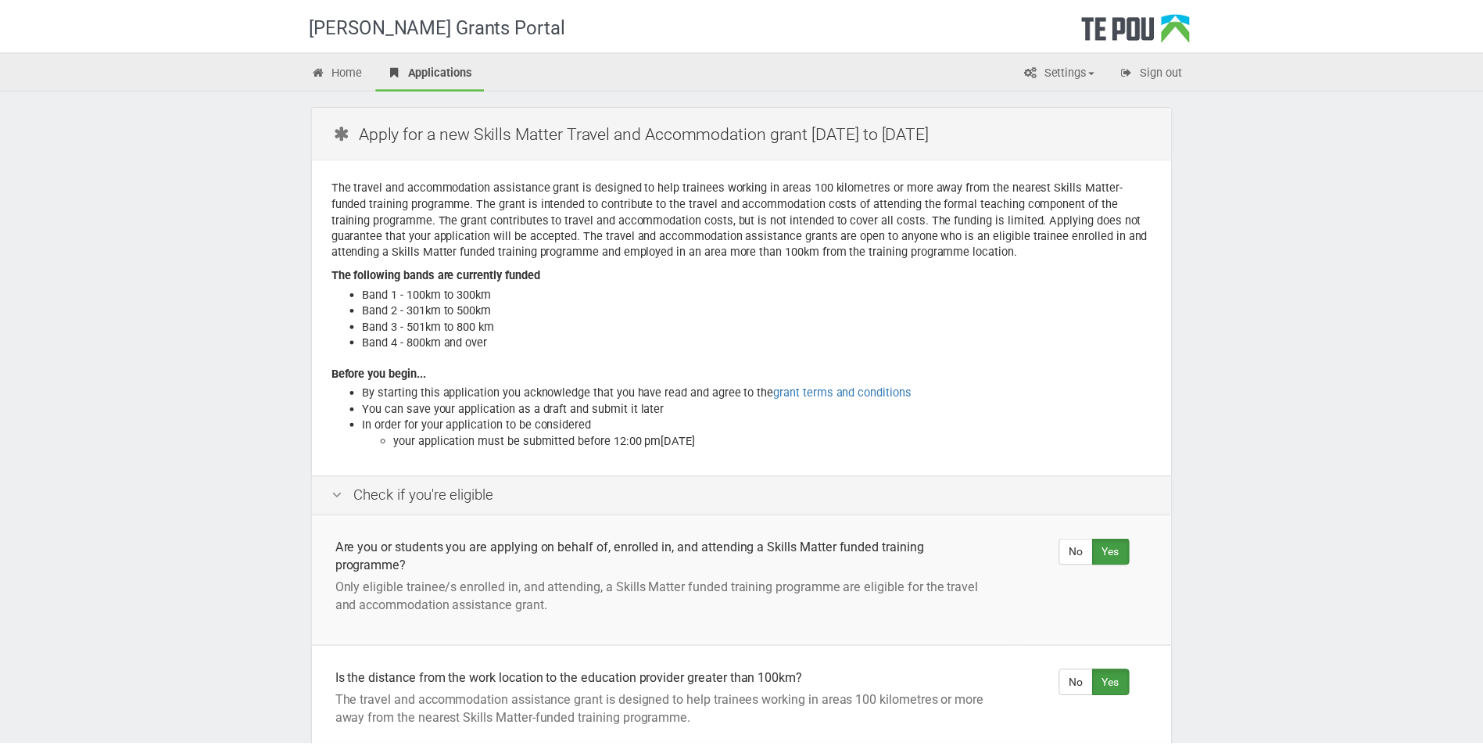
scroll to position [324, 0]
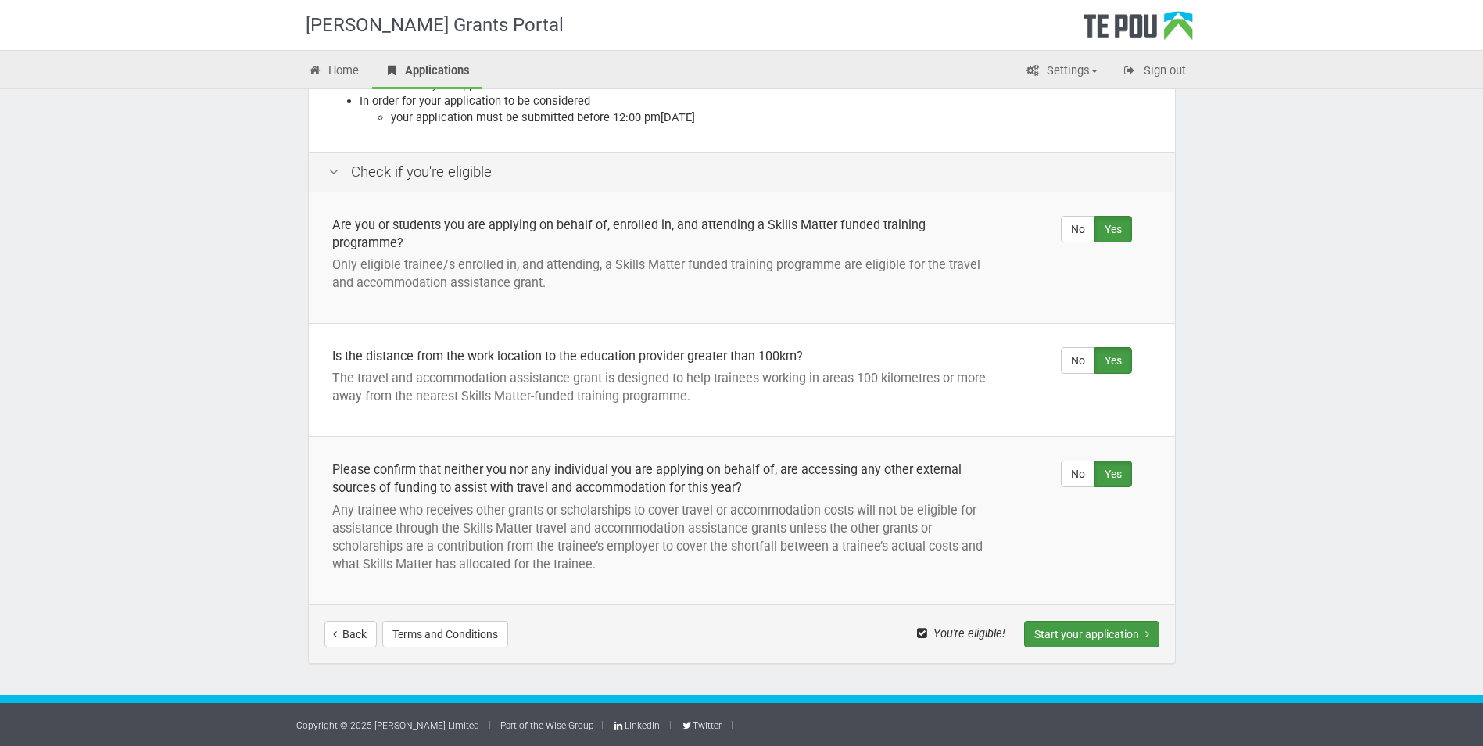
click at [1099, 628] on button "Start your application" at bounding box center [1091, 634] width 135 height 27
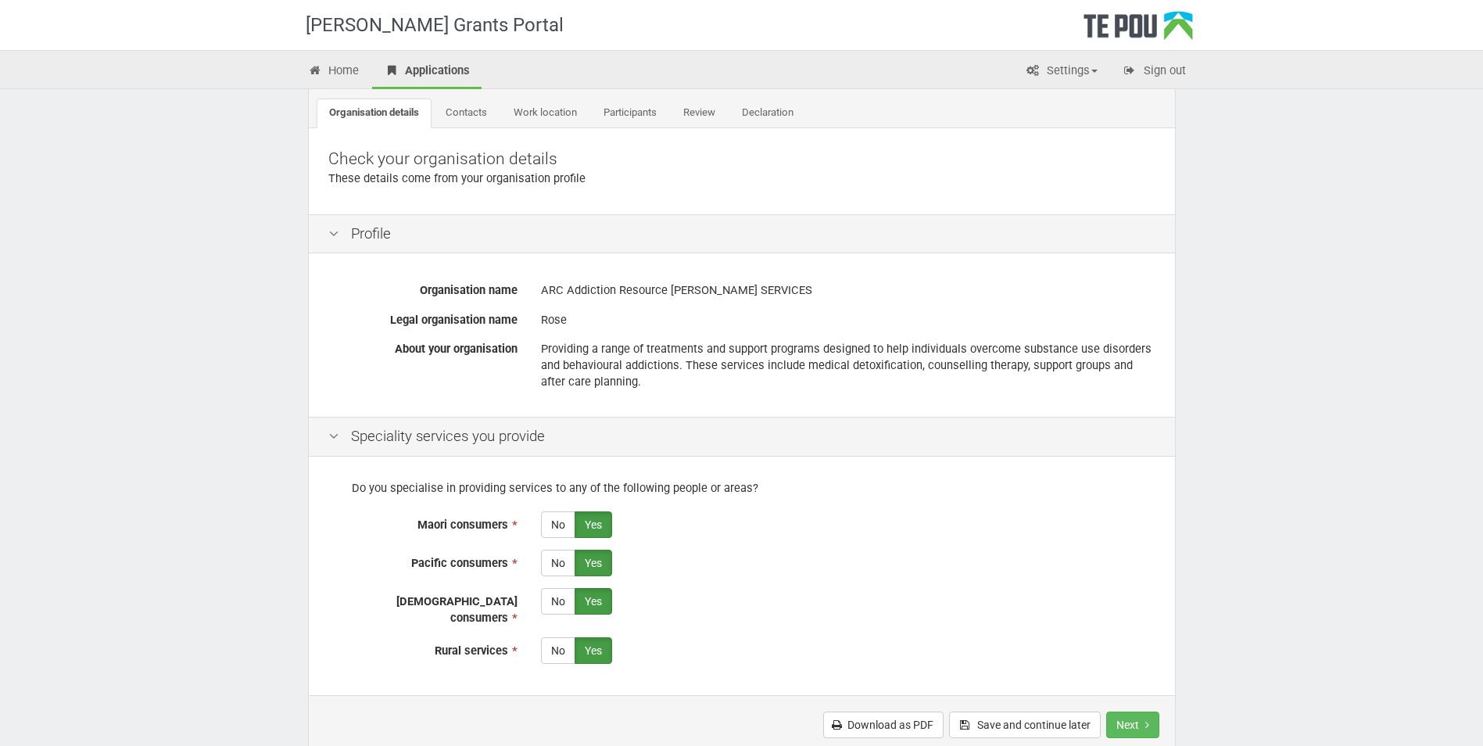
scroll to position [210, 0]
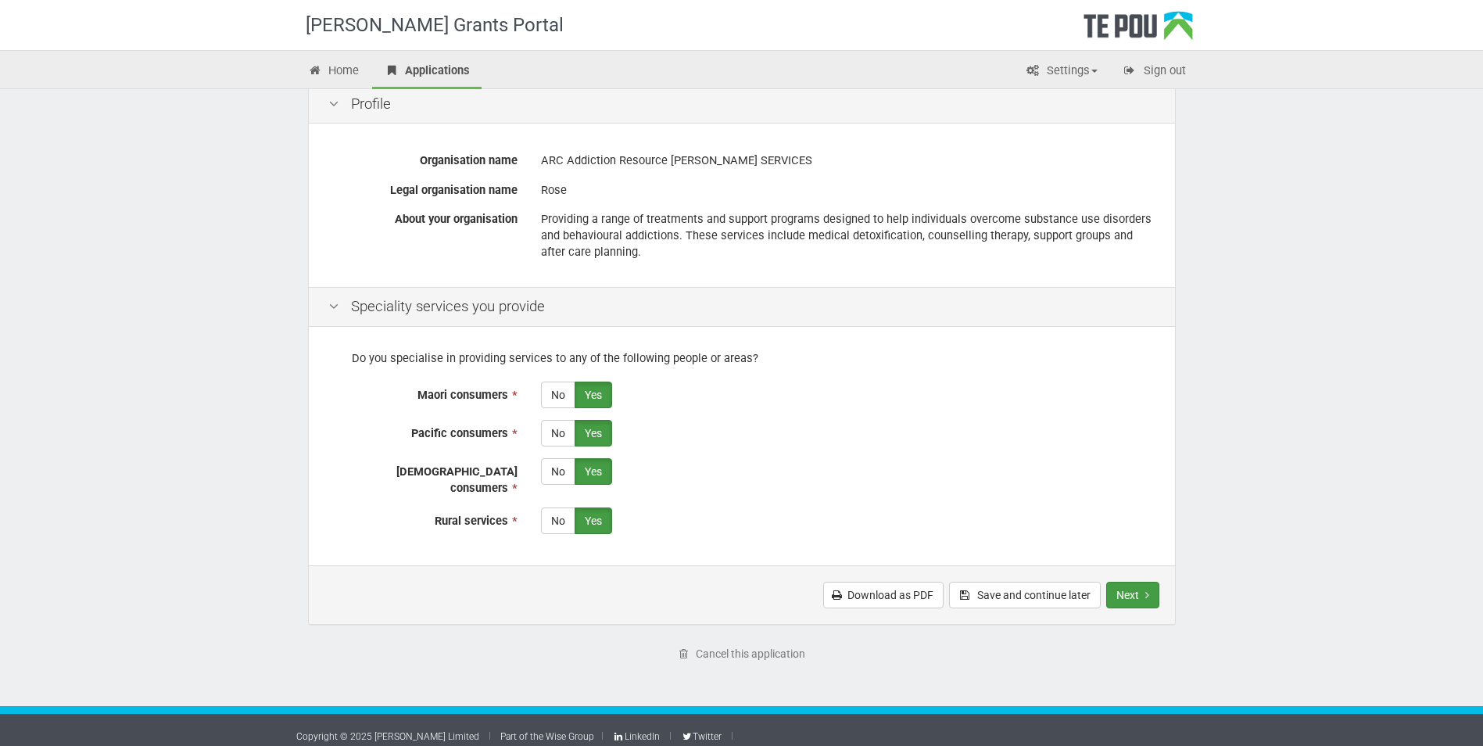
click at [1126, 586] on button "Next" at bounding box center [1132, 595] width 53 height 27
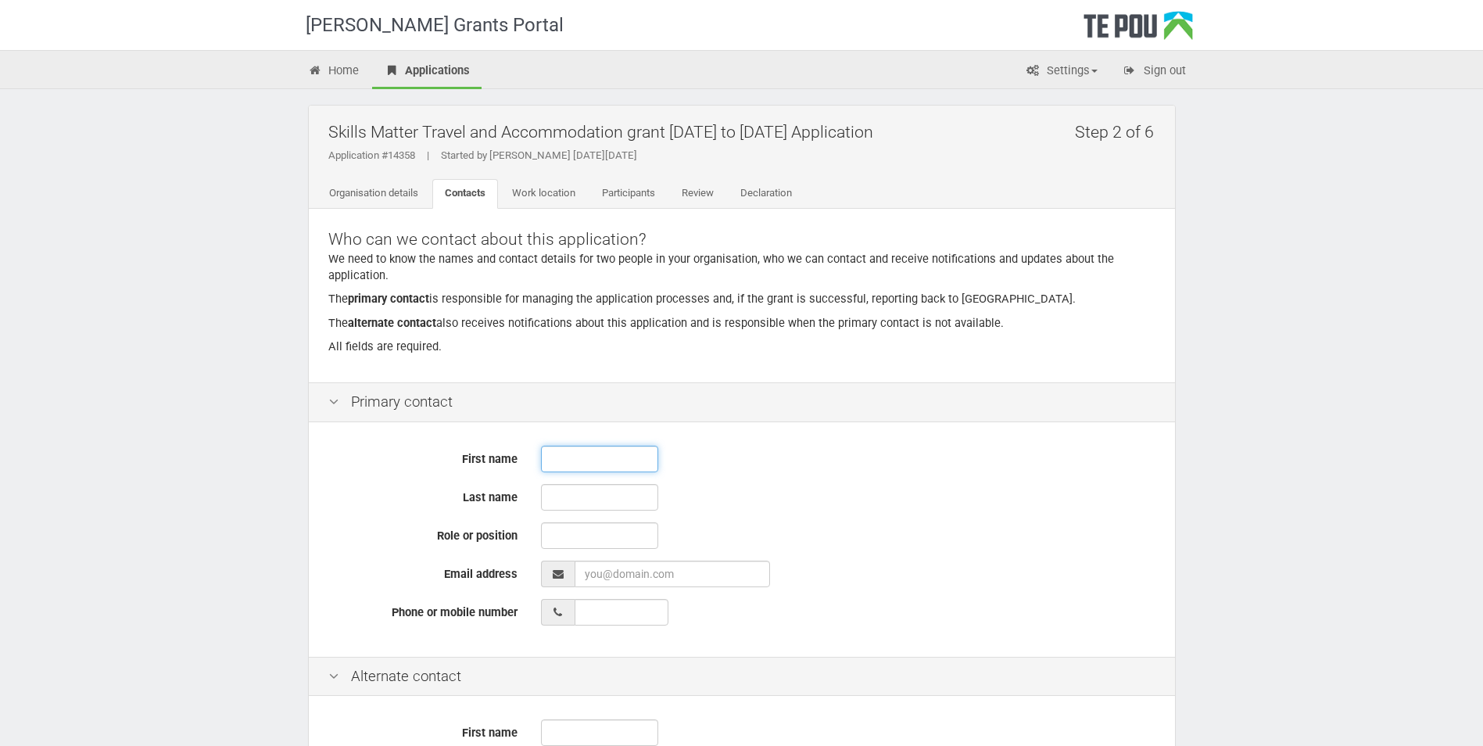
click at [597, 458] on input "text" at bounding box center [599, 459] width 117 height 27
type input "Rose"
type input "Daymond"
type input "0225233181"
type input "Rose"
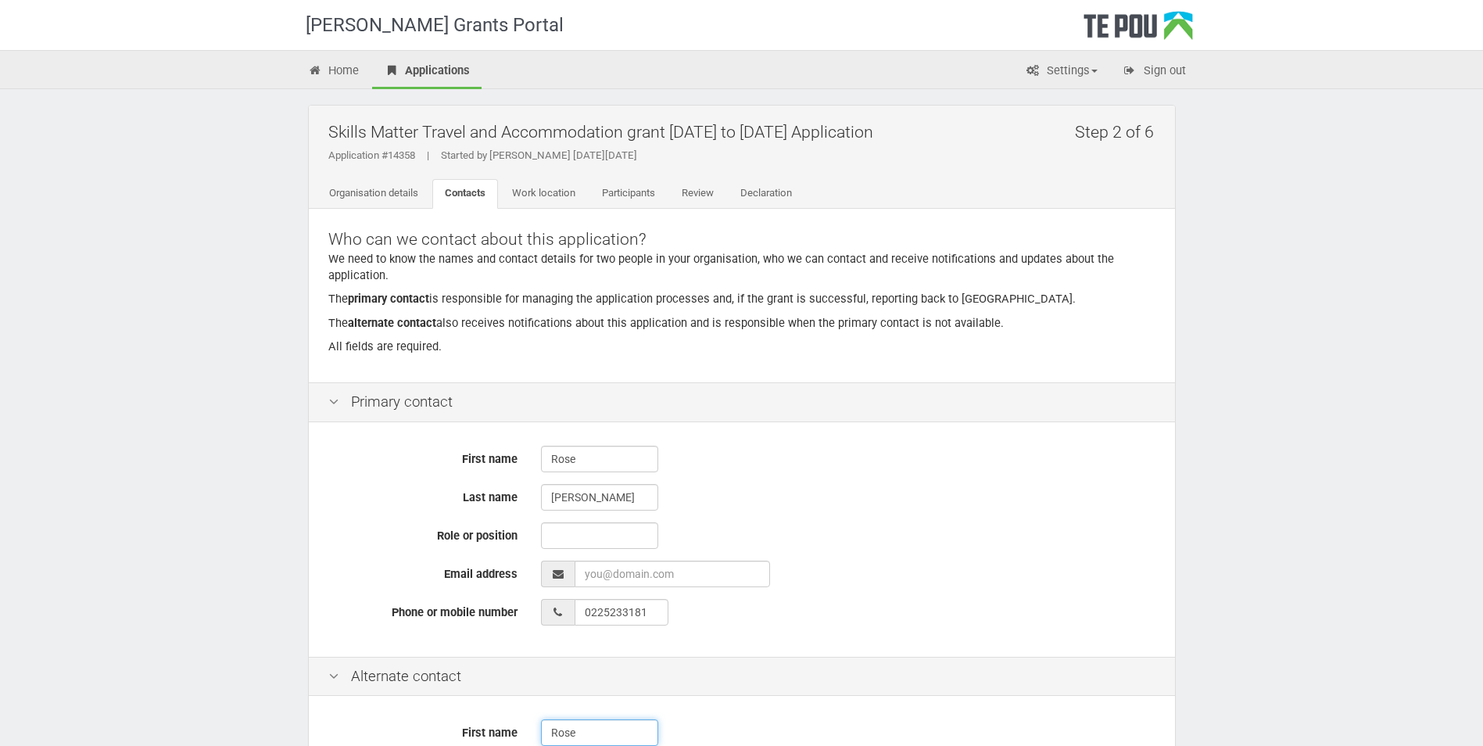
type input "Daymond"
type input "0225233181"
type input "02 252 33181"
type input "02 252 33181_"
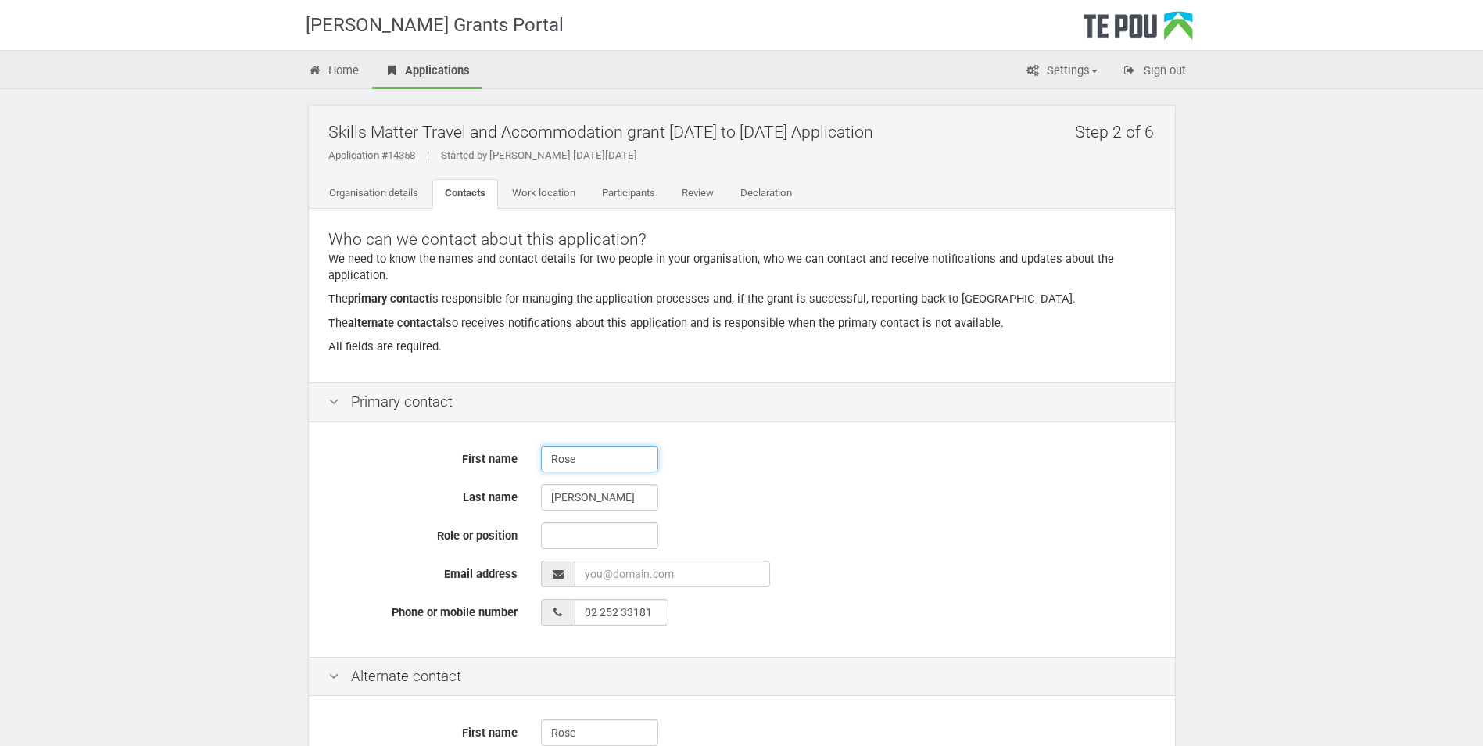
type input "02 252 33181_"
click at [731, 571] on input "EmailAddress" at bounding box center [672, 574] width 195 height 27
type input "rose@arctpo.co.nz"
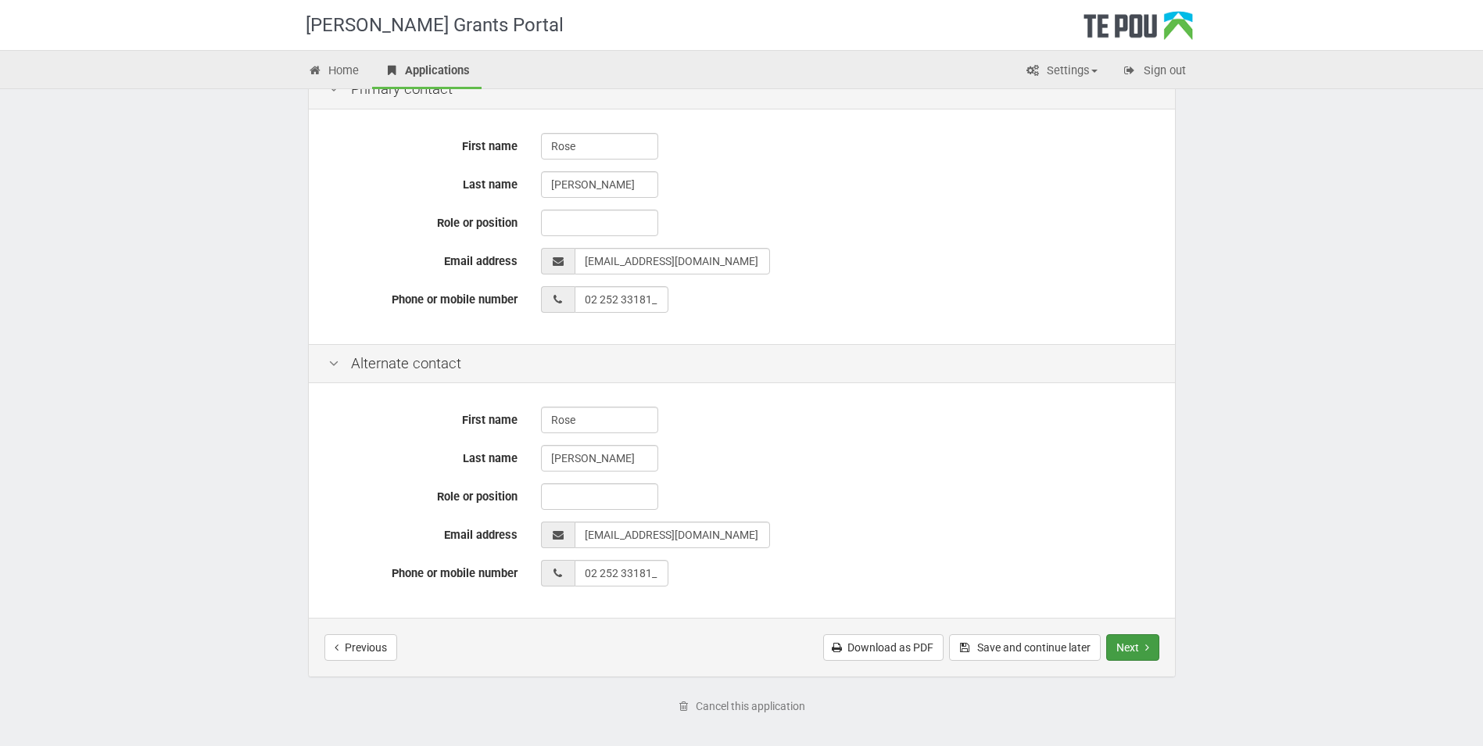
click at [1126, 649] on button "Next" at bounding box center [1132, 647] width 53 height 27
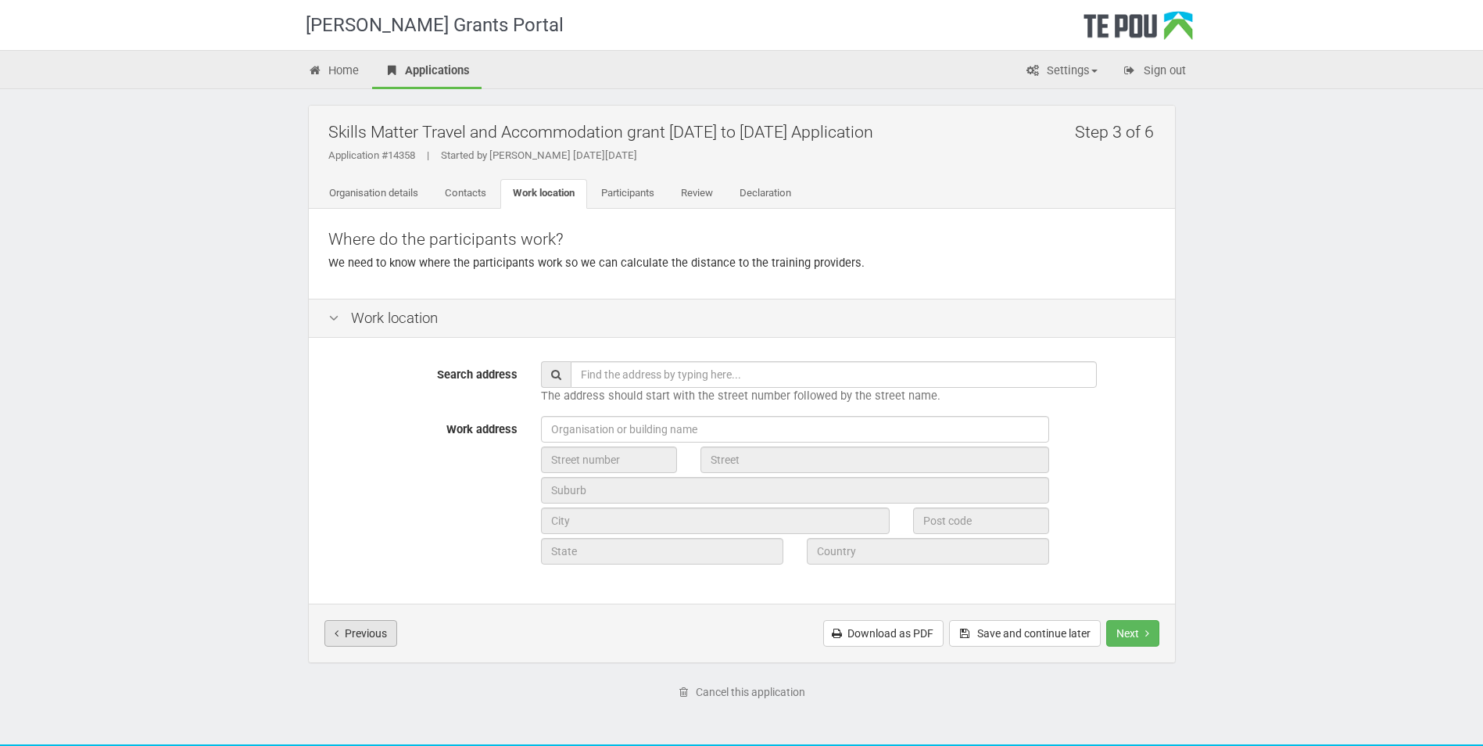
click at [360, 632] on button "Previous" at bounding box center [361, 633] width 73 height 27
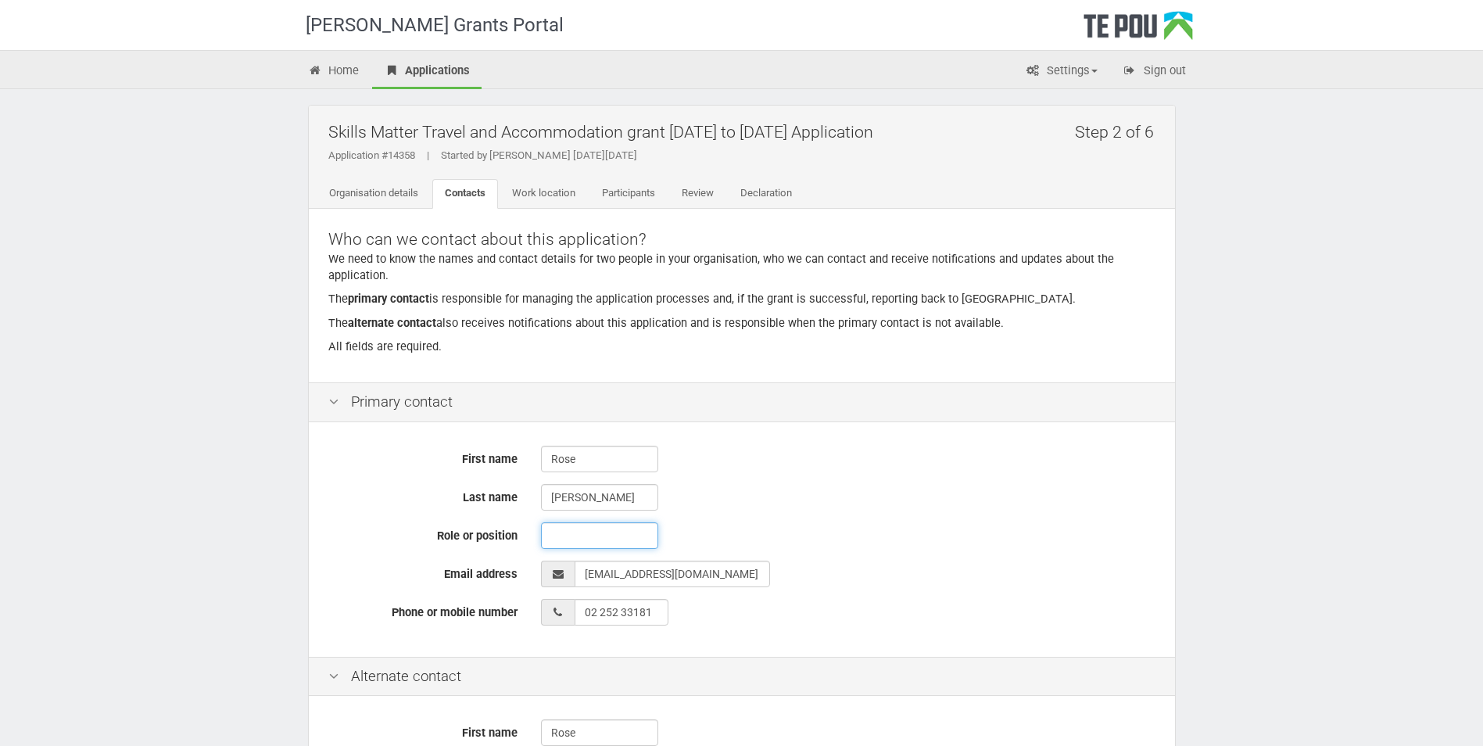
click at [565, 538] on input "text" at bounding box center [599, 535] width 117 height 27
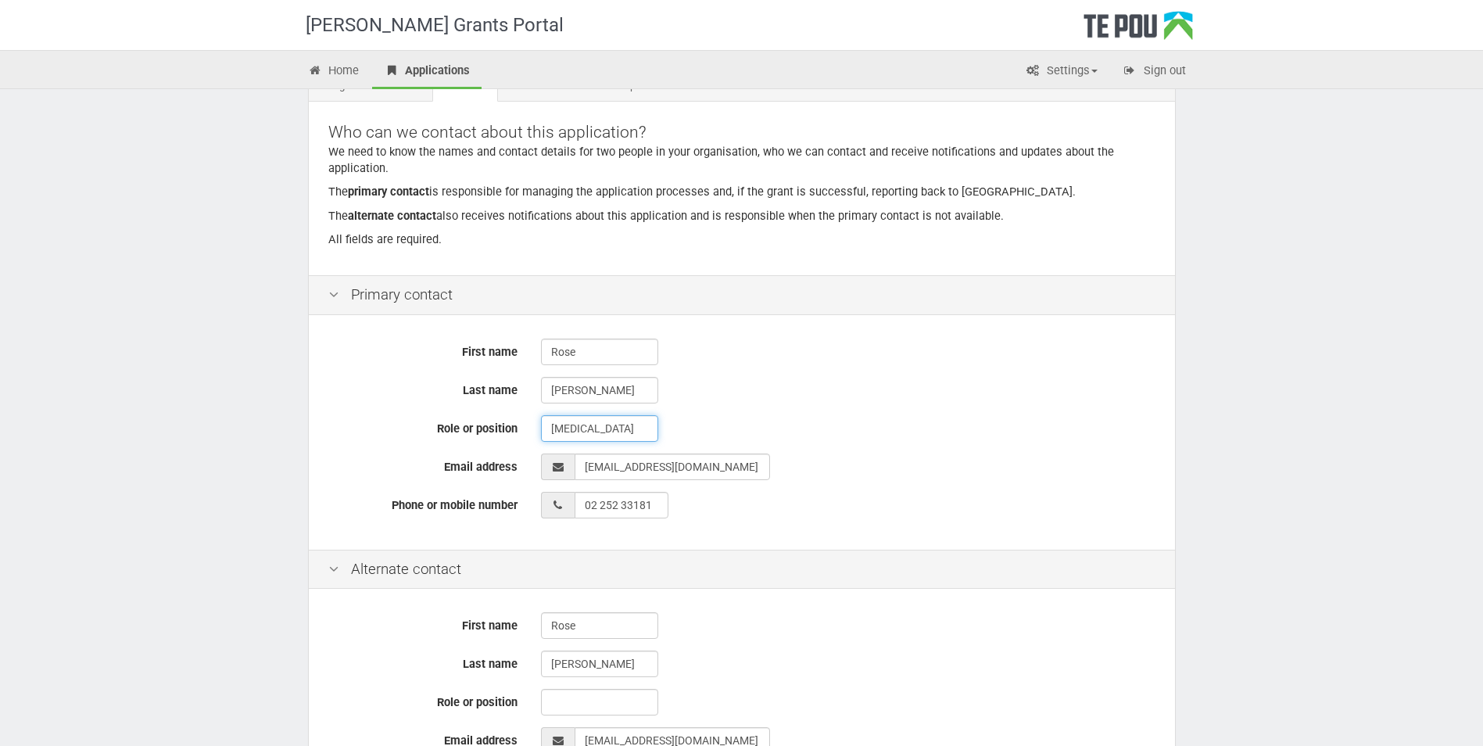
scroll to position [313, 0]
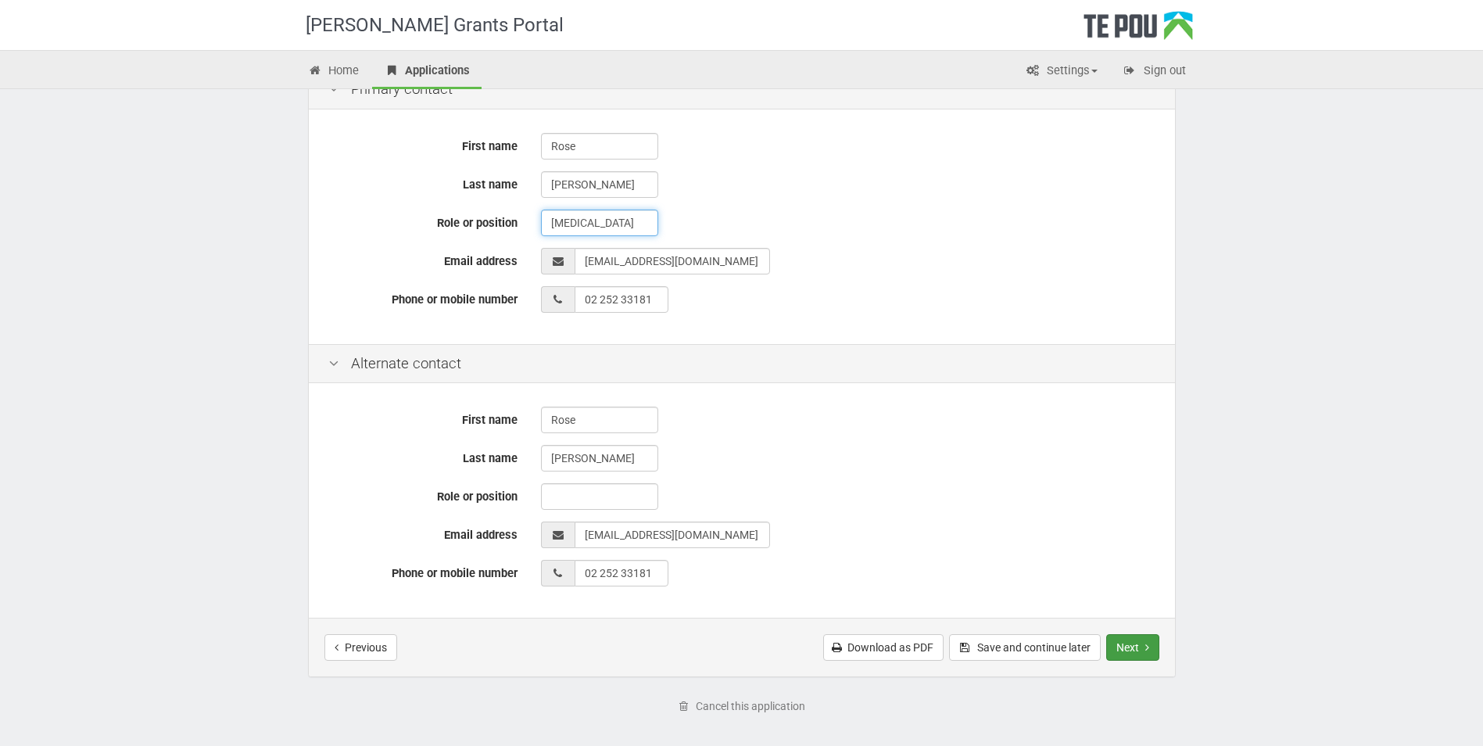
type input "[MEDICAL_DATA]"
drag, startPoint x: 1139, startPoint y: 644, endPoint x: 1120, endPoint y: 505, distance: 140.4
click at [1120, 505] on div "Step 2 of 6 Skills Matter Travel and Accommodation grant [DATE] to [DATE] Appli…" at bounding box center [742, 234] width 868 height 885
drag, startPoint x: 618, startPoint y: 418, endPoint x: 525, endPoint y: 418, distance: 92.3
click at [525, 418] on div "First name [PERSON_NAME]" at bounding box center [742, 420] width 851 height 27
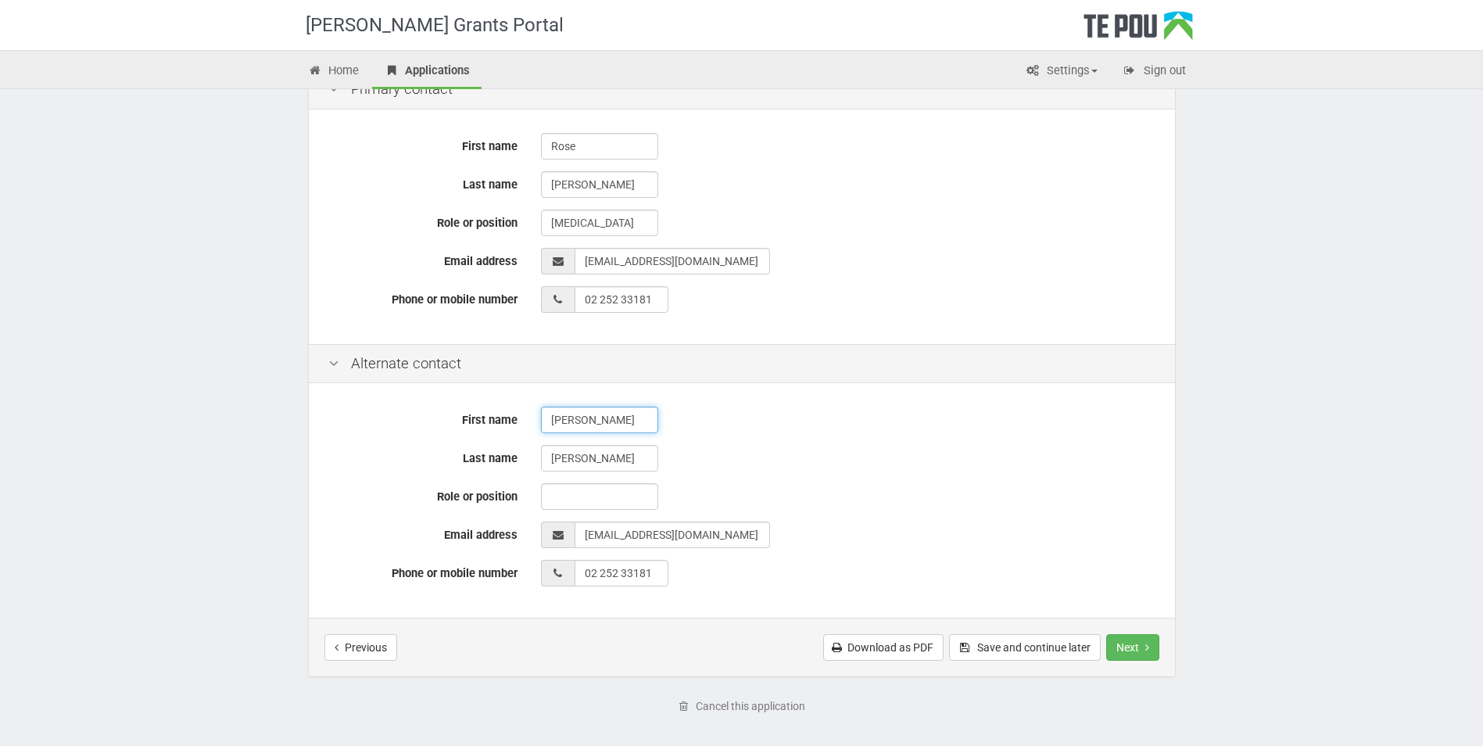
type input "Carol"
click at [640, 457] on input "Daymond" at bounding box center [599, 458] width 117 height 27
drag, startPoint x: 622, startPoint y: 458, endPoint x: 535, endPoint y: 446, distance: 88.5
click at [535, 446] on div "Daymond" at bounding box center [848, 458] width 638 height 27
type input "Manunui"
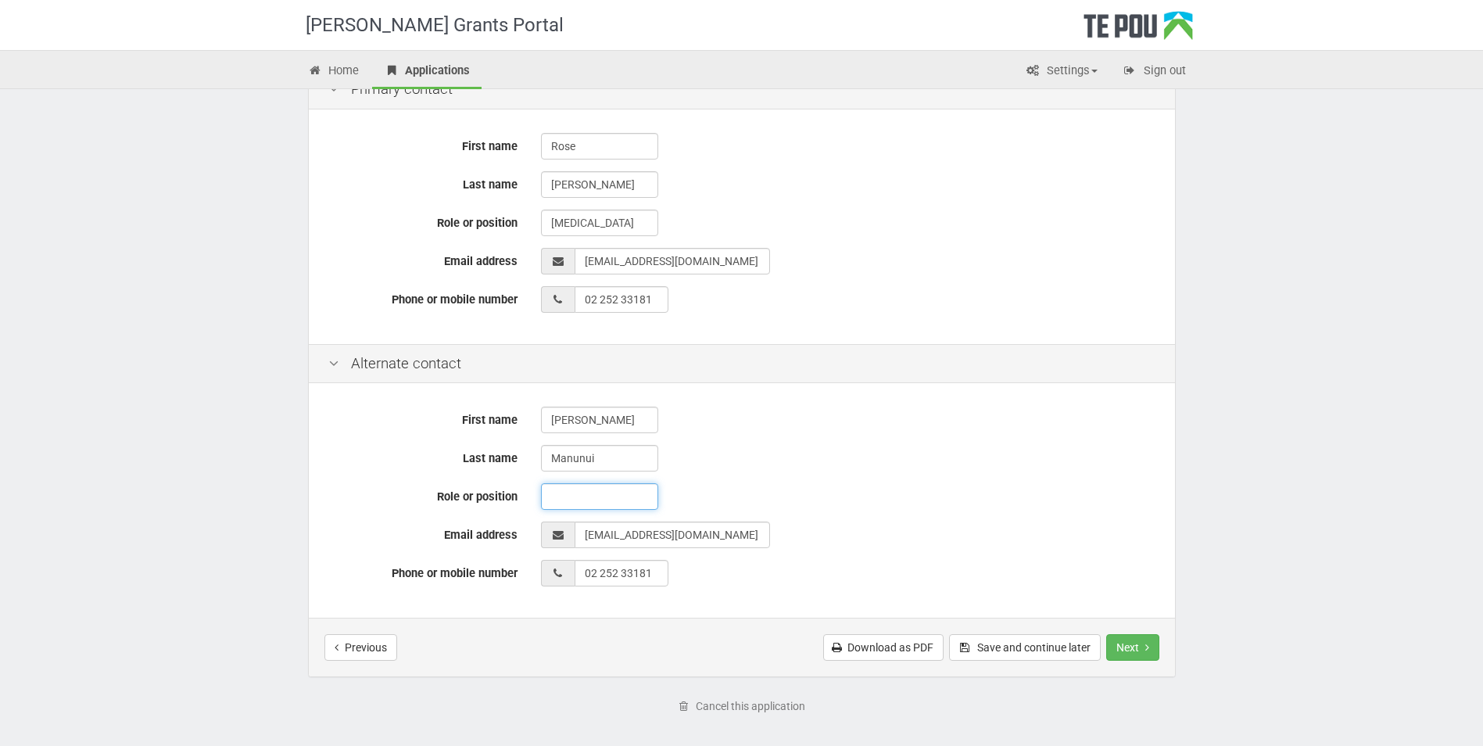
click at [608, 496] on input "text" at bounding box center [599, 496] width 117 height 27
click at [597, 414] on input "Carol" at bounding box center [599, 420] width 117 height 27
type input "C"
type input "t"
type input "Waipera"
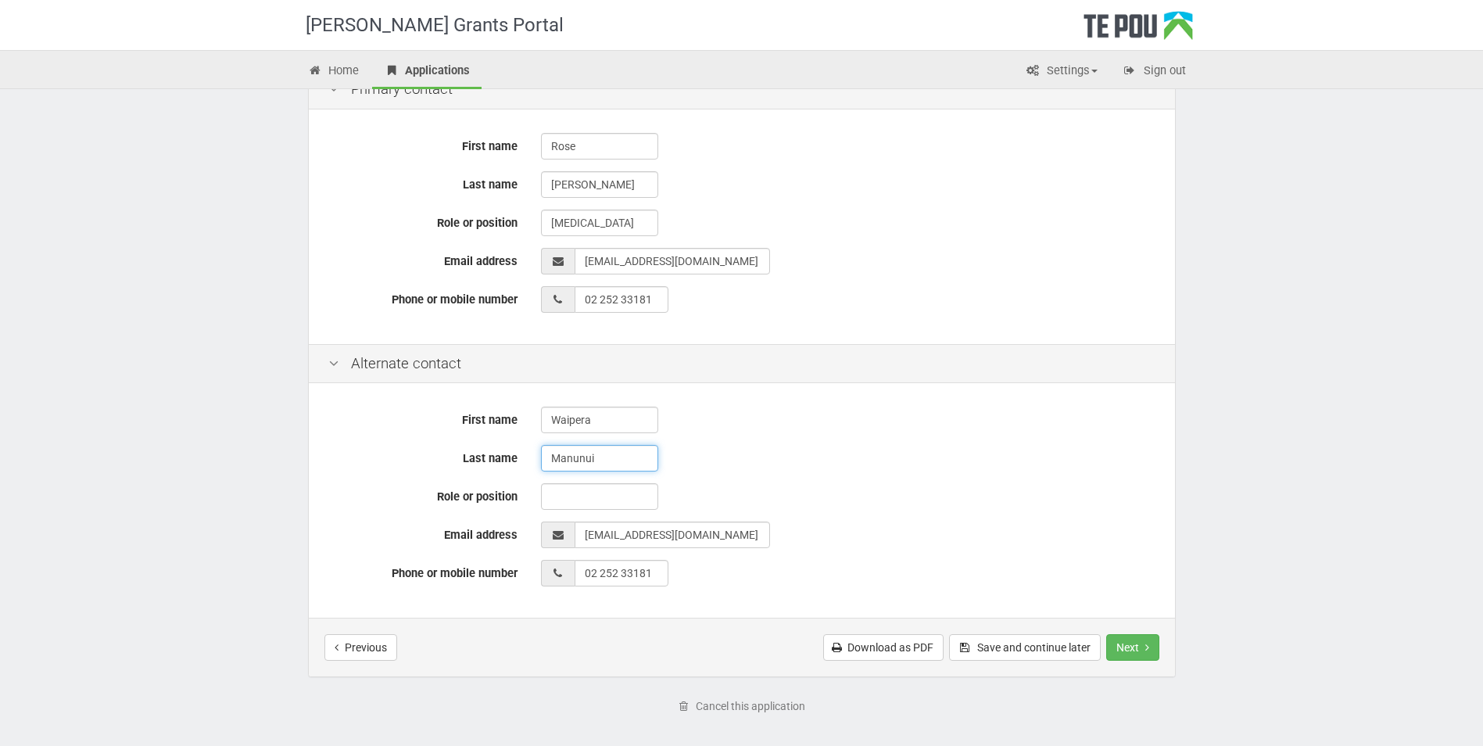
drag, startPoint x: 611, startPoint y: 463, endPoint x: 550, endPoint y: 457, distance: 62.0
click at [550, 457] on input "Manunui" at bounding box center [599, 458] width 117 height 27
type input "A"
click at [564, 504] on input "text" at bounding box center [599, 496] width 117 height 27
type input "Admin Lead"
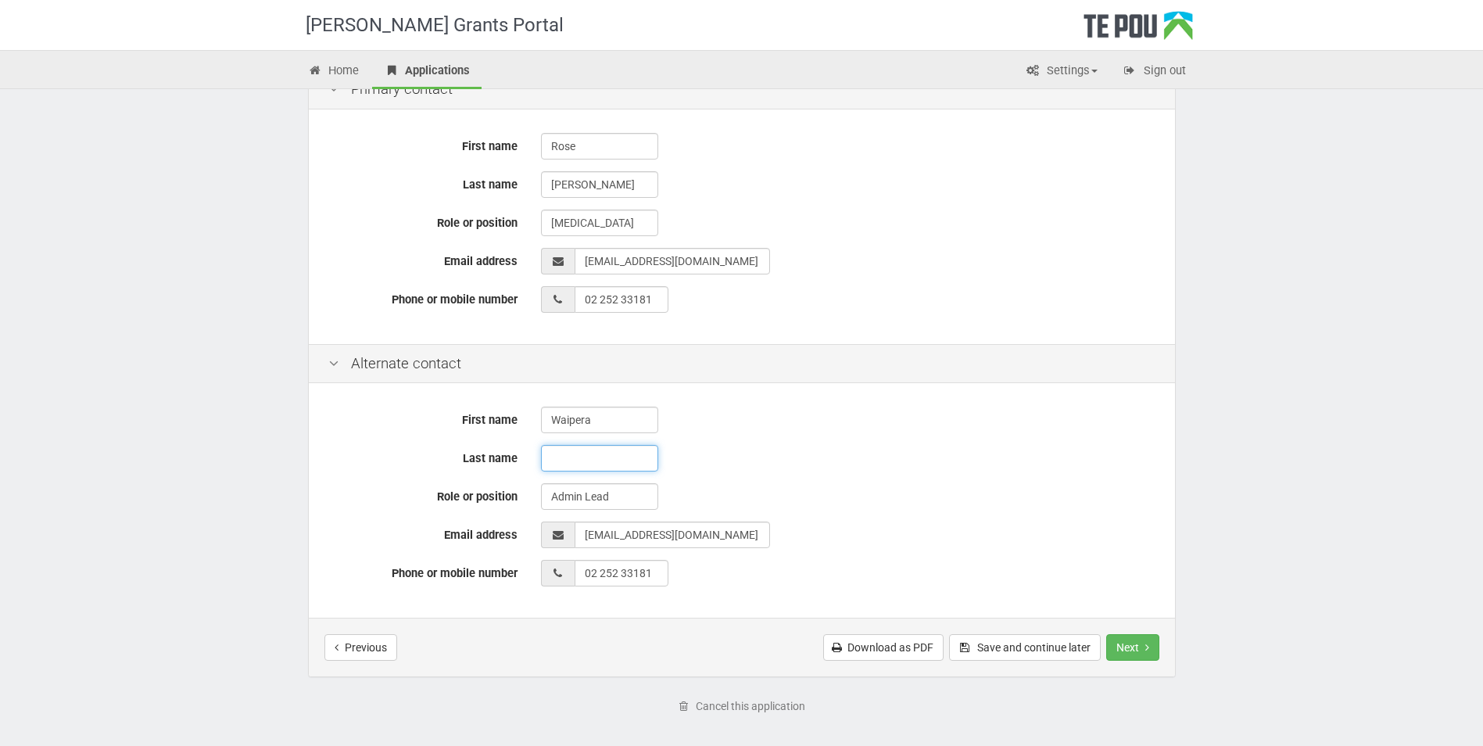
click at [605, 454] on input "text" at bounding box center [599, 458] width 117 height 27
click at [519, 515] on div "First name Waipera Last name Role or position Admin Lead Email address Phone or…" at bounding box center [742, 502] width 866 height 231
drag, startPoint x: 691, startPoint y: 535, endPoint x: 578, endPoint y: 519, distance: 114.5
click at [578, 519] on div "First name Waipera Last name Role or position Admin Lead Email address Phone or…" at bounding box center [742, 502] width 866 height 231
drag, startPoint x: 868, startPoint y: 264, endPoint x: 855, endPoint y: 258, distance: 13.7
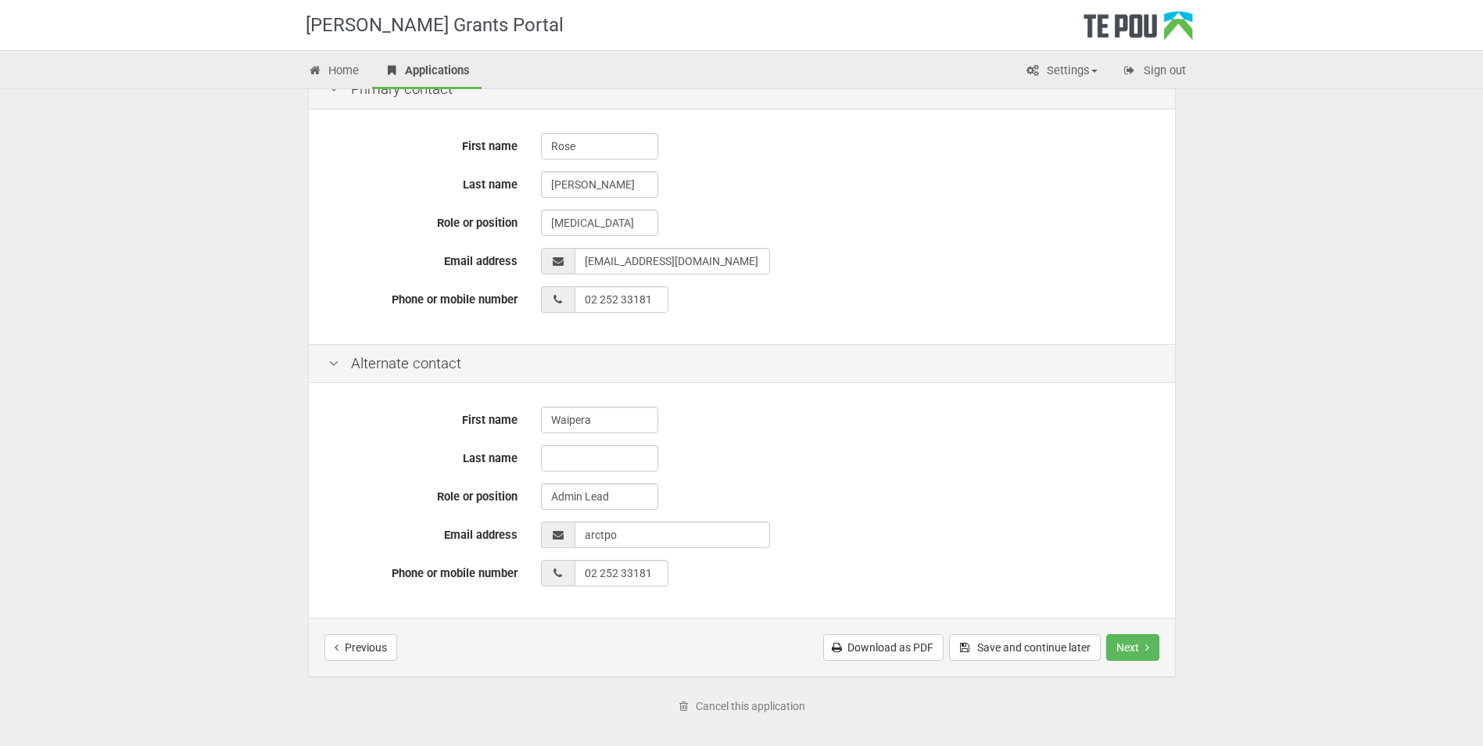
click at [860, 259] on div at bounding box center [848, 261] width 615 height 27
click at [647, 537] on input "EmailAddress" at bounding box center [672, 535] width 195 height 27
click at [843, 251] on div at bounding box center [848, 261] width 615 height 27
click at [634, 536] on input "EmailAddress" at bounding box center [672, 535] width 195 height 27
click at [581, 534] on input "EmailAddress" at bounding box center [672, 535] width 195 height 27
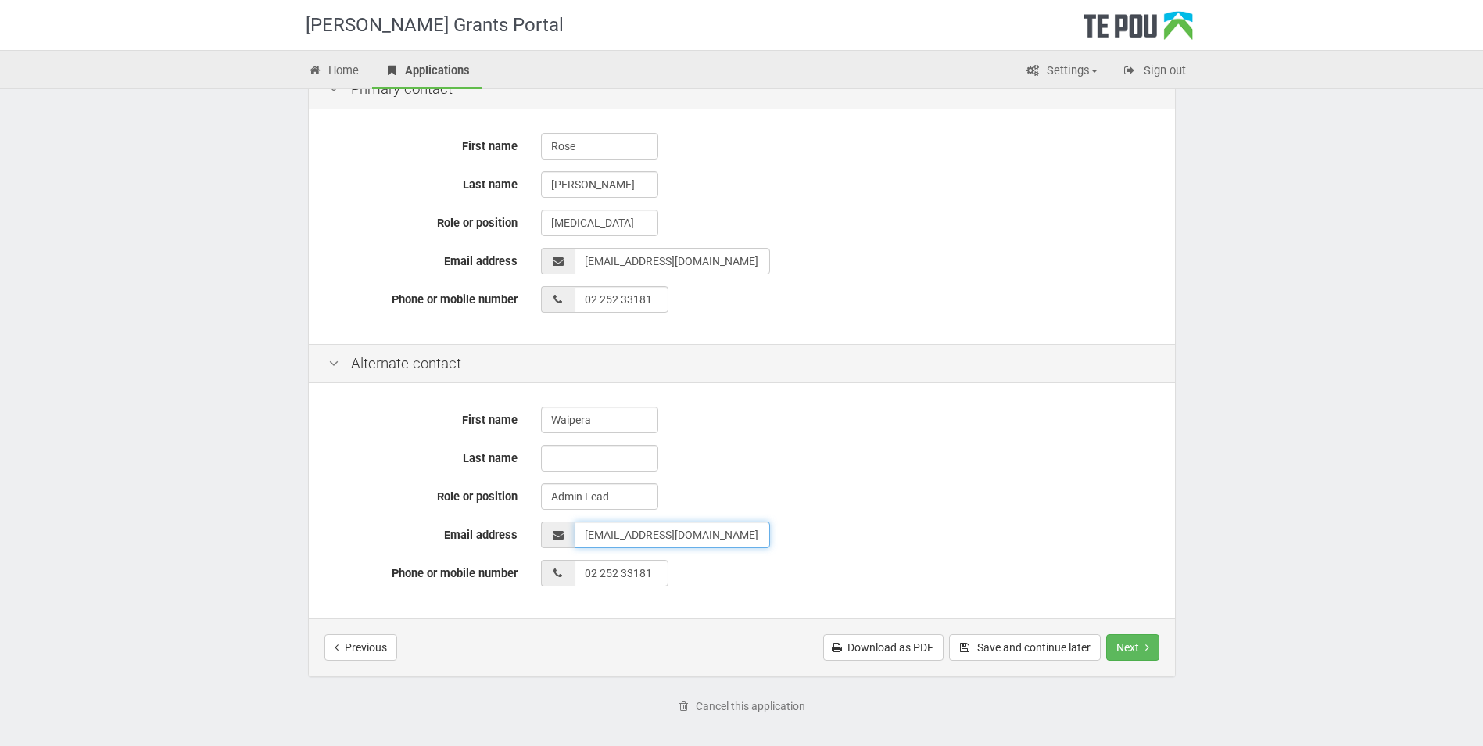
click at [700, 536] on input "EmailAddress" at bounding box center [672, 535] width 195 height 27
type input "waipera@arctpo.co.cn"
click at [1132, 654] on button "Next" at bounding box center [1132, 647] width 53 height 27
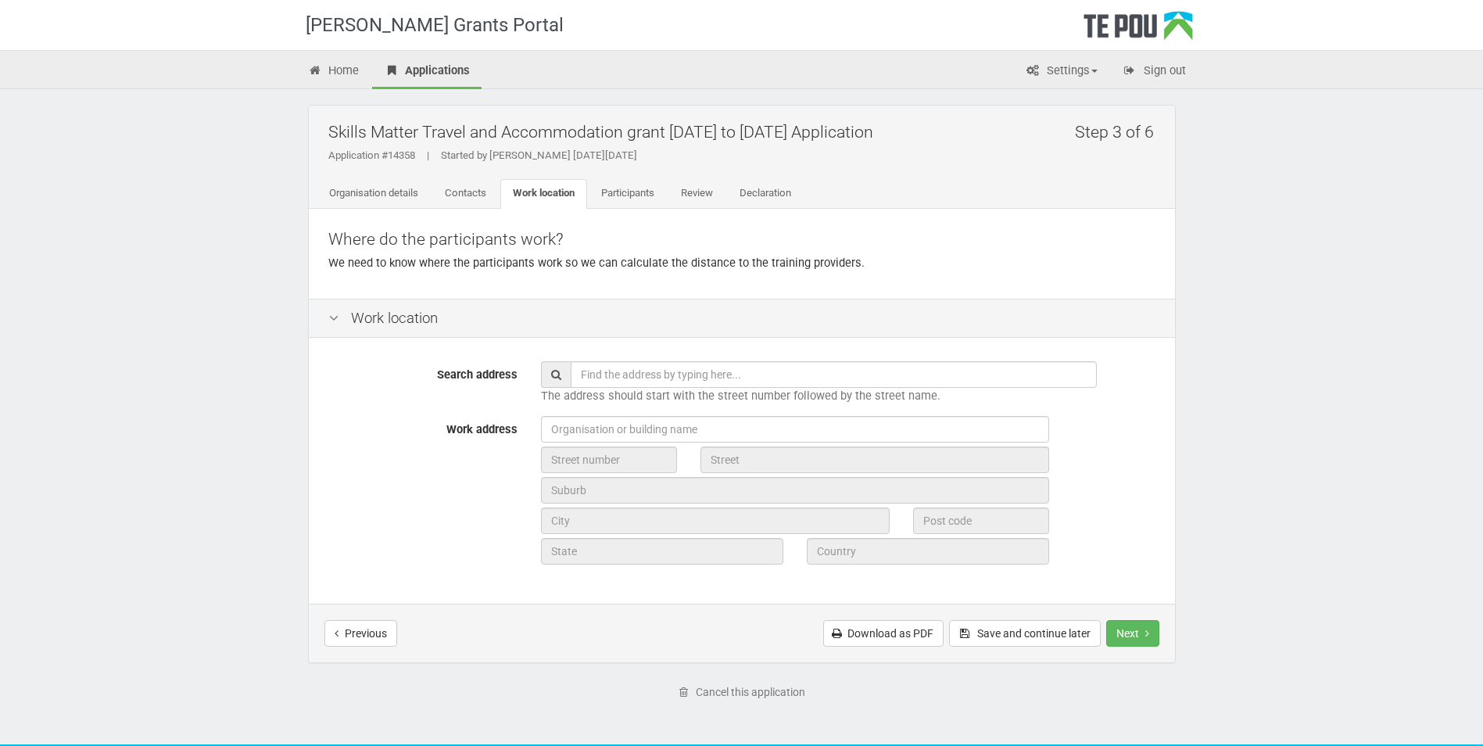
click at [666, 376] on input "text" at bounding box center [834, 374] width 526 height 27
click at [672, 379] on input "text" at bounding box center [834, 374] width 526 height 27
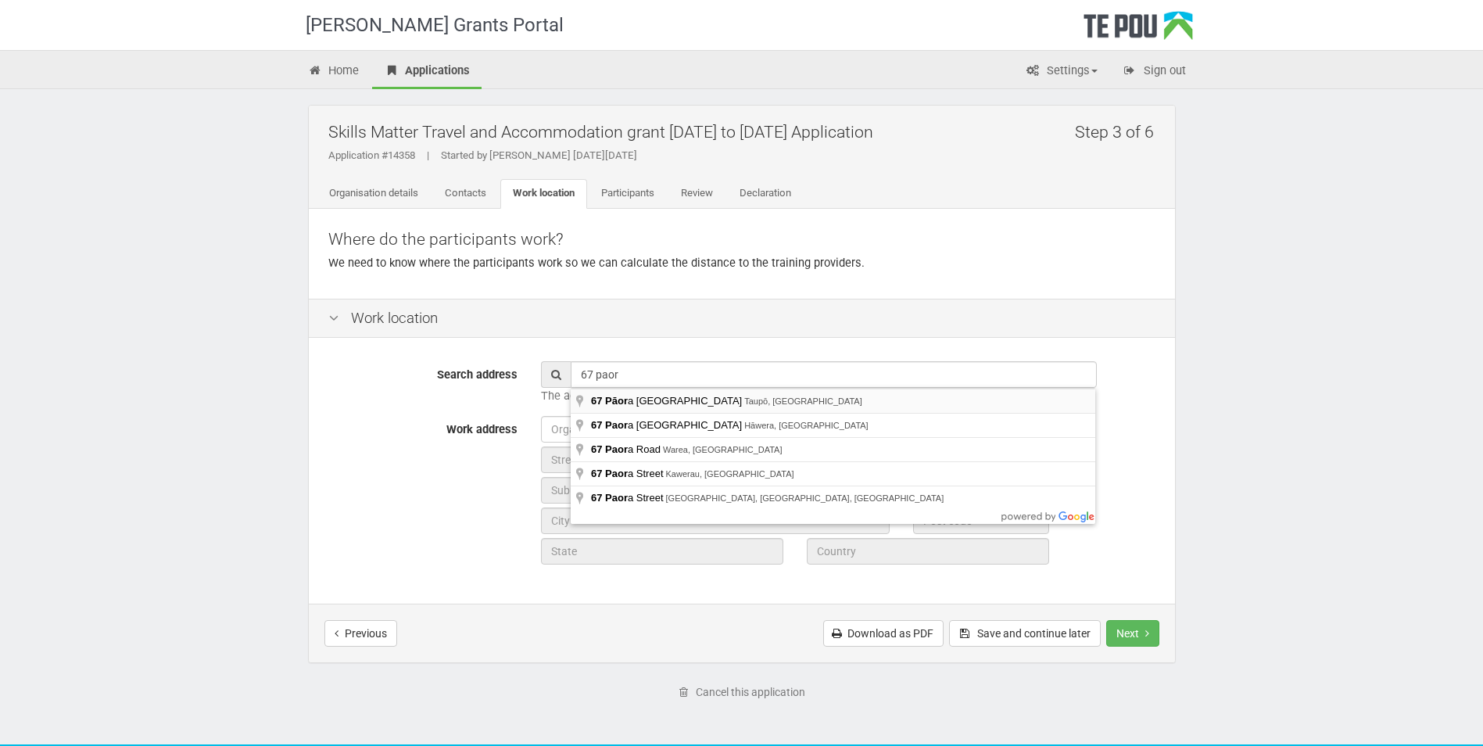
type input "[STREET_ADDRESS]"
type input "67"
type input "Pāora Hapi Street"
type input "Taupō"
type input "3330"
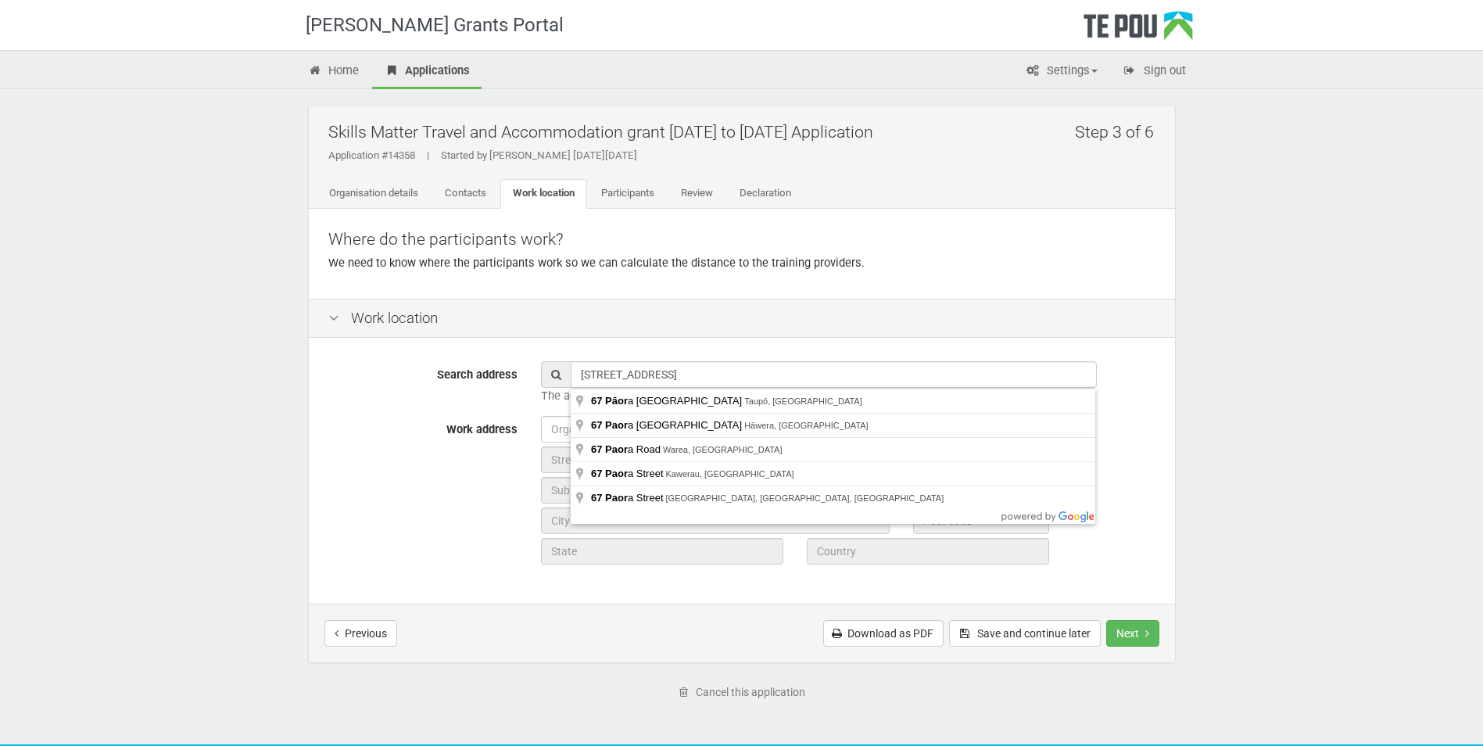
type input "Waikato Region"
type input "New Zealand"
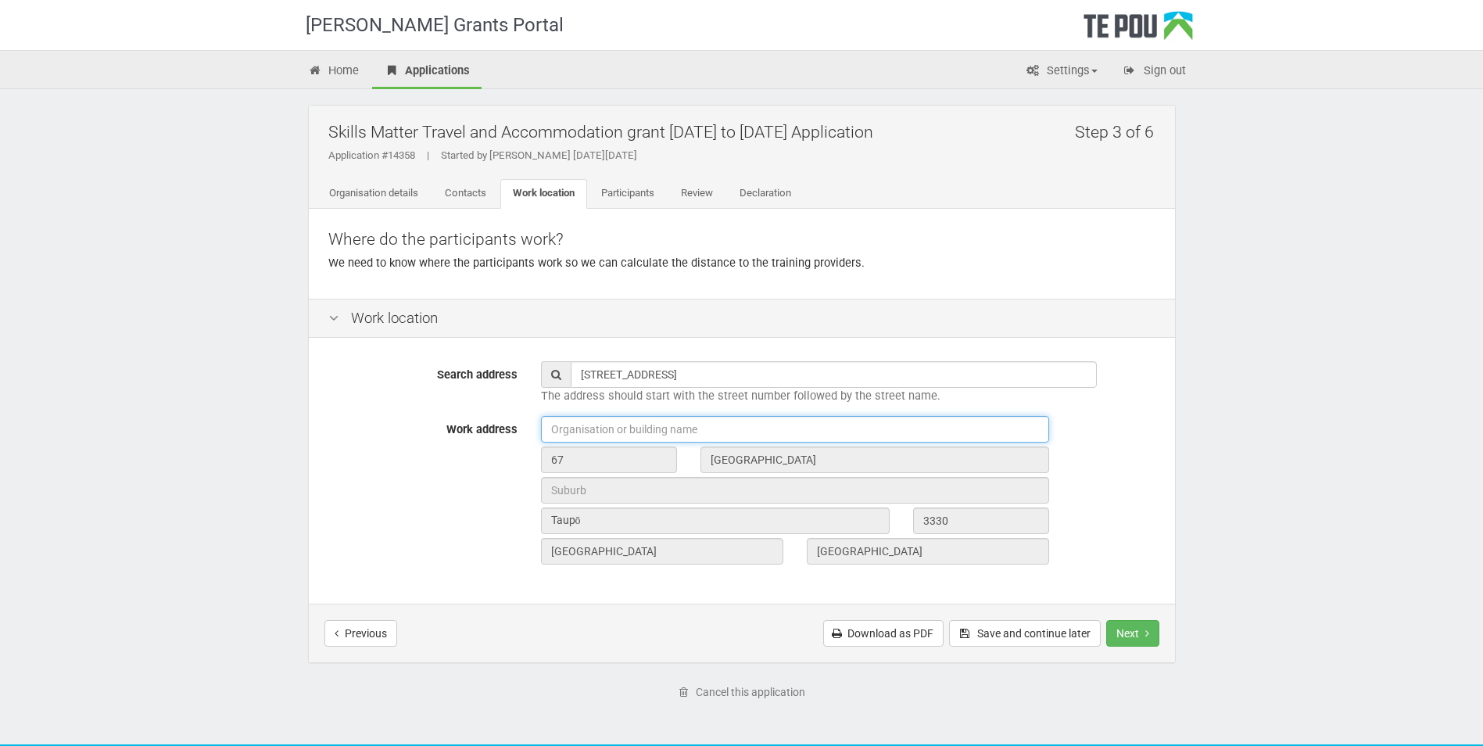
click at [666, 428] on input "text" at bounding box center [795, 429] width 508 height 27
type input "ARC Addiction Resource Centre COUNSELLING SERVICES"
click at [1135, 633] on button "Next" at bounding box center [1132, 633] width 53 height 27
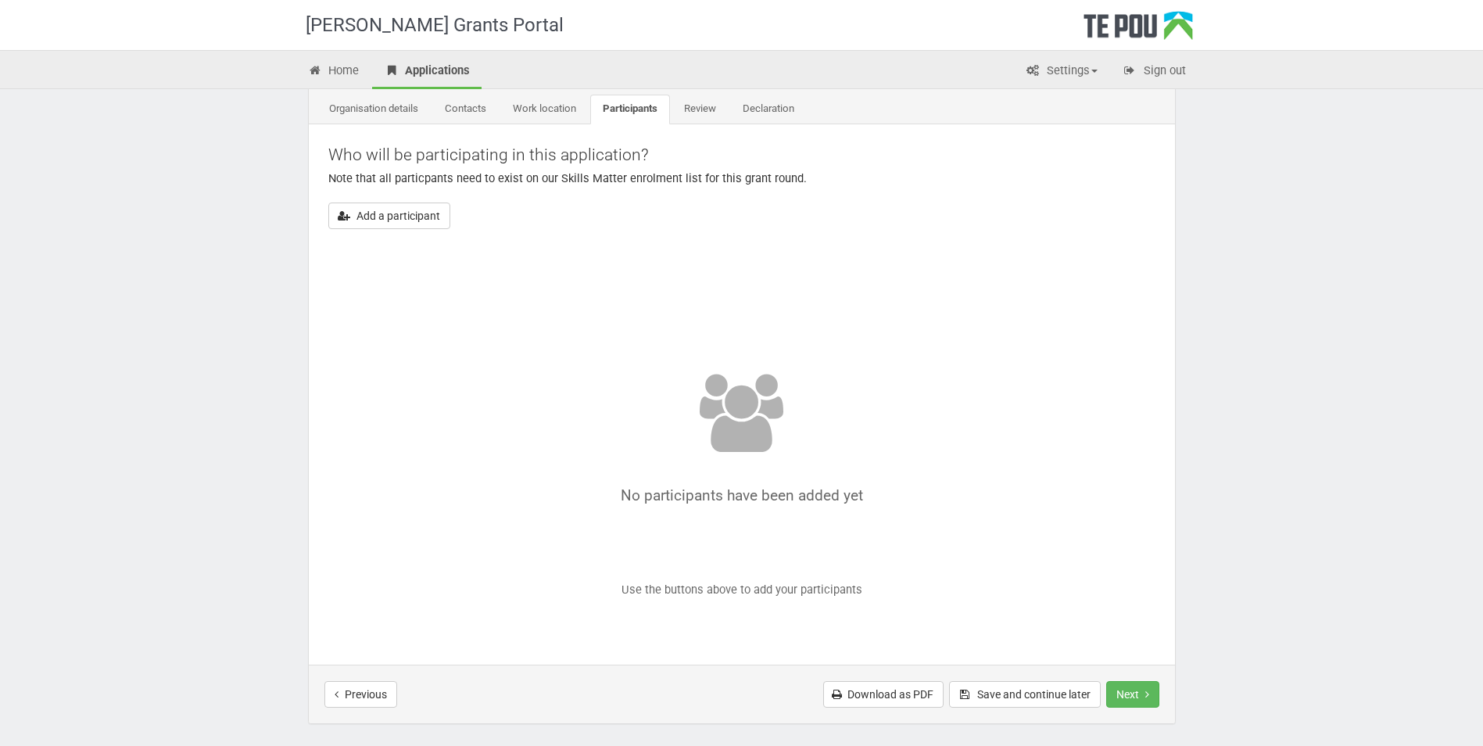
scroll to position [195, 0]
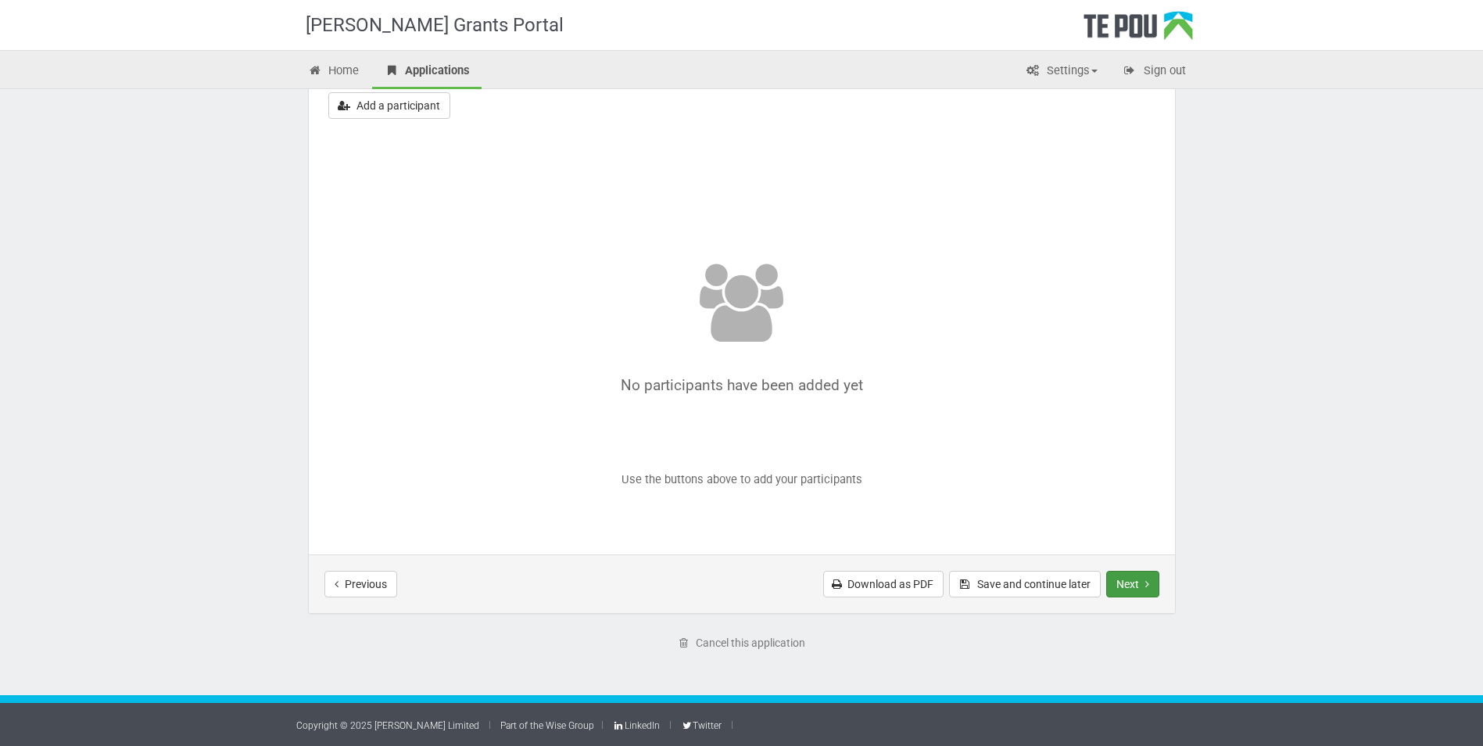
click at [1125, 583] on button "Next" at bounding box center [1132, 584] width 53 height 27
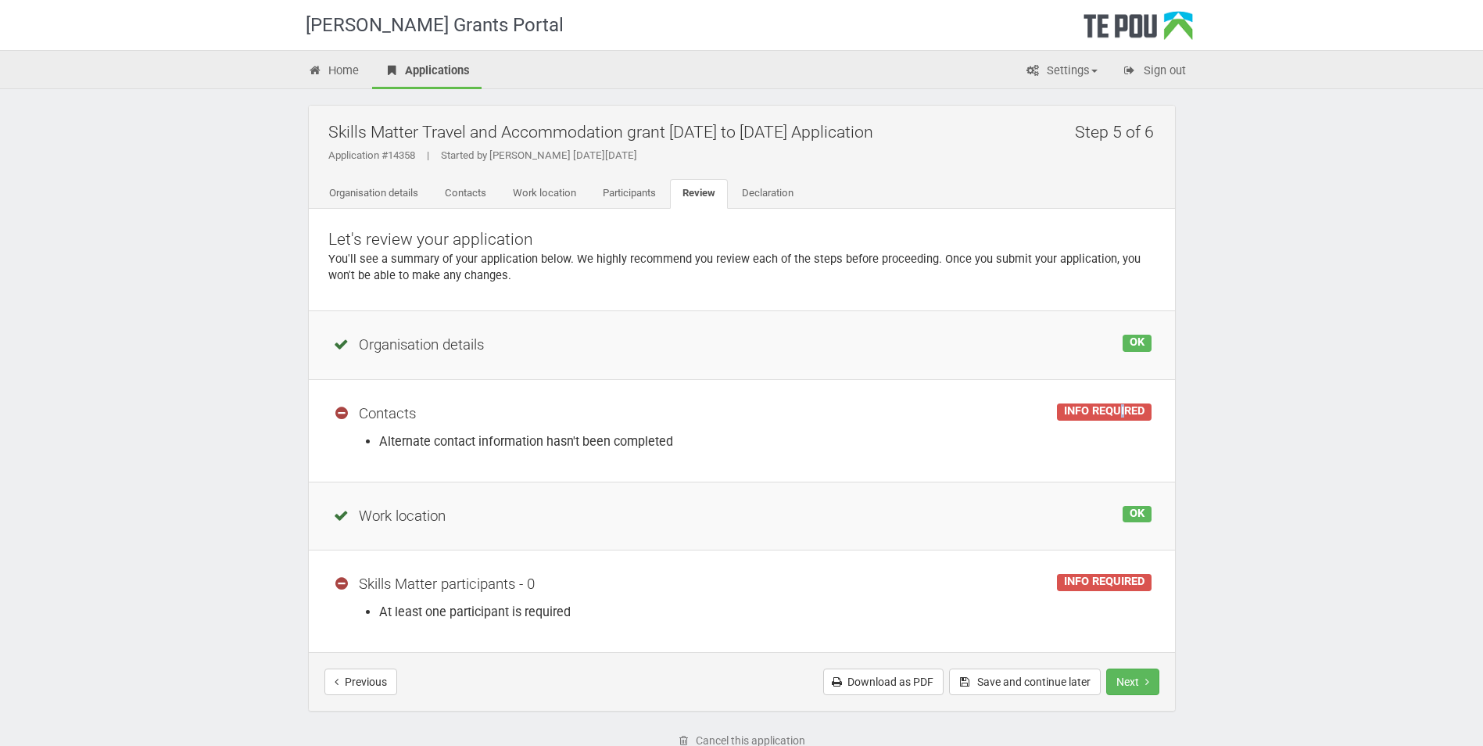
click at [1124, 411] on div "INFO REQUIRED" at bounding box center [1104, 411] width 94 height 17
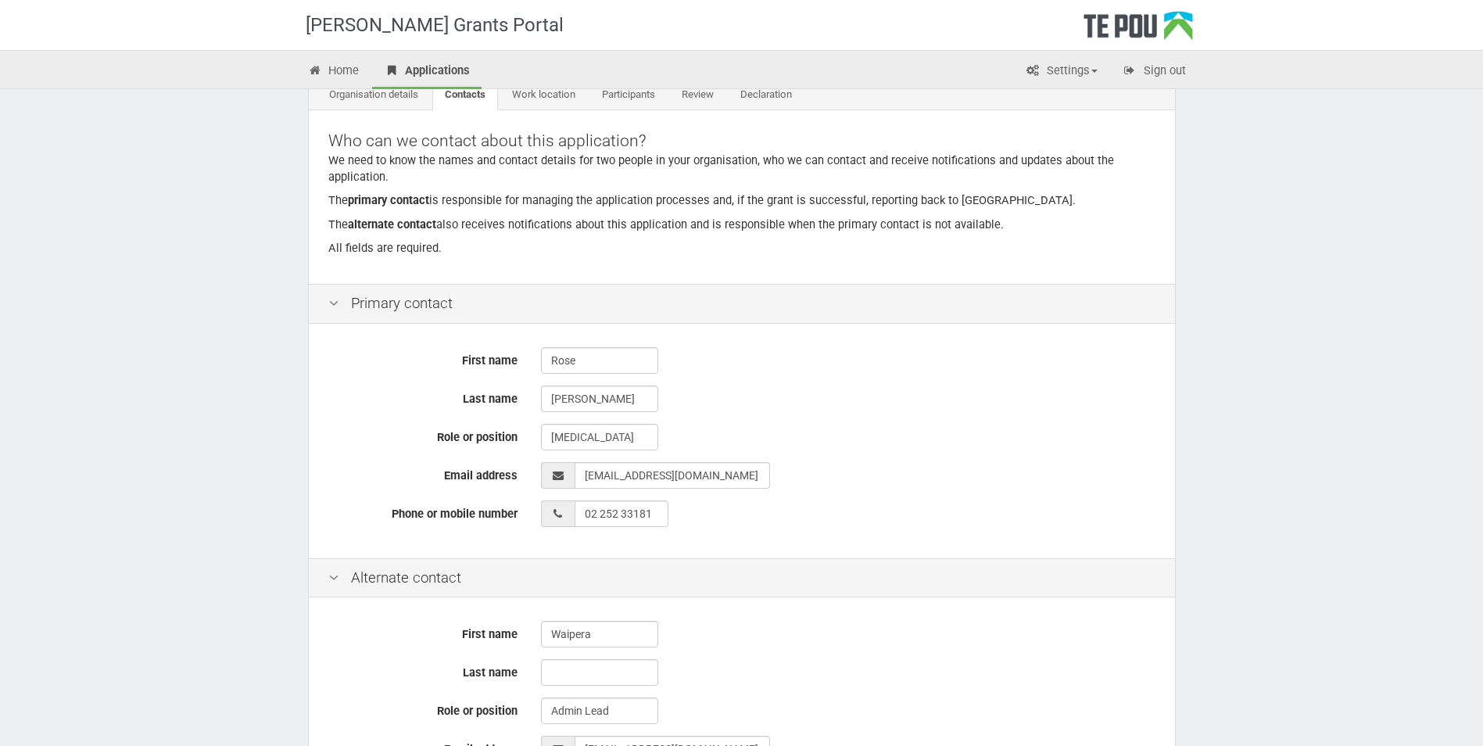
scroll to position [313, 0]
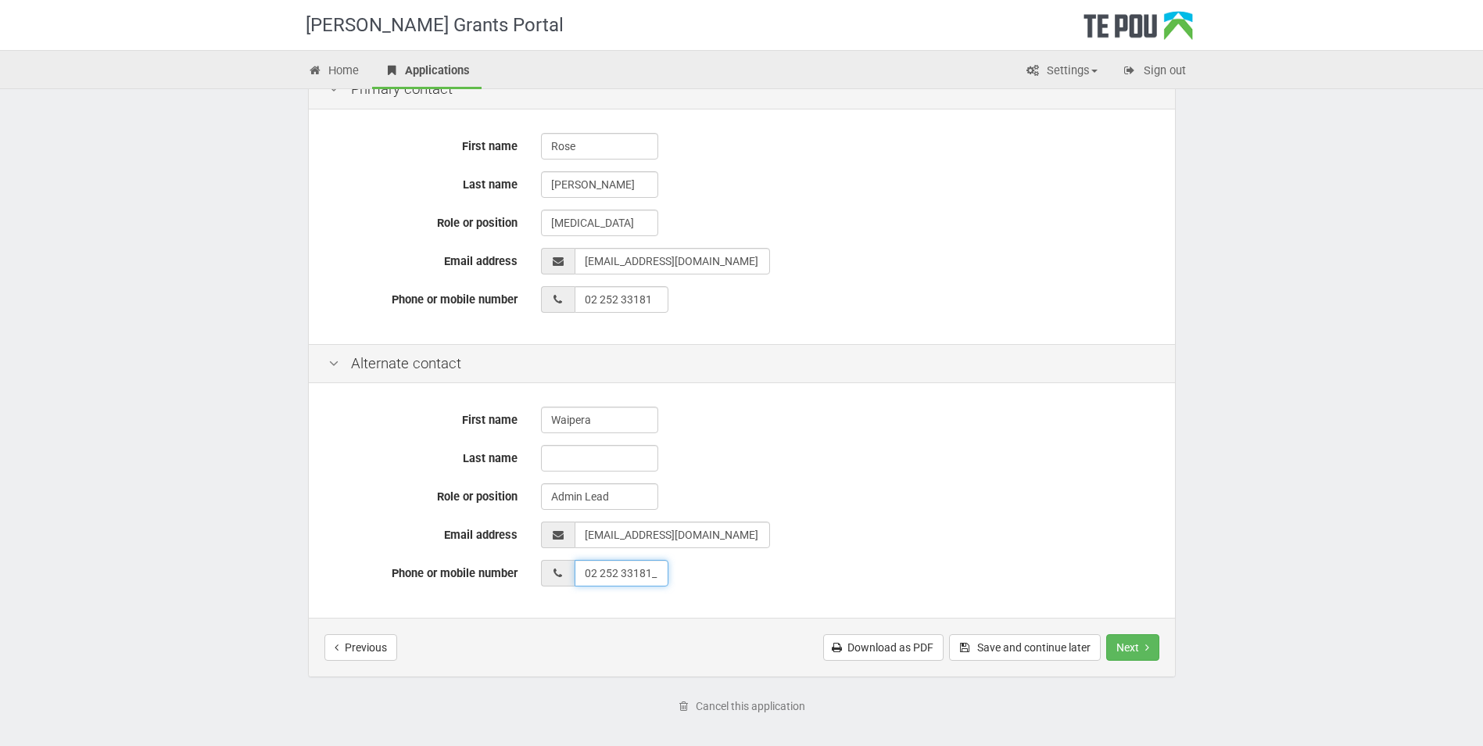
click at [656, 571] on input "02 252 33181_" at bounding box center [622, 573] width 94 height 27
type input "08 002 275272"
click at [704, 565] on div "08 002 275272" at bounding box center [848, 573] width 615 height 27
click at [620, 457] on input "text" at bounding box center [599, 458] width 117 height 27
drag, startPoint x: 1043, startPoint y: 522, endPoint x: 1205, endPoint y: 734, distance: 267.3
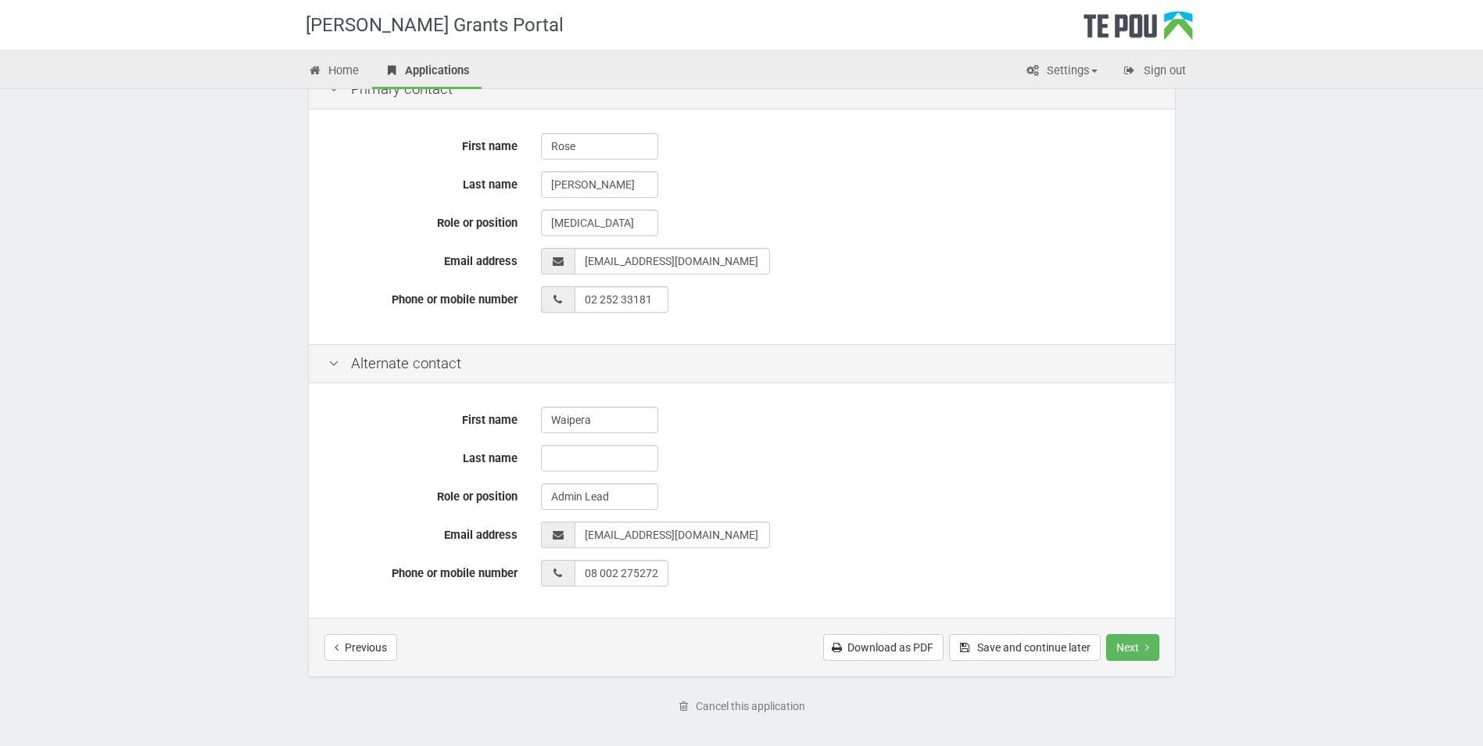
click at [1043, 521] on div "First name Waipera Last name Role or position Admin Lead Email address Phone or…" at bounding box center [742, 502] width 866 height 231
click at [1143, 651] on button "Next" at bounding box center [1132, 647] width 53 height 27
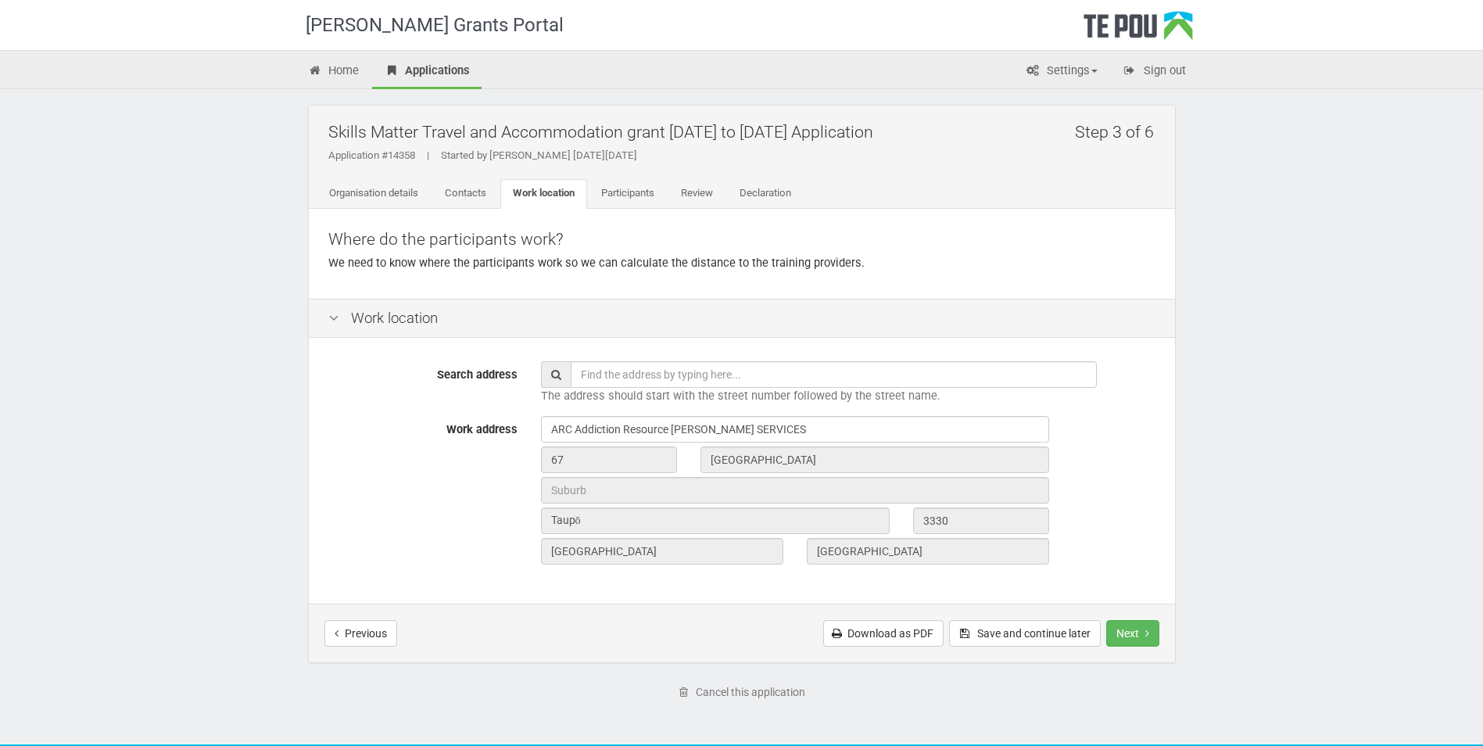
click at [726, 382] on input "text" at bounding box center [834, 374] width 526 height 27
click at [1135, 518] on div "Taupō 3330" at bounding box center [848, 522] width 638 height 30
click at [1135, 632] on button "Next" at bounding box center [1132, 633] width 53 height 27
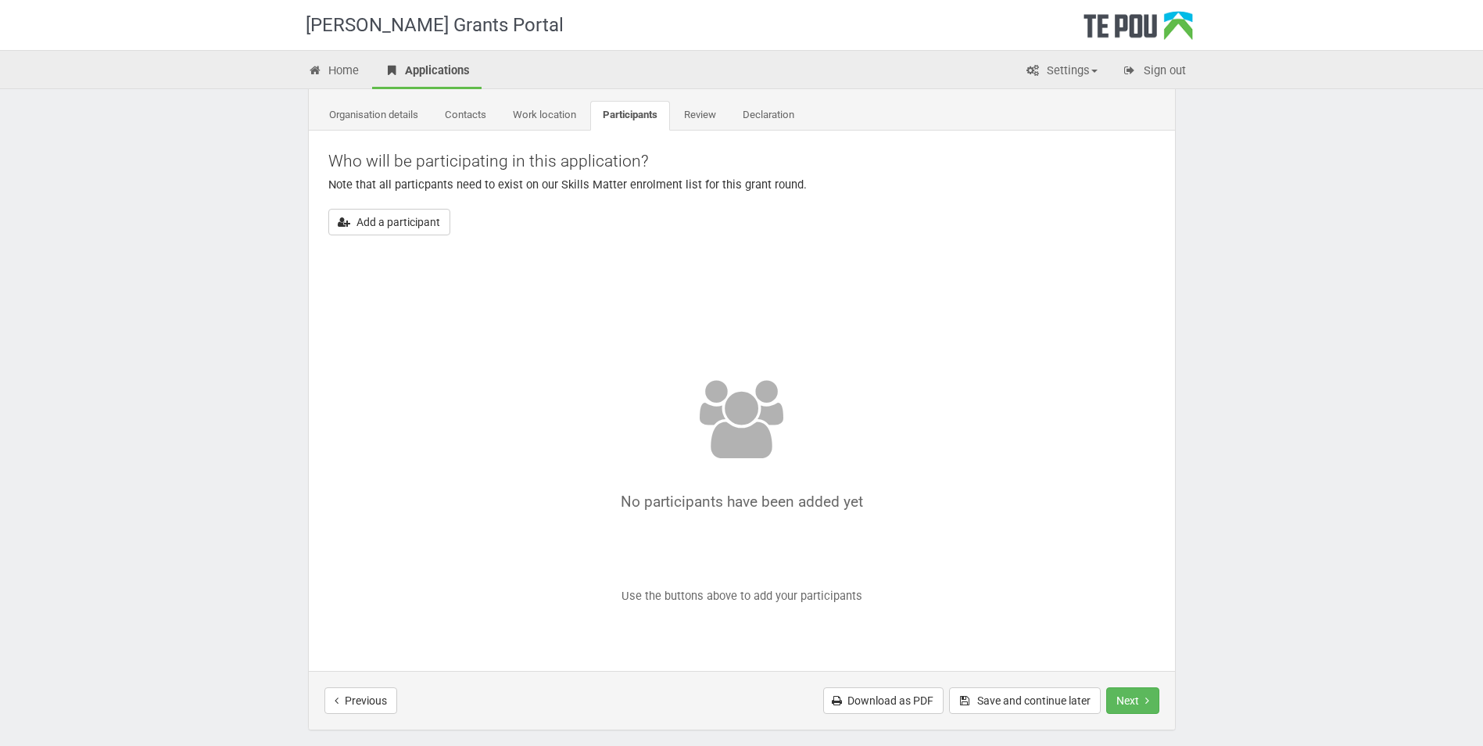
scroll to position [195, 0]
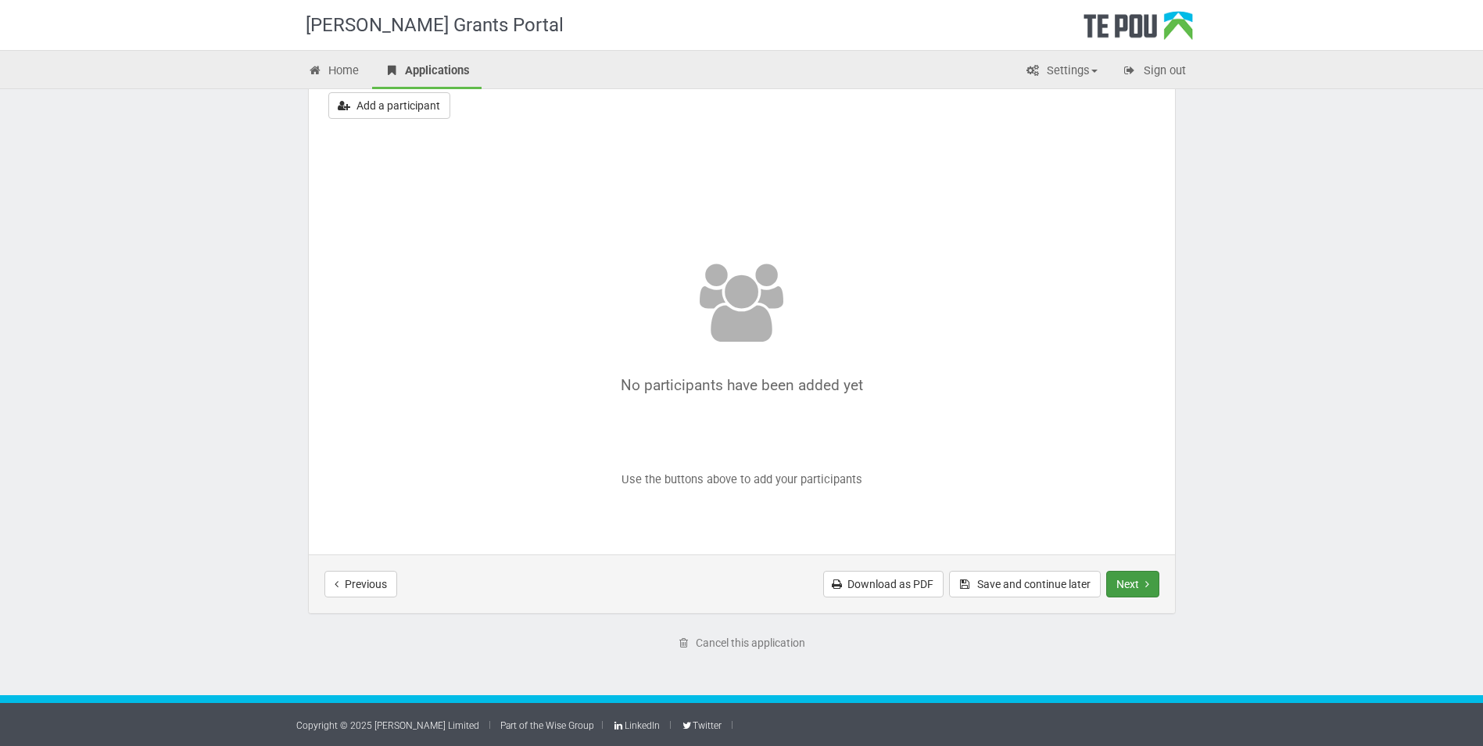
click at [1146, 584] on icon "Next step" at bounding box center [1148, 584] width 4 height 11
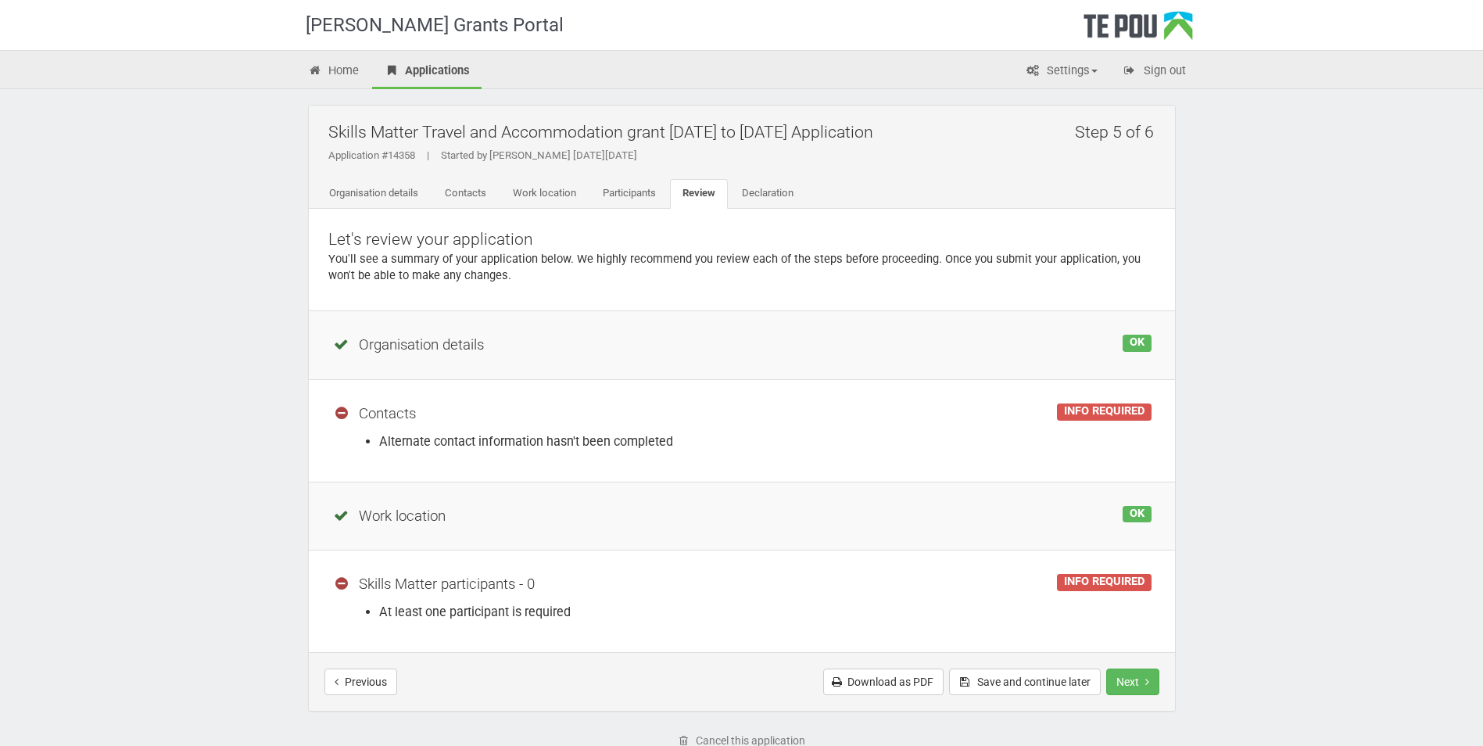
click at [344, 414] on icon at bounding box center [341, 414] width 19 height 15
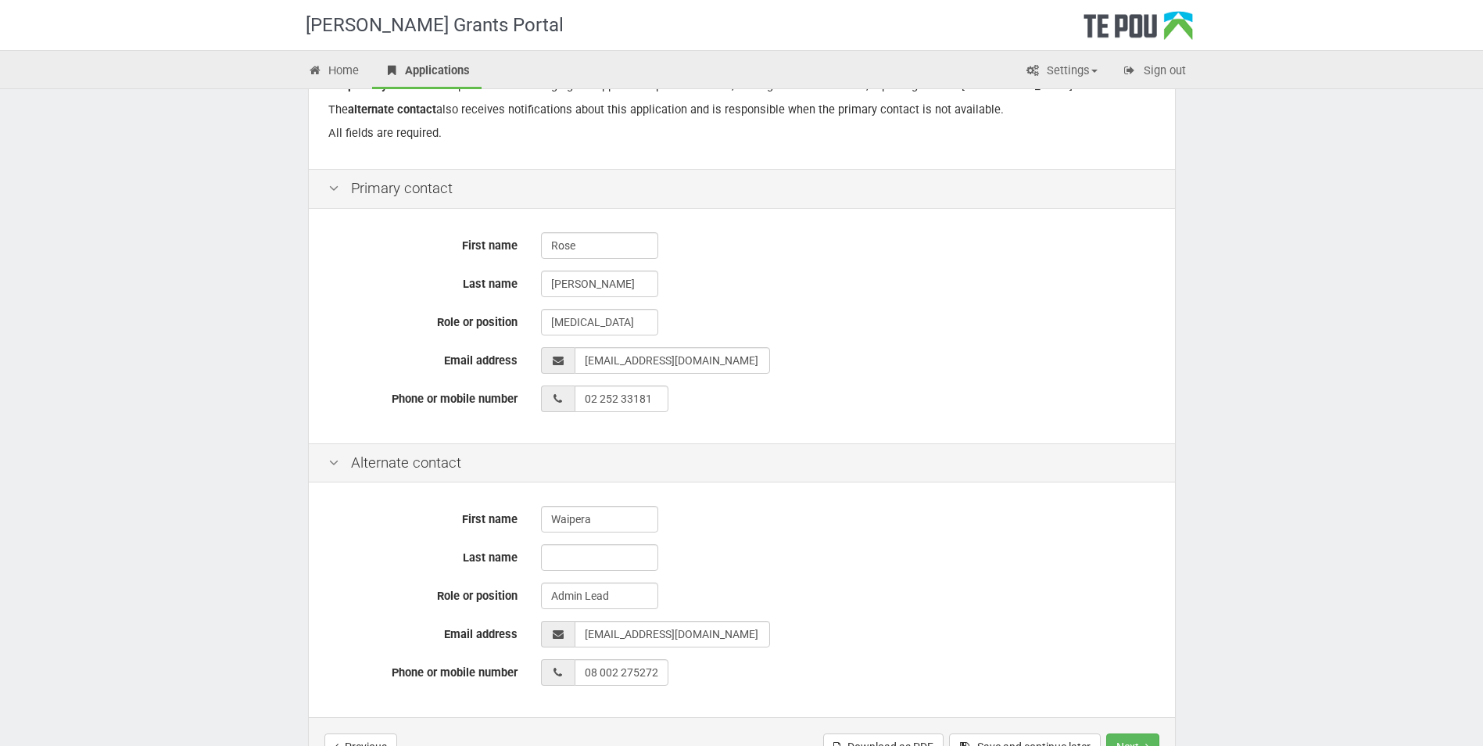
scroll to position [313, 0]
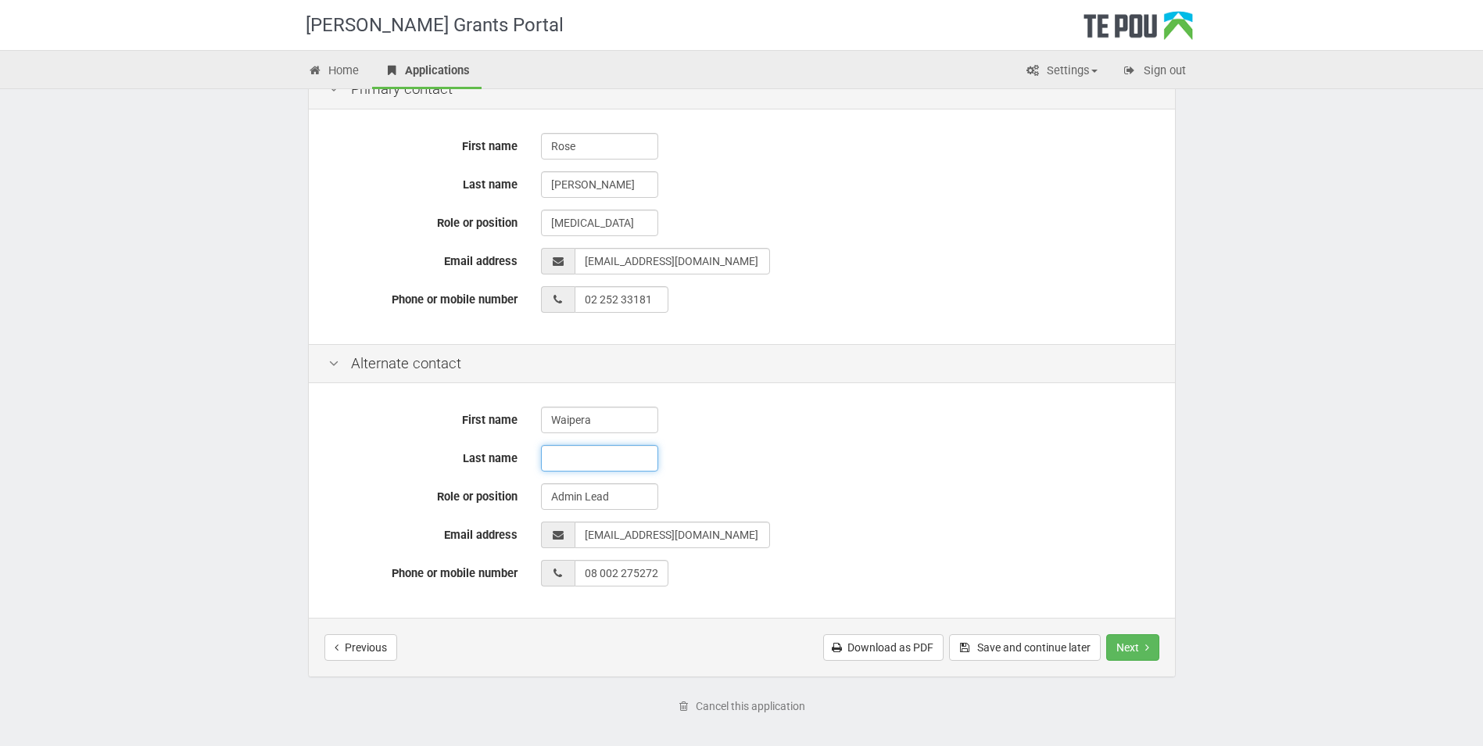
click at [591, 462] on input "text" at bounding box center [599, 458] width 117 height 27
type input "Admin"
click at [1135, 643] on button "Next" at bounding box center [1132, 647] width 53 height 27
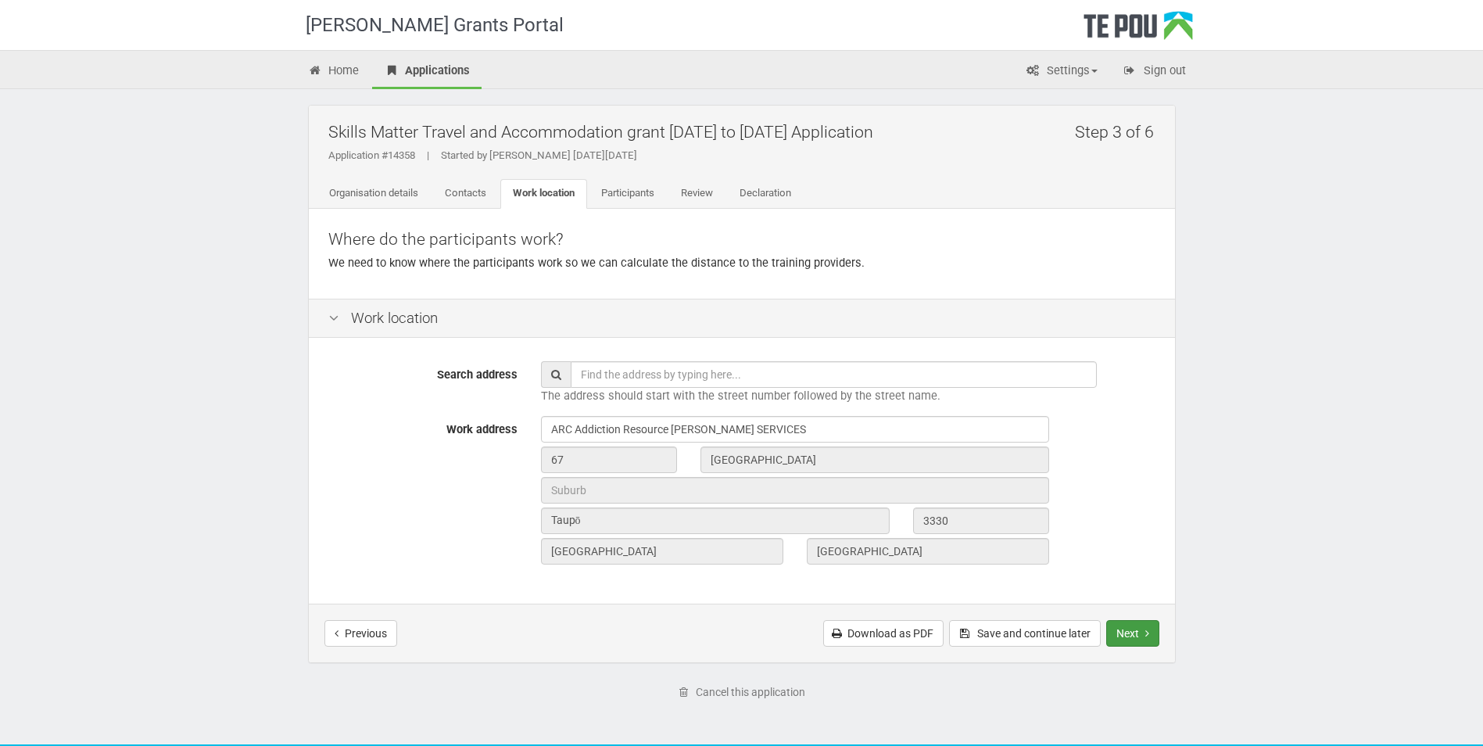
click at [1136, 643] on button "Next" at bounding box center [1132, 633] width 53 height 27
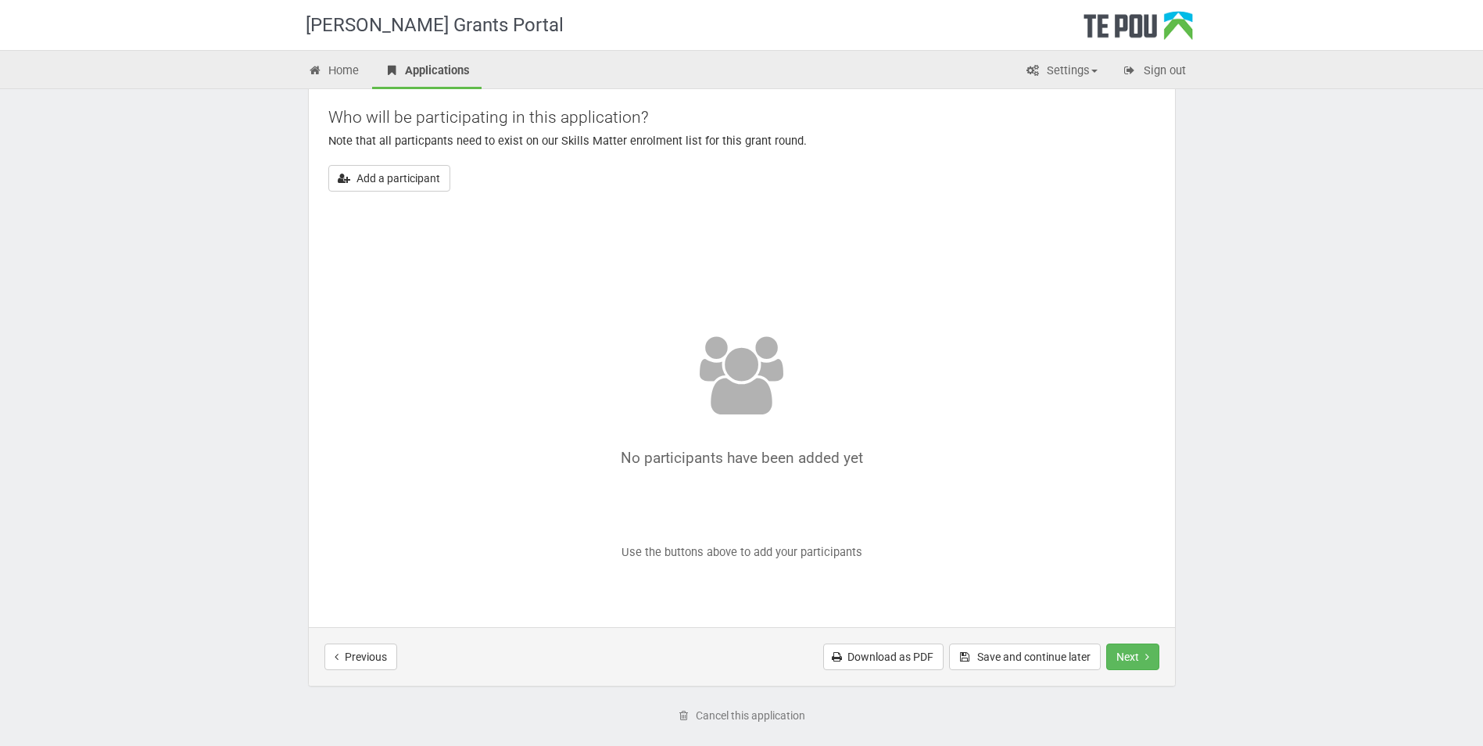
scroll to position [195, 0]
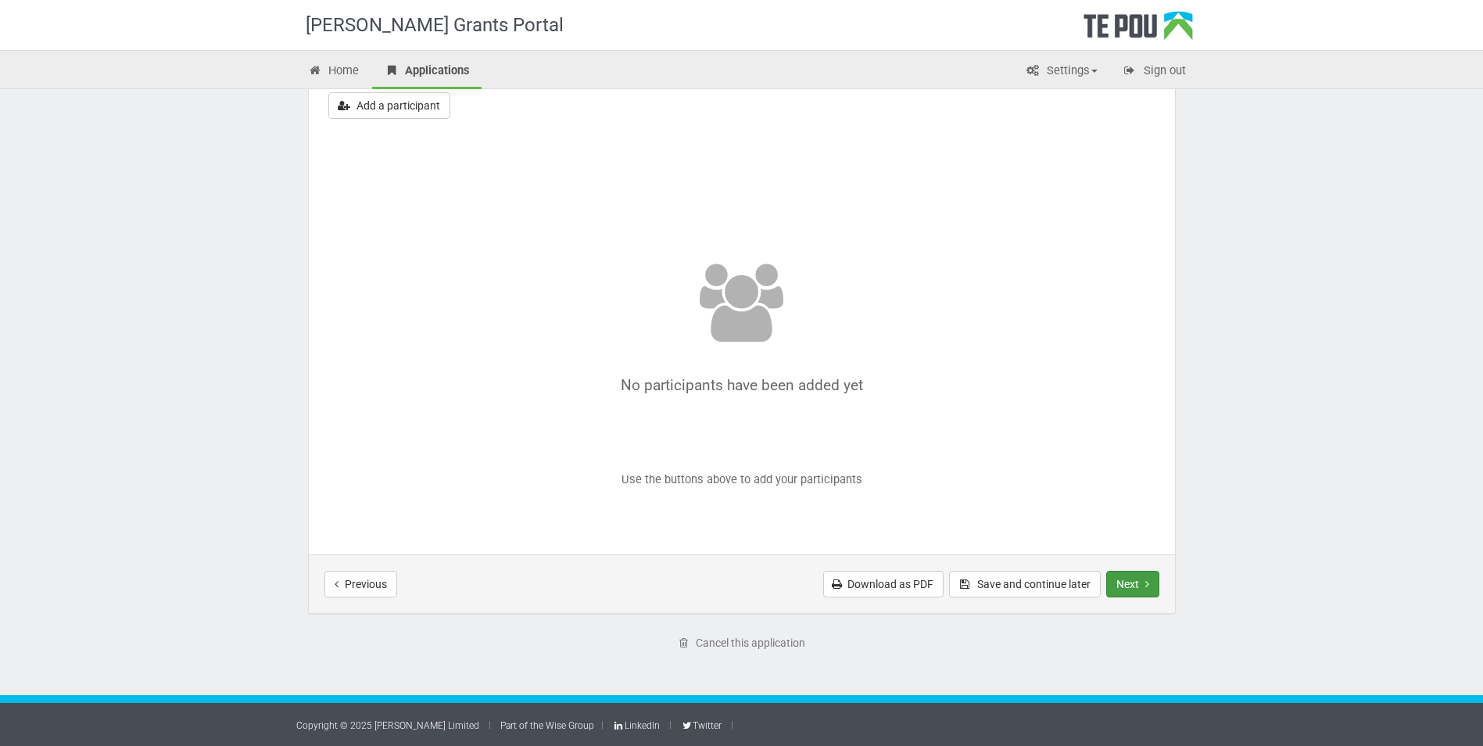
click at [1136, 579] on button "Next" at bounding box center [1132, 584] width 53 height 27
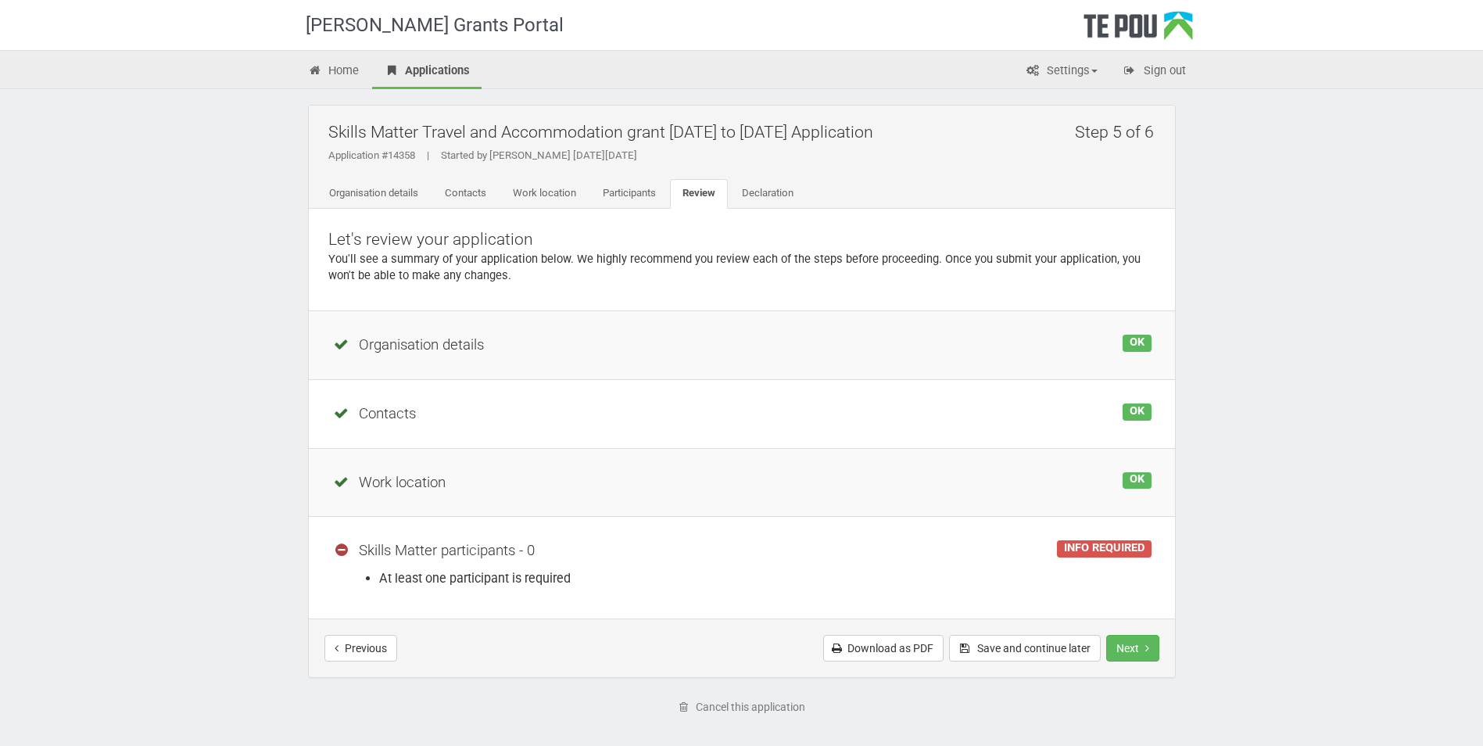
click at [1089, 549] on div "INFO REQUIRED" at bounding box center [1104, 548] width 94 height 17
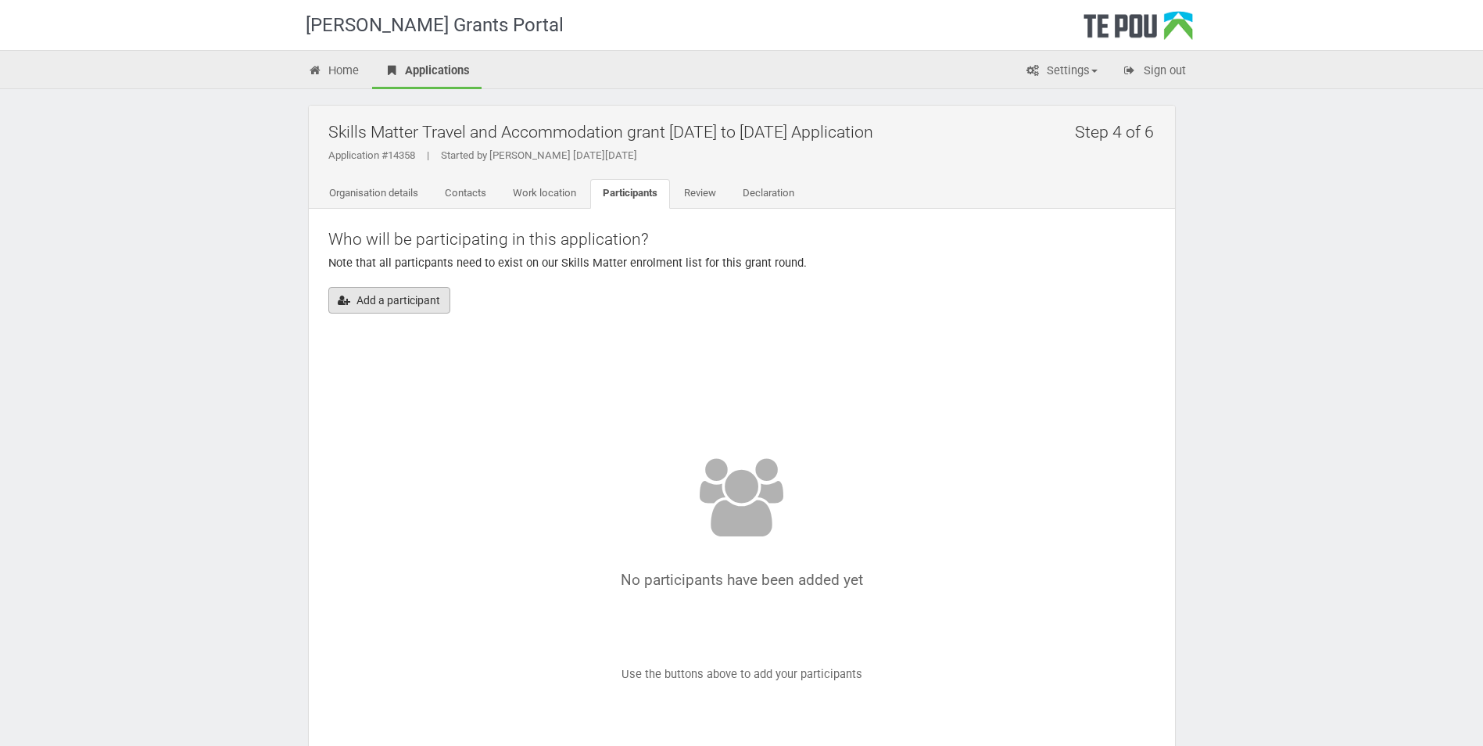
click at [387, 300] on button "Add a participant" at bounding box center [389, 300] width 122 height 27
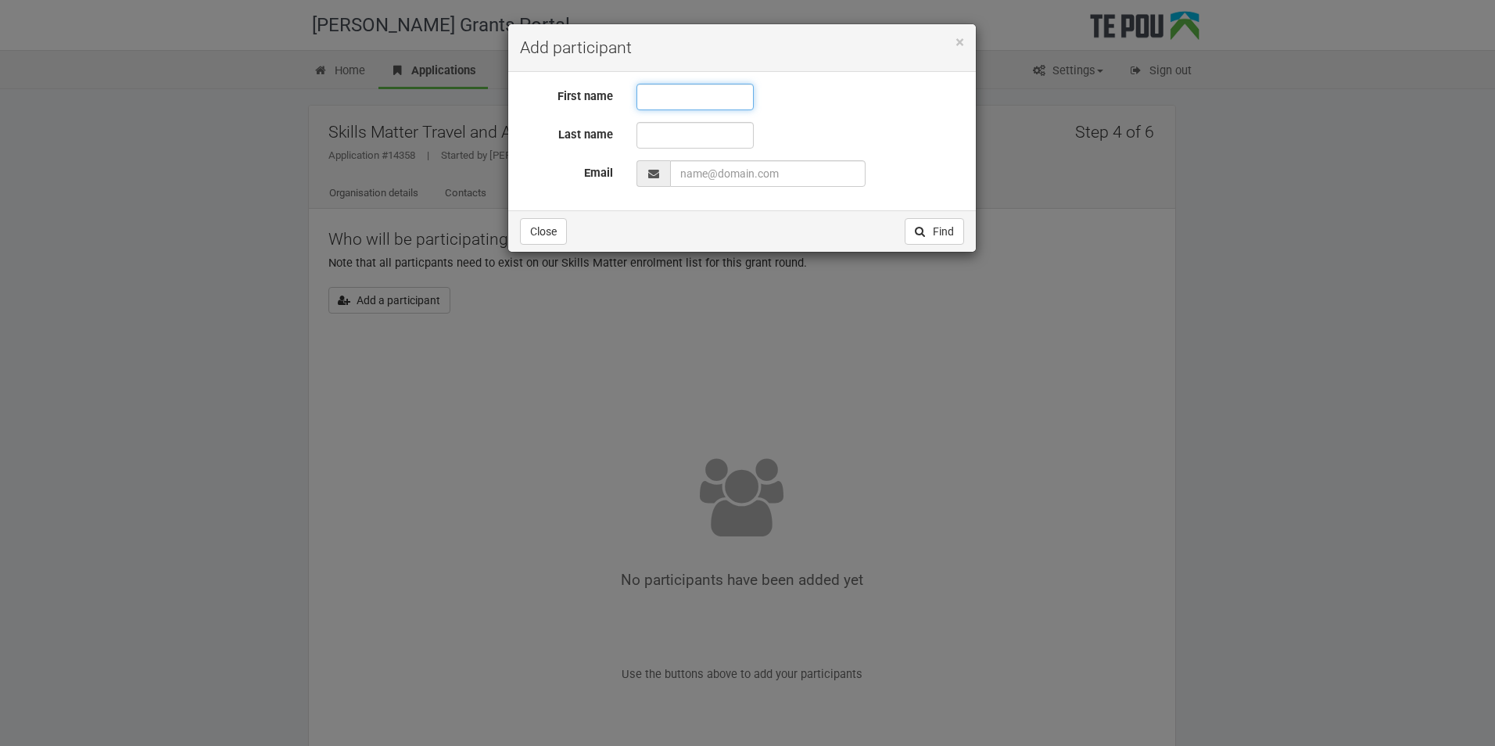
click at [654, 92] on input "text" at bounding box center [694, 97] width 117 height 27
type input "Rose"
type input "Daymond"
type input "rose@arctpo.co.nz"
click at [932, 229] on button "Find" at bounding box center [934, 231] width 59 height 27
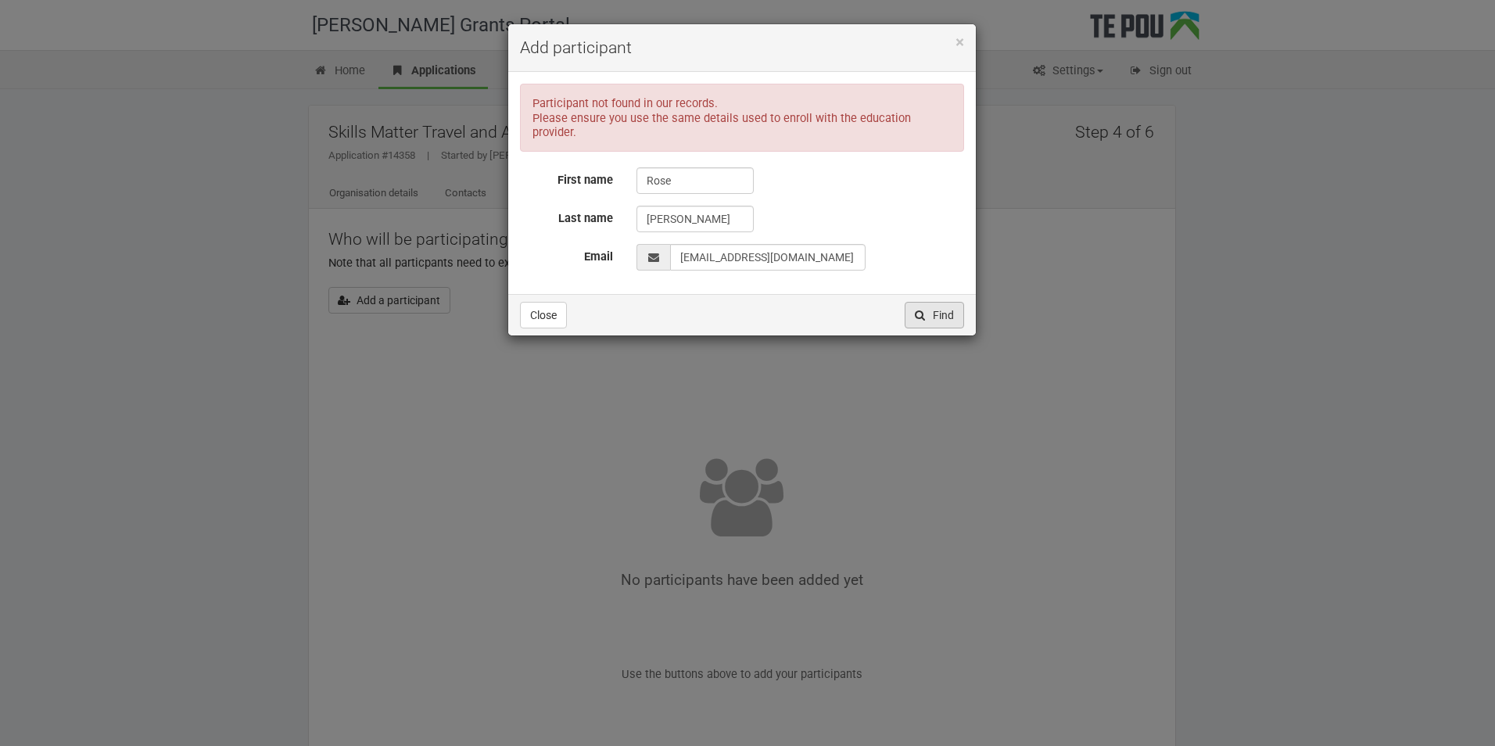
click at [923, 310] on icon "button" at bounding box center [920, 315] width 14 height 11
click at [552, 302] on button "Close" at bounding box center [543, 315] width 47 height 27
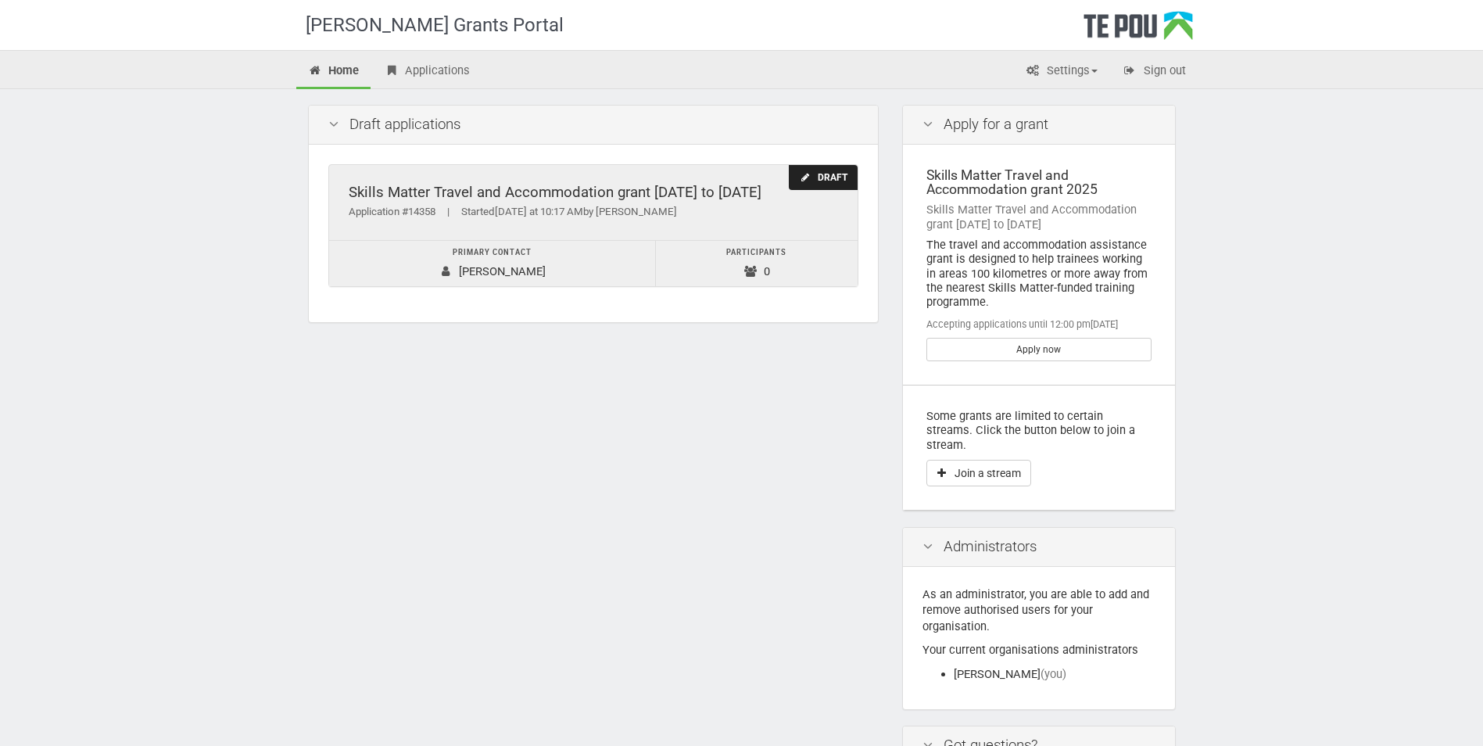
click at [818, 177] on div "Draft" at bounding box center [823, 178] width 68 height 26
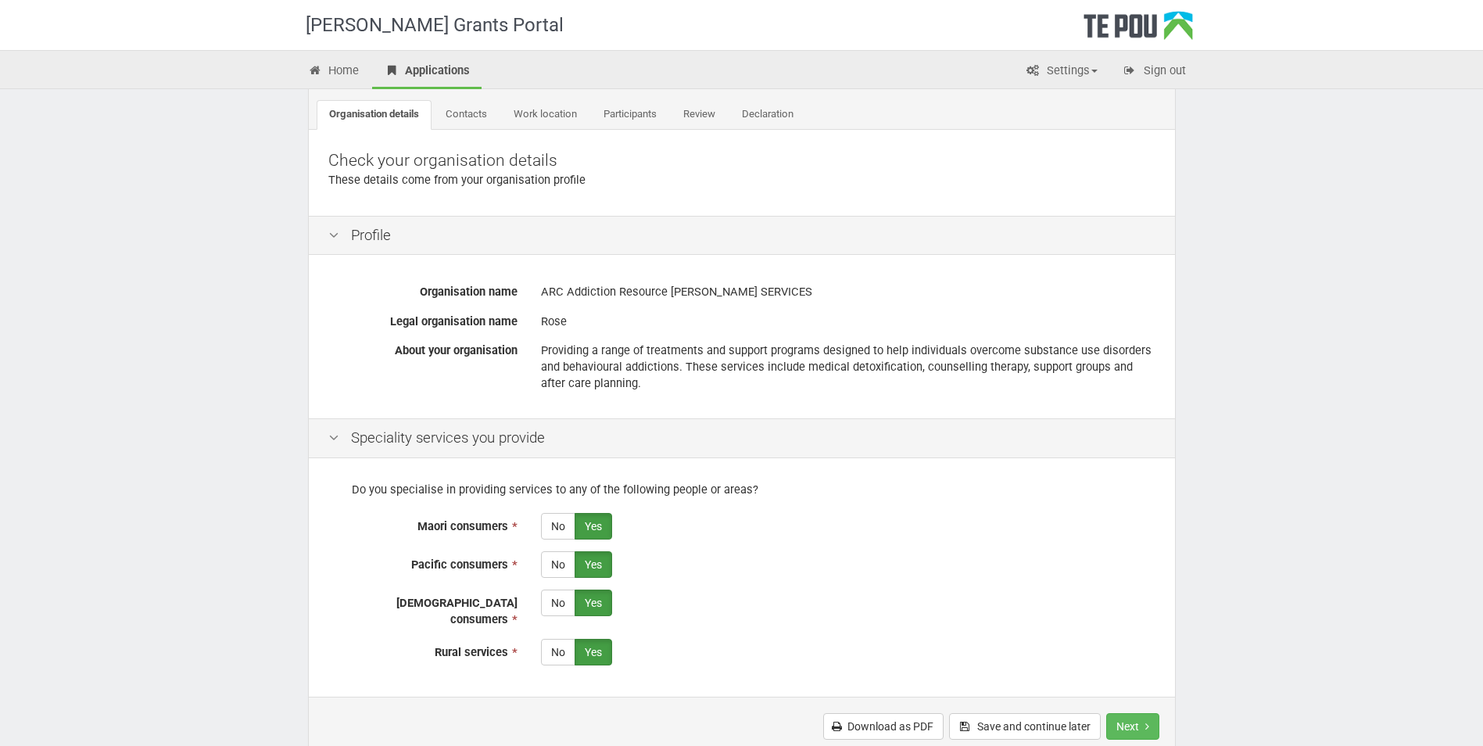
scroll to position [210, 0]
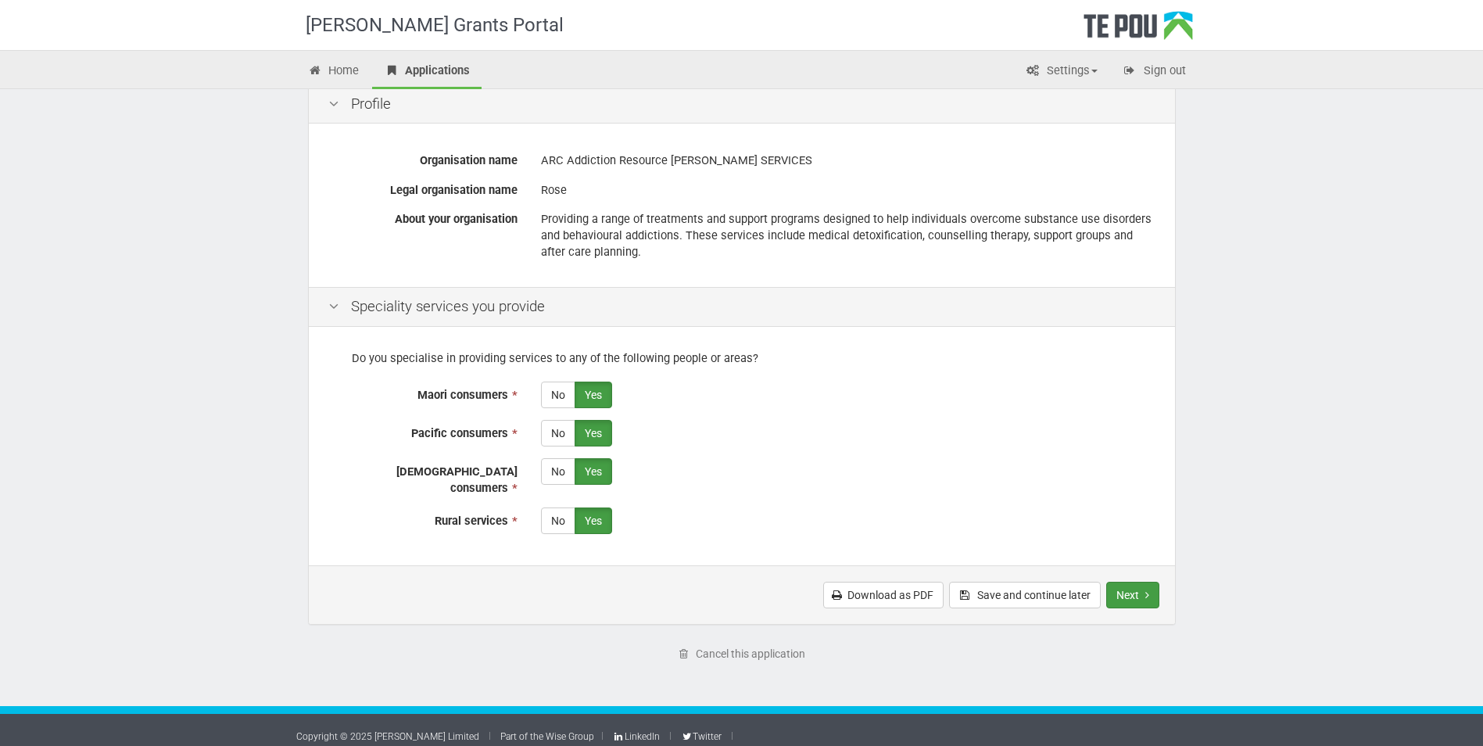
click at [1138, 586] on button "Next" at bounding box center [1132, 595] width 53 height 27
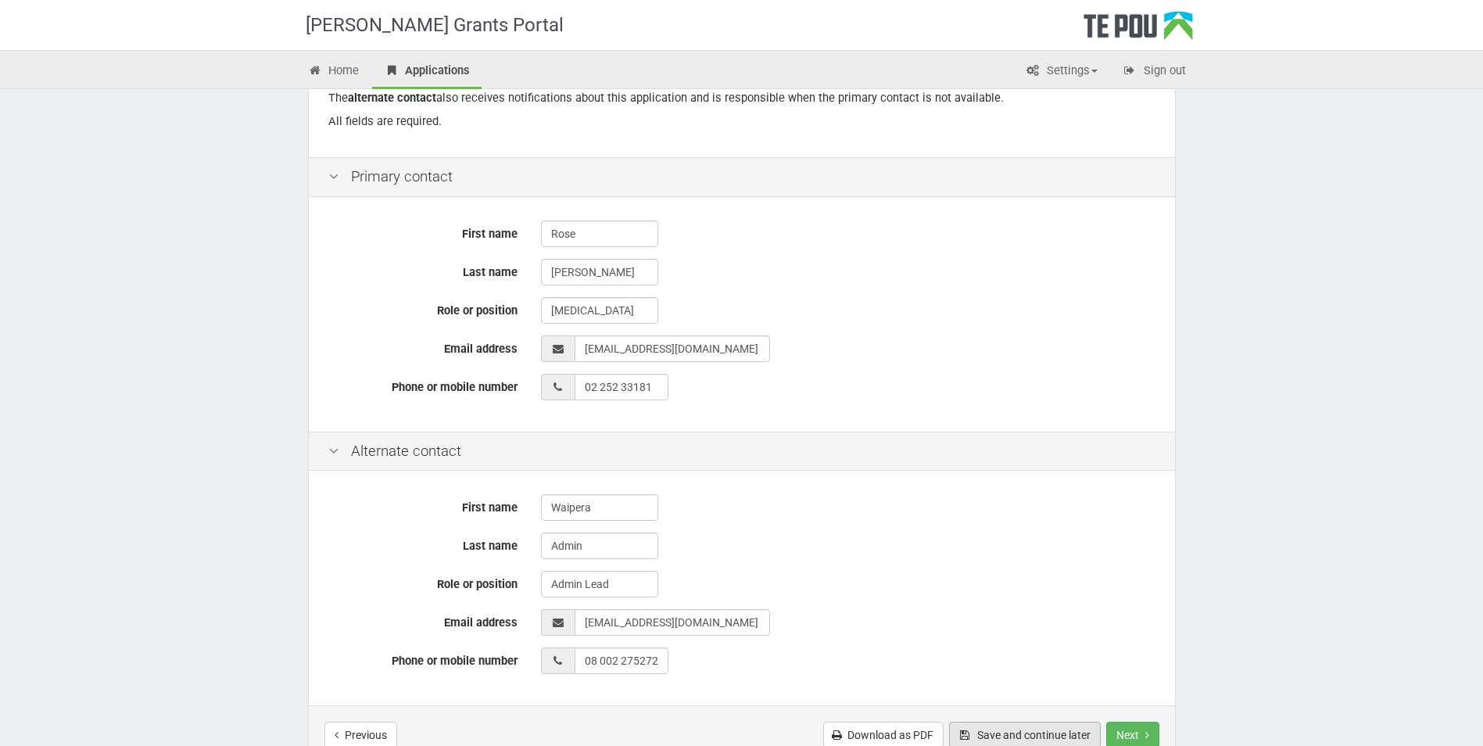
scroll to position [376, 0]
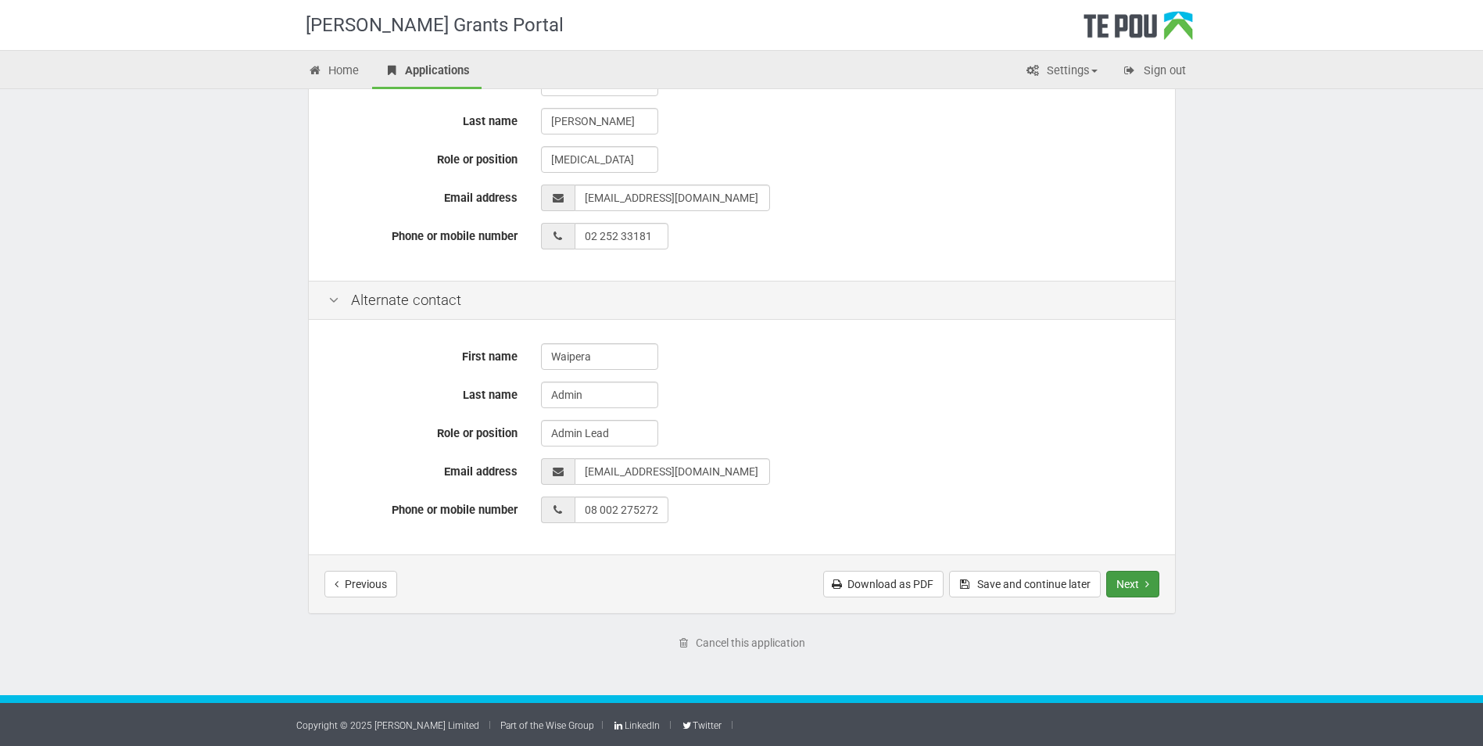
click at [1132, 584] on button "Next" at bounding box center [1132, 584] width 53 height 27
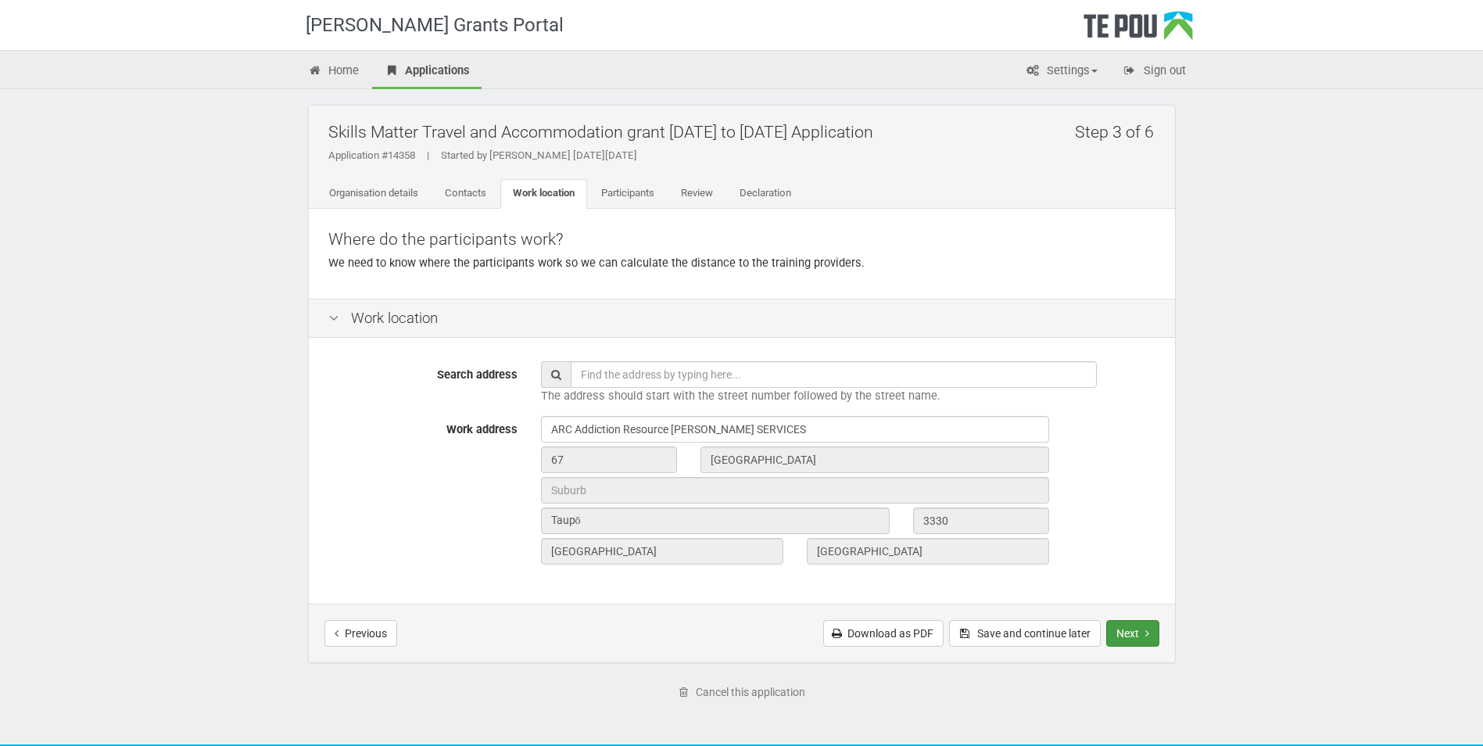
click at [1140, 636] on button "Next" at bounding box center [1132, 633] width 53 height 27
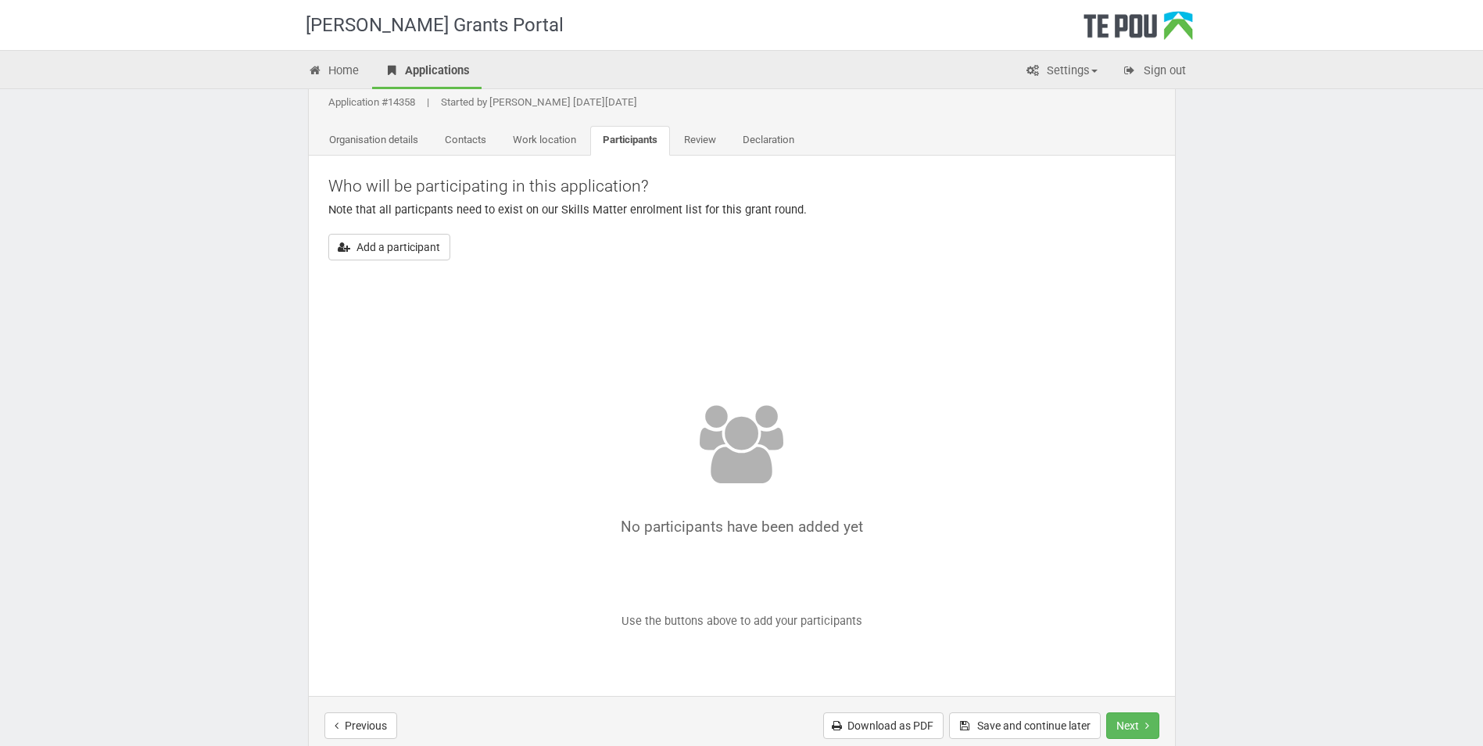
scroll to position [78, 0]
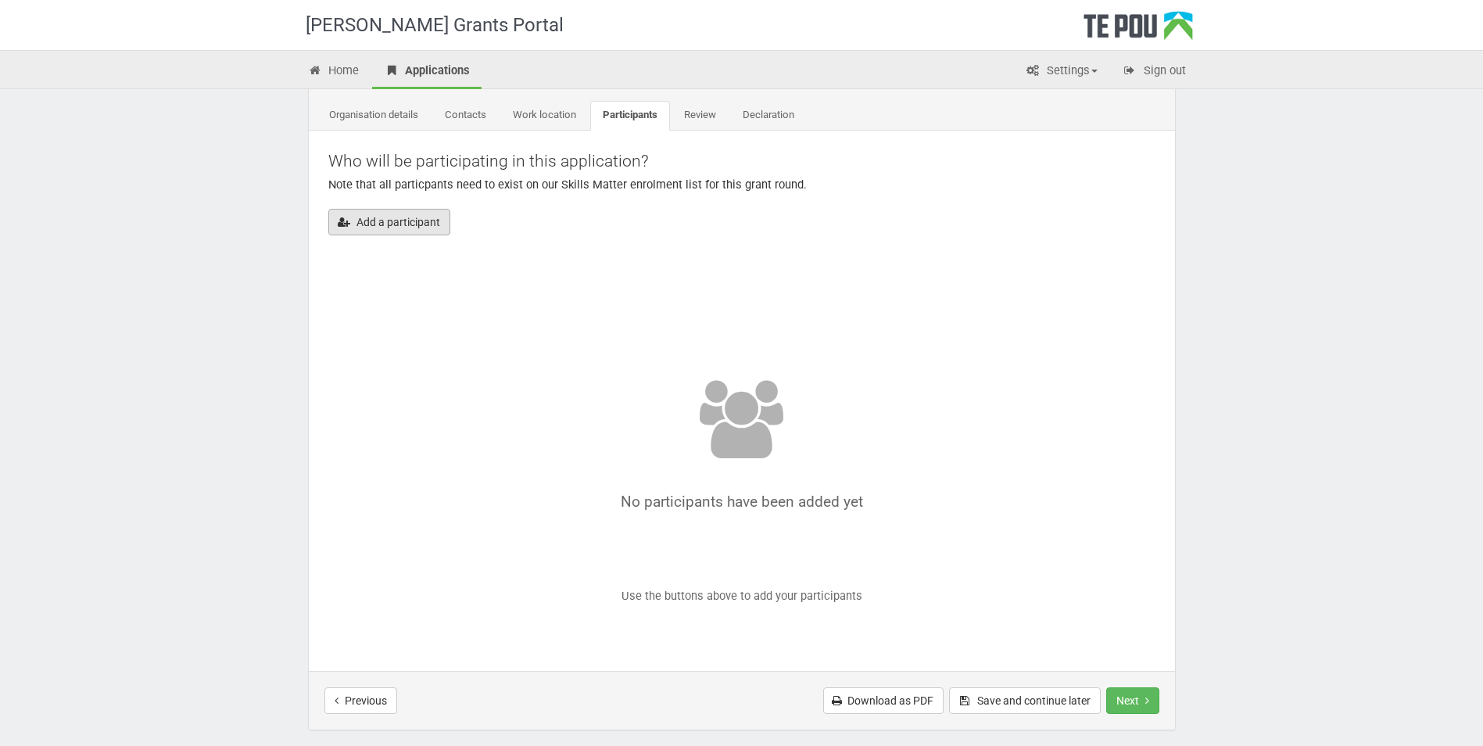
click at [396, 224] on button "Add a participant" at bounding box center [389, 222] width 122 height 27
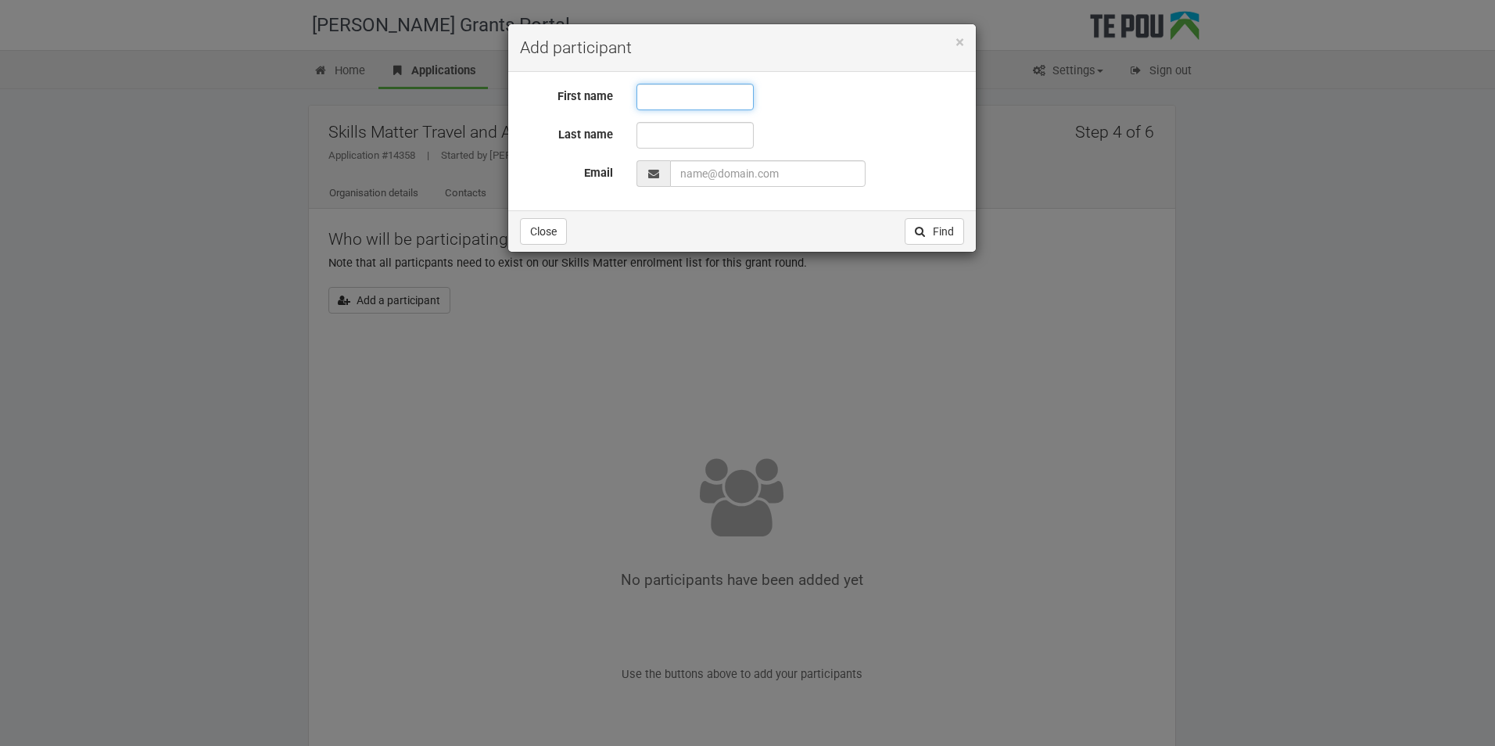
click at [685, 91] on input "text" at bounding box center [694, 97] width 117 height 27
type input "Rose"
type input "Daymond"
type input "rose@arctpo.co.nz"
click at [934, 231] on button "Find" at bounding box center [934, 231] width 59 height 27
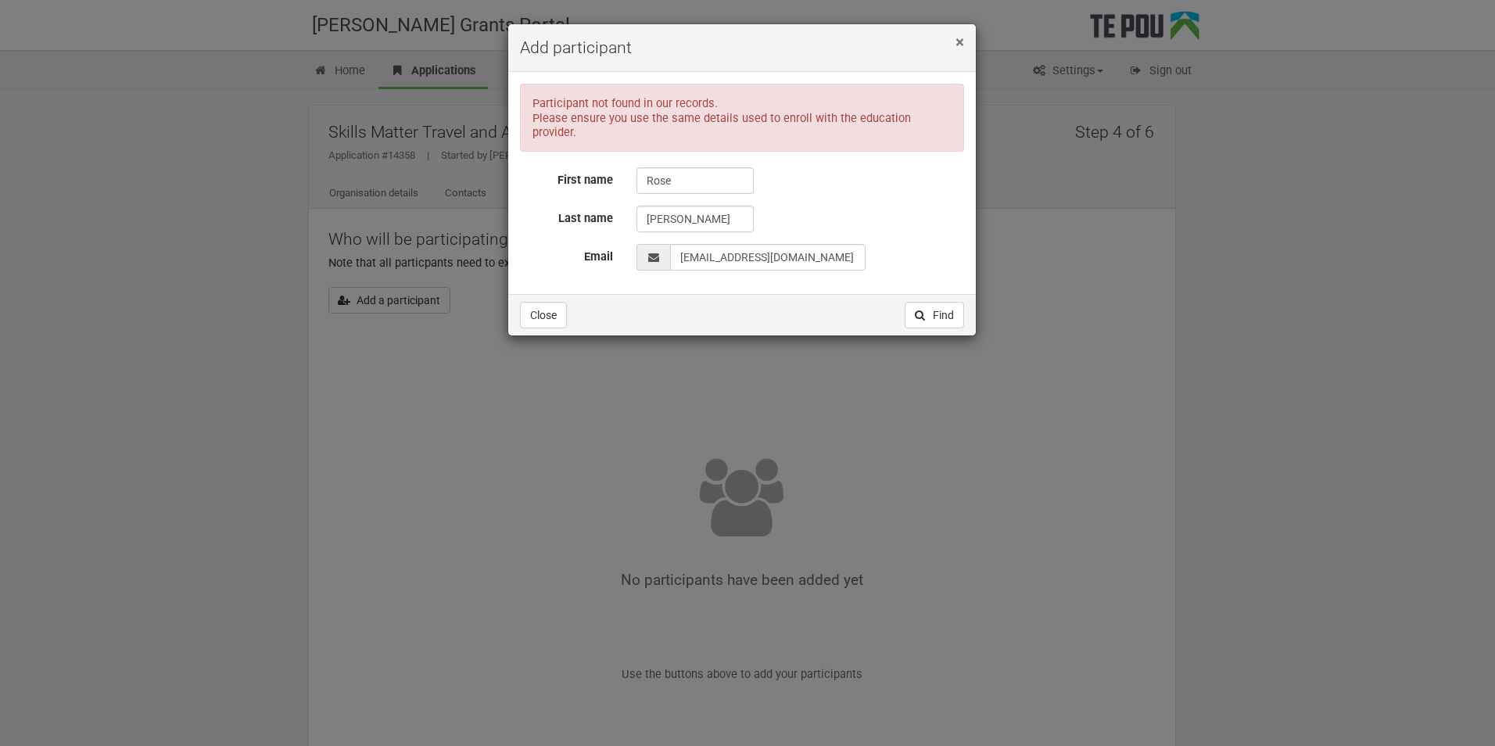
click at [959, 38] on span "×" at bounding box center [960, 42] width 9 height 19
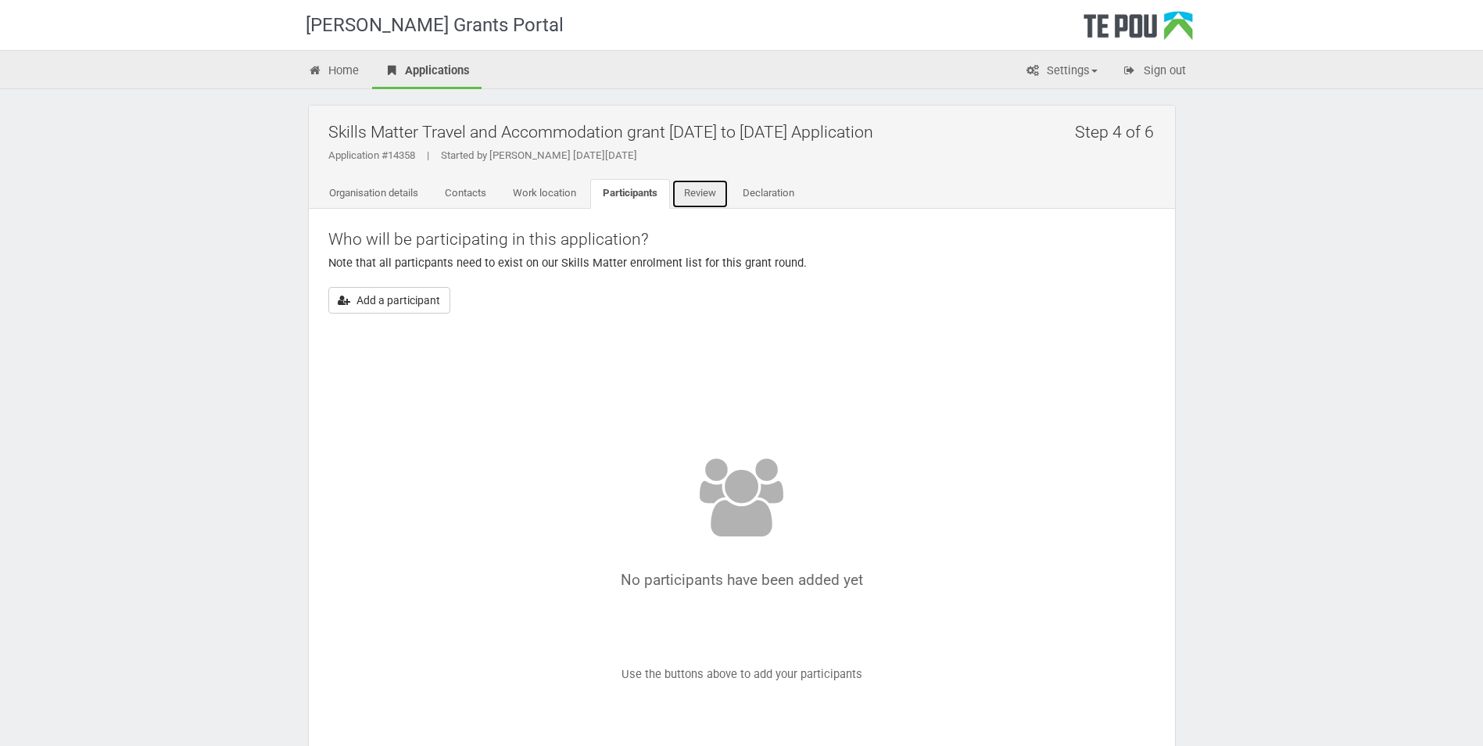
click at [690, 188] on link "Review" at bounding box center [700, 194] width 57 height 30
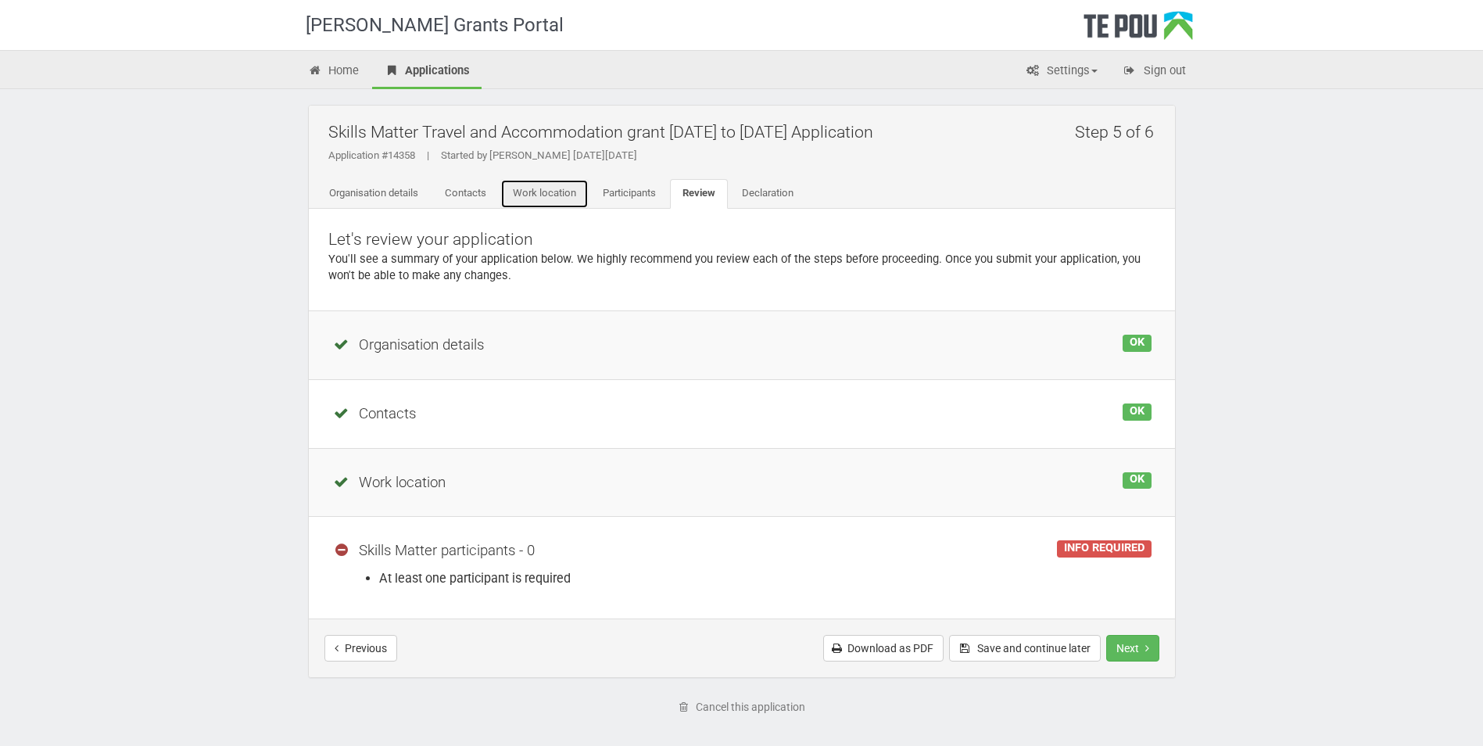
click at [557, 188] on link "Work location" at bounding box center [544, 194] width 88 height 30
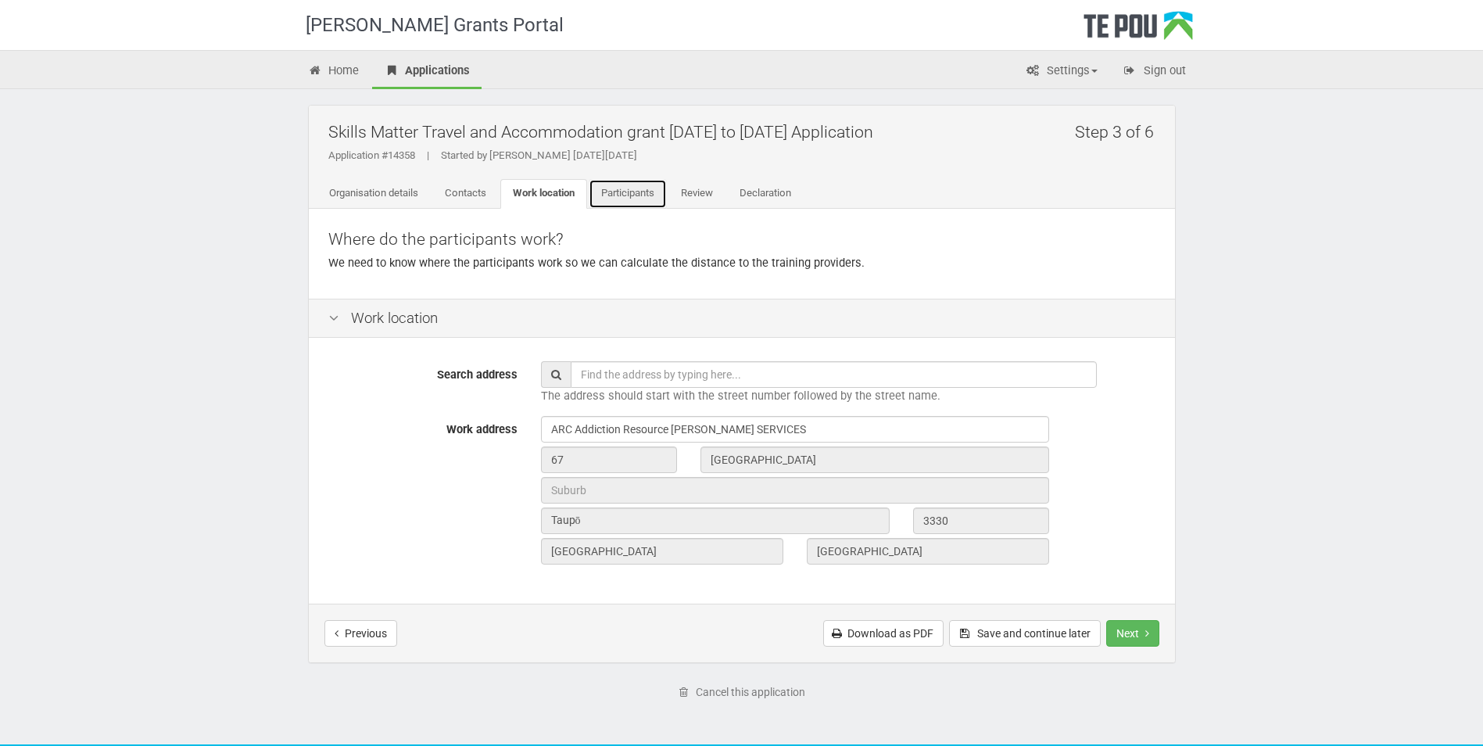
click at [641, 194] on link "Participants" at bounding box center [628, 194] width 78 height 30
